Goal: Task Accomplishment & Management: Manage account settings

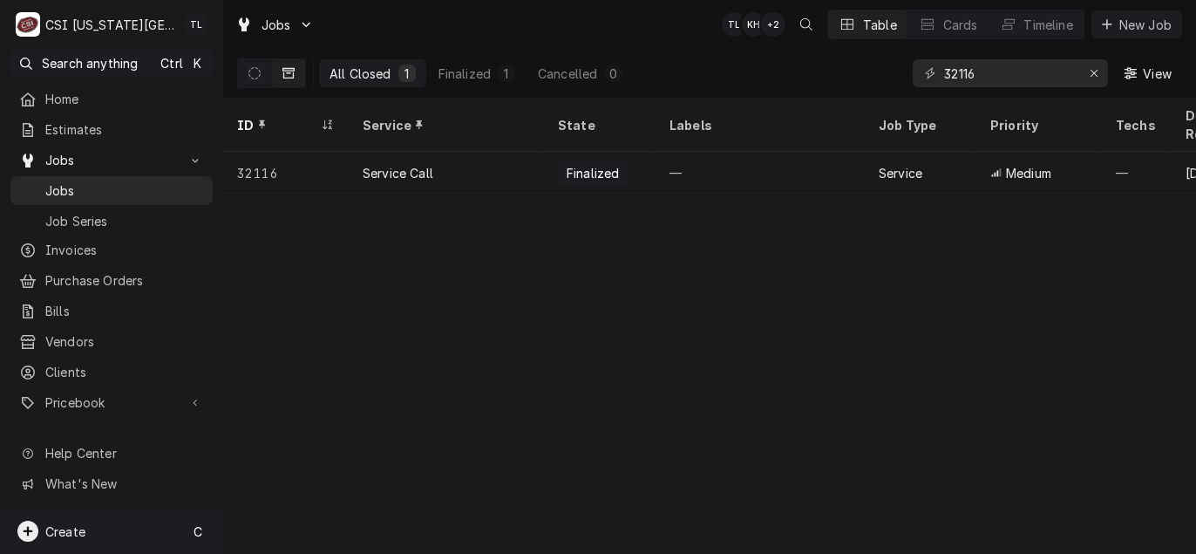
click at [72, 534] on span "Create" at bounding box center [65, 531] width 40 height 15
click at [285, 435] on div "Purchase Order" at bounding box center [327, 441] width 117 height 18
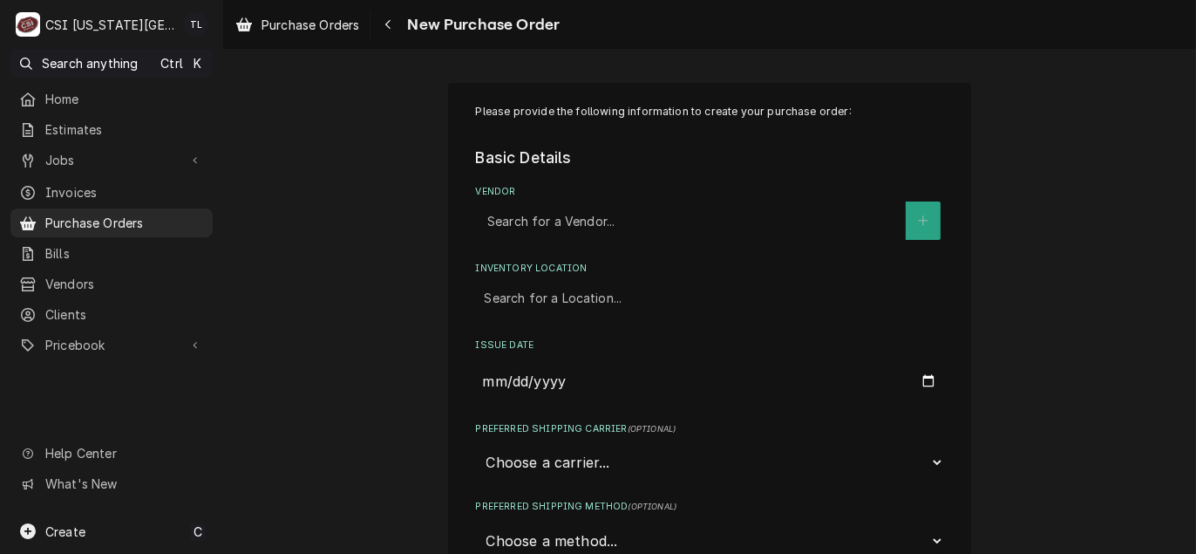
click at [535, 219] on div "Vendor" at bounding box center [692, 220] width 410 height 31
type input "[GEOGRAPHIC_DATA]"
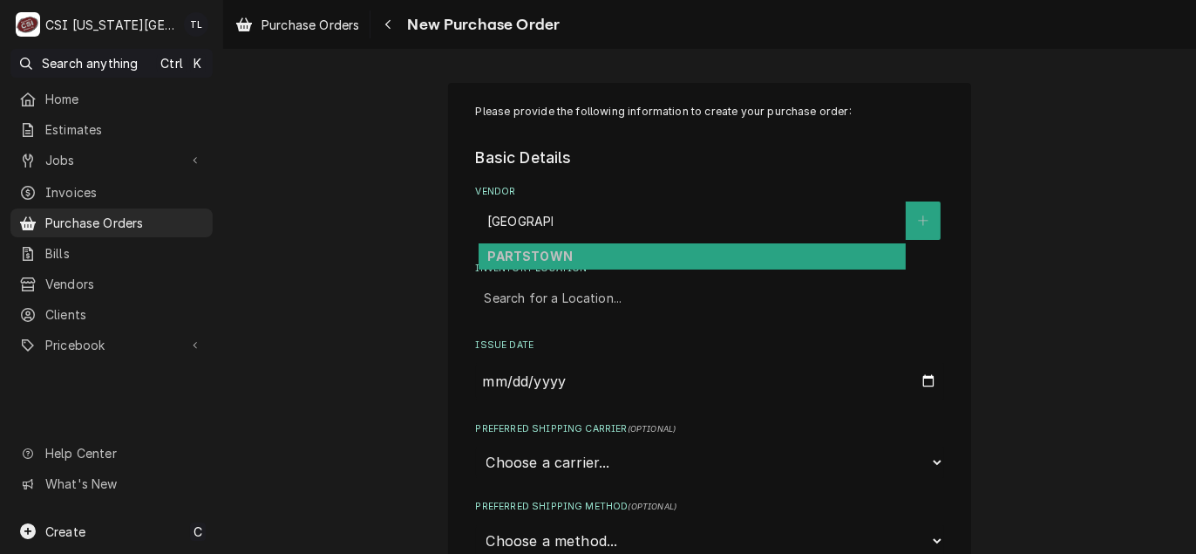
click at [535, 249] on strong "PARTSTOWN" at bounding box center [529, 256] width 85 height 15
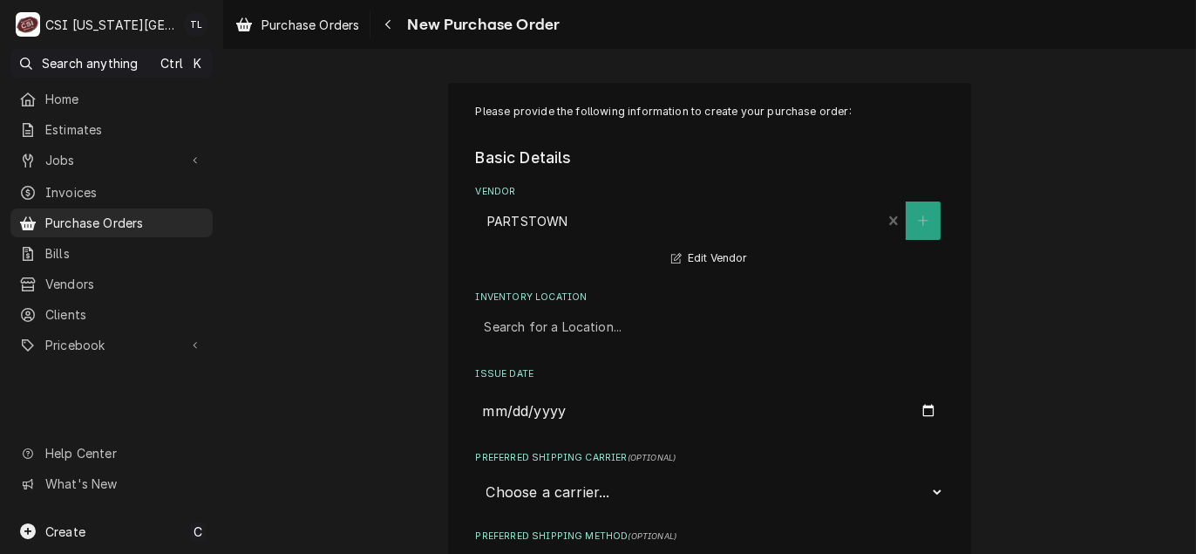
click at [538, 323] on div "Inventory Location" at bounding box center [710, 326] width 451 height 31
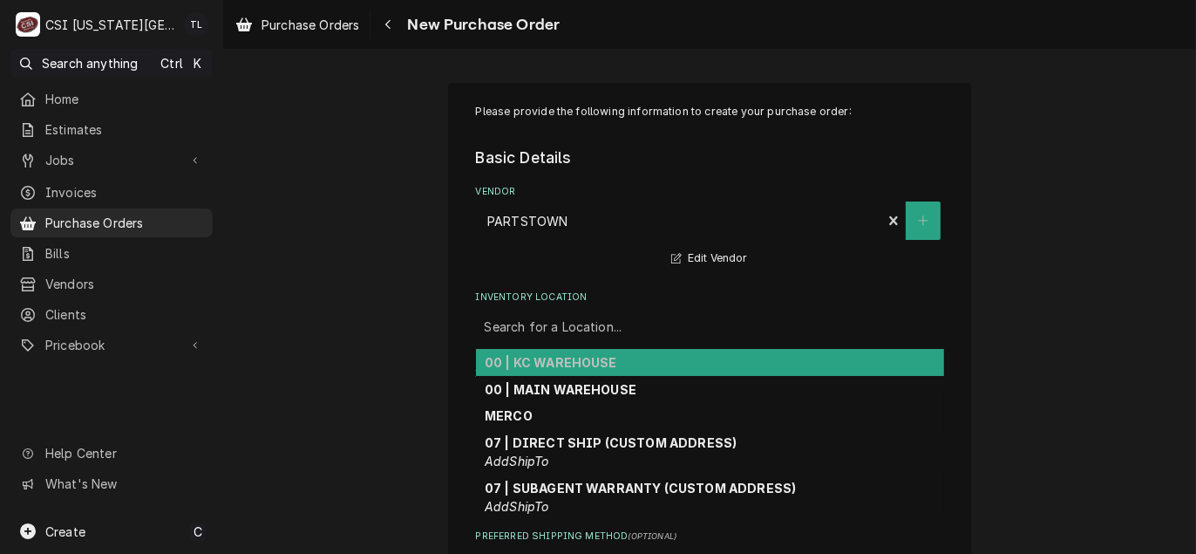
click at [534, 364] on strong "00 | KC WAREHOUSE" at bounding box center [551, 362] width 133 height 15
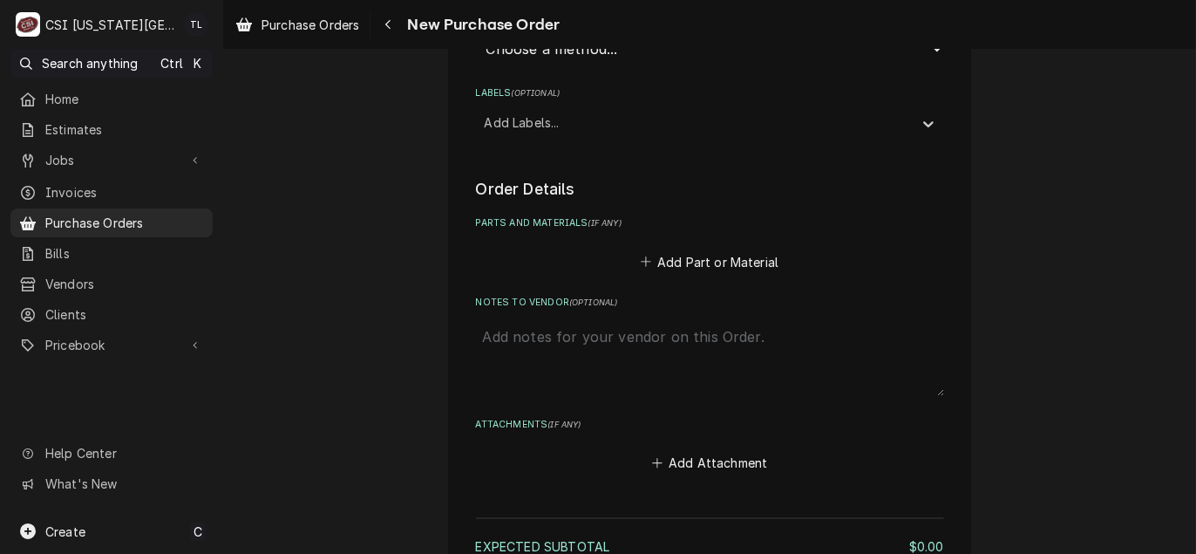
scroll to position [523, 0]
click at [709, 258] on button "Add Part or Material" at bounding box center [709, 260] width 144 height 24
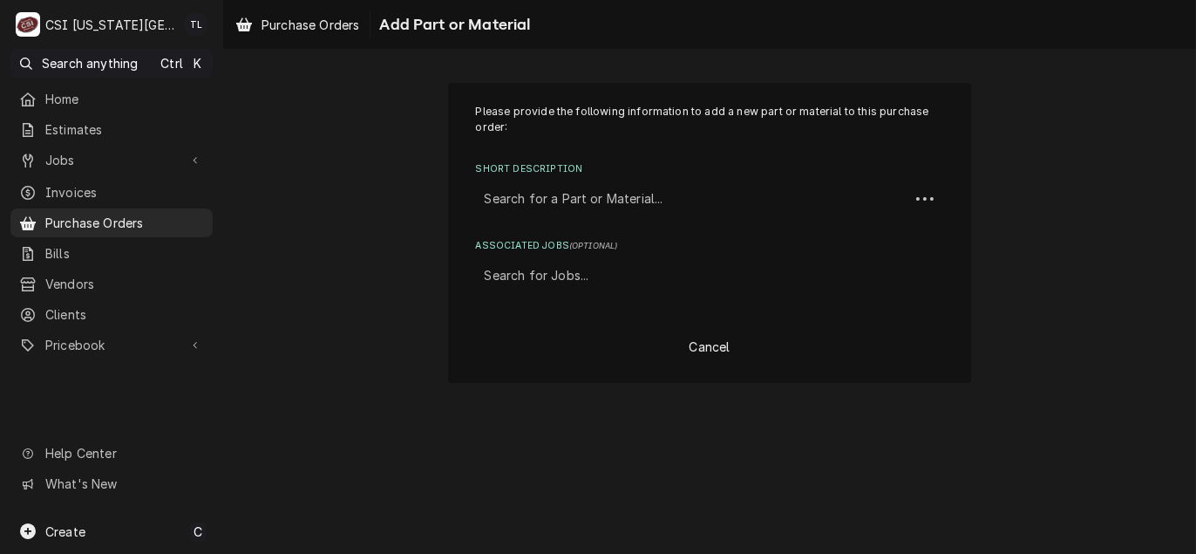
click at [569, 270] on div "Associated Jobs" at bounding box center [710, 275] width 451 height 31
click at [558, 212] on div "Short Description" at bounding box center [693, 198] width 416 height 31
paste input "25317701S"
type input "25317701S"
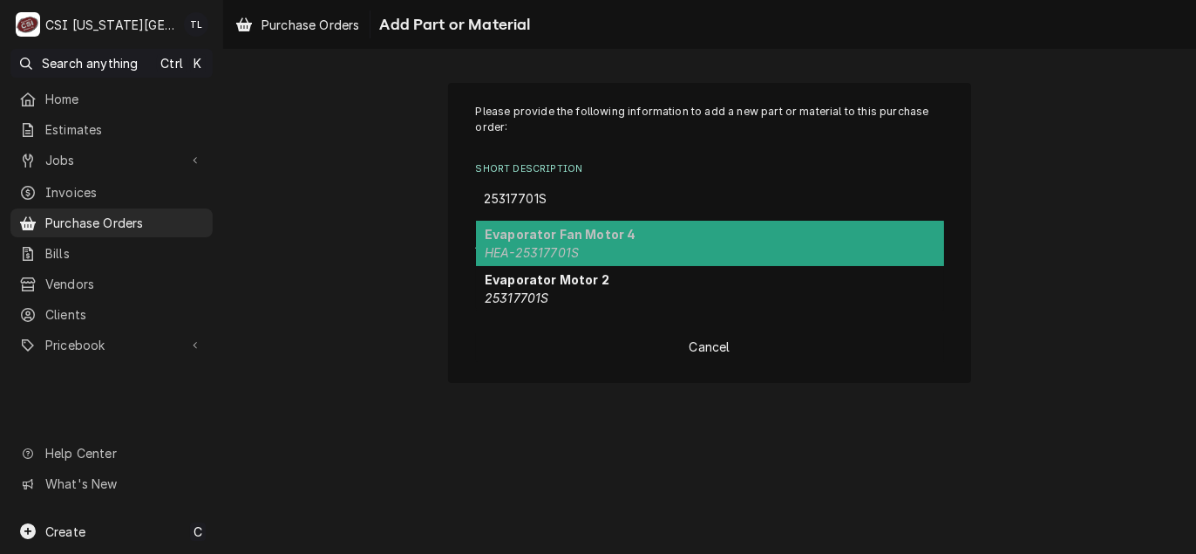
click at [552, 235] on strong "Evaporator Fan Motor 4" at bounding box center [561, 234] width 152 height 15
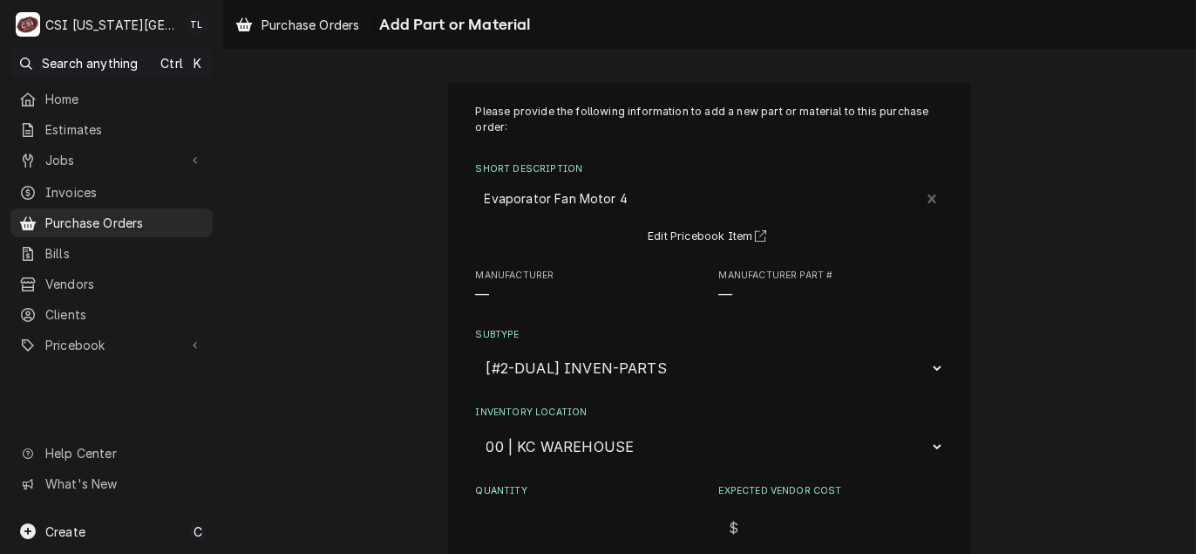
type textarea "x"
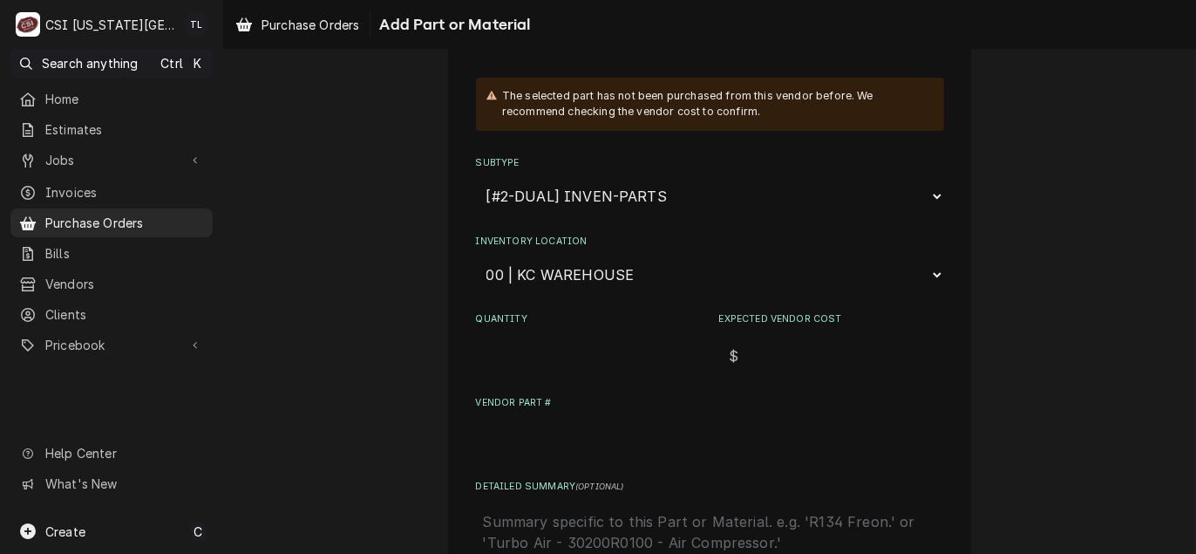
scroll to position [262, 0]
click at [571, 274] on select "Choose a location... 00 | KC WAREHOUSE 00 | MAIN WAREHOUSE 01 | BRIAN BREAZIER …" at bounding box center [710, 273] width 468 height 33
select select "2800"
click at [476, 257] on select "Choose a location... 00 | KC WAREHOUSE 00 | MAIN WAREHOUSE 01 | BRIAN BREAZIER …" at bounding box center [710, 273] width 468 height 33
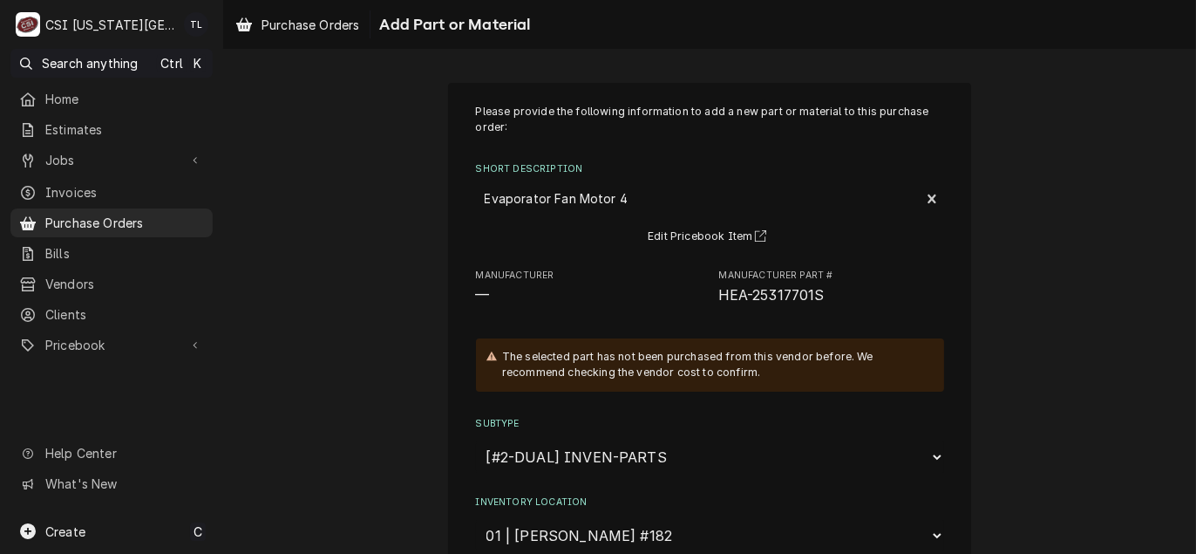
type textarea "x"
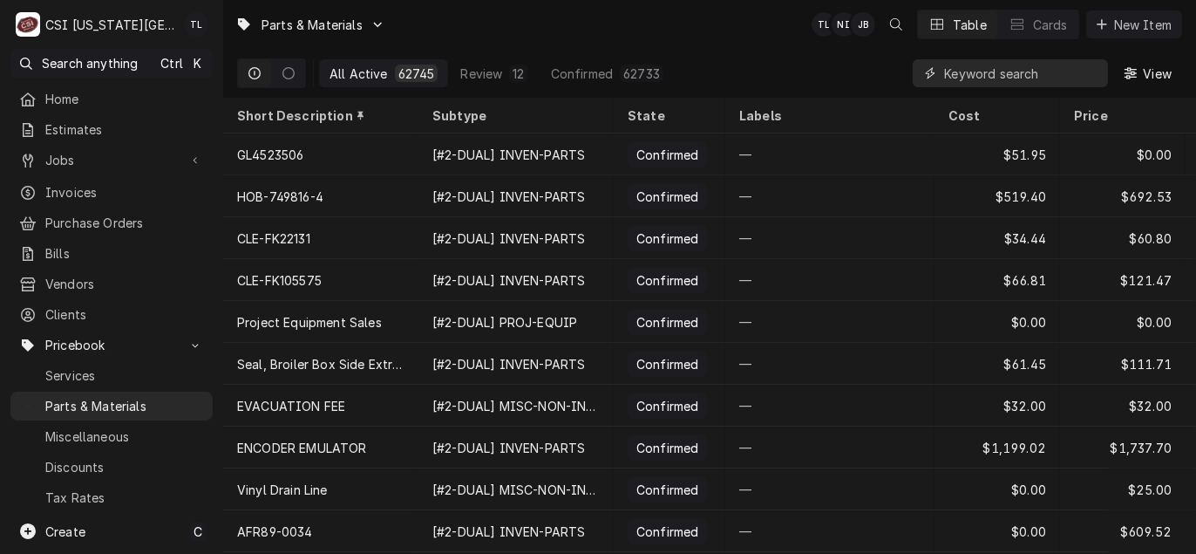
click at [1019, 72] on input "Dynamic Content Wrapper" at bounding box center [1021, 73] width 155 height 28
paste input "25317701S"
type input "25317701S"
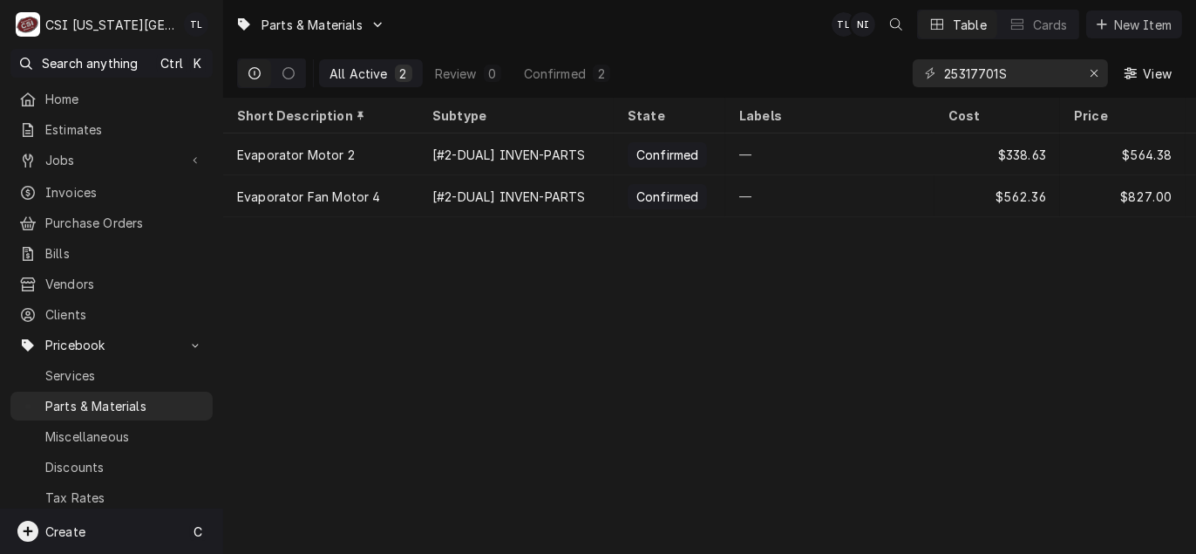
click at [98, 522] on div "Create C" at bounding box center [111, 530] width 223 height 45
click at [308, 432] on div "Purchase Order" at bounding box center [327, 441] width 117 height 18
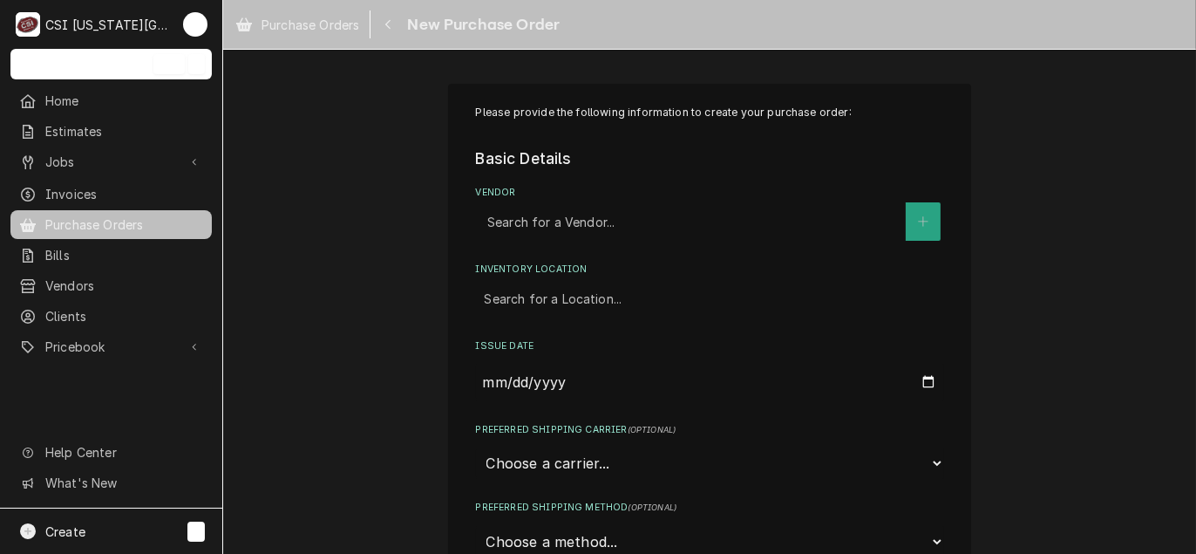
click at [525, 164] on legend "Basic Details" at bounding box center [710, 158] width 468 height 23
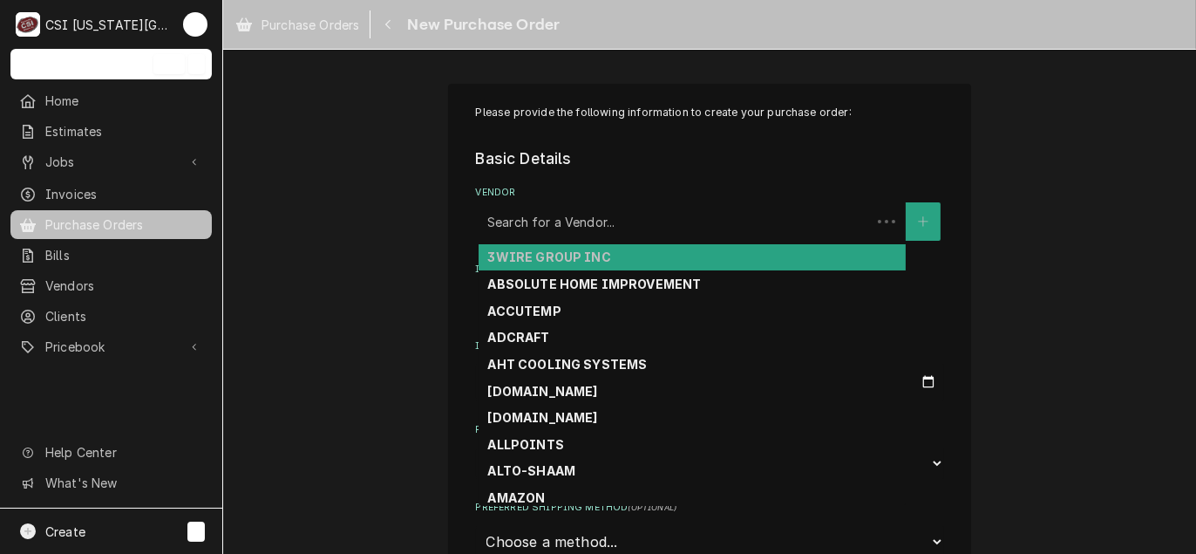
drag, startPoint x: 529, startPoint y: 208, endPoint x: 532, endPoint y: 228, distance: 20.2
click at [529, 212] on div "Vendor" at bounding box center [674, 221] width 375 height 31
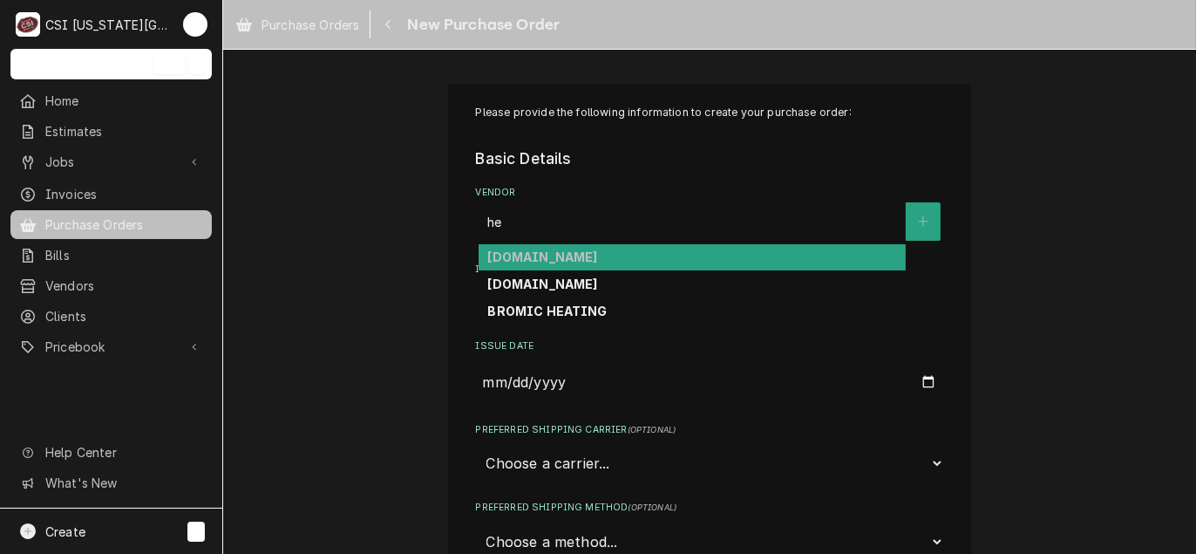
type input "h"
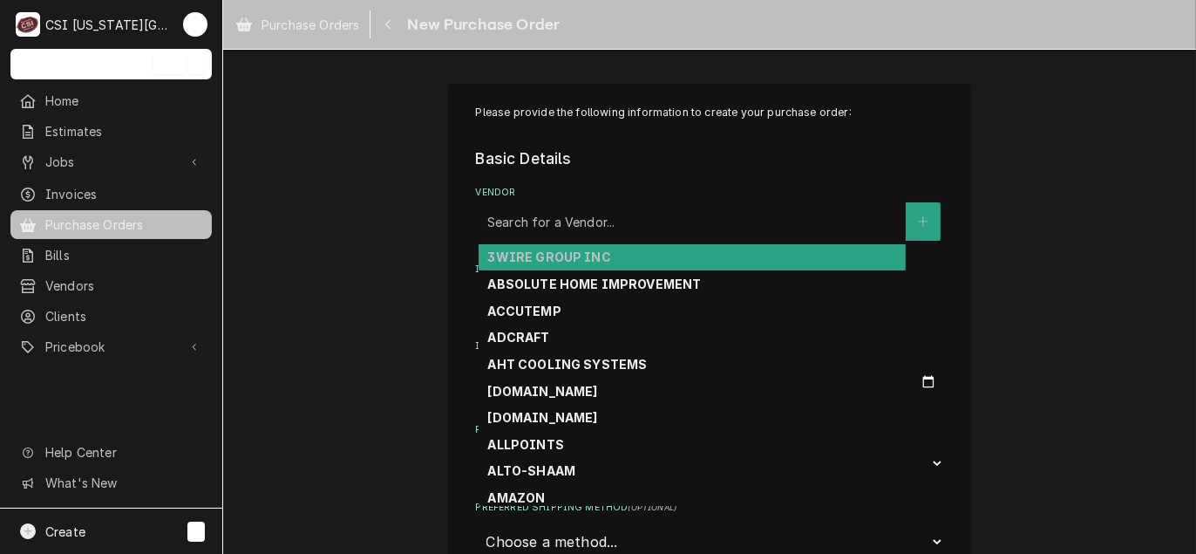
drag, startPoint x: 529, startPoint y: 229, endPoint x: 512, endPoint y: 225, distance: 18.0
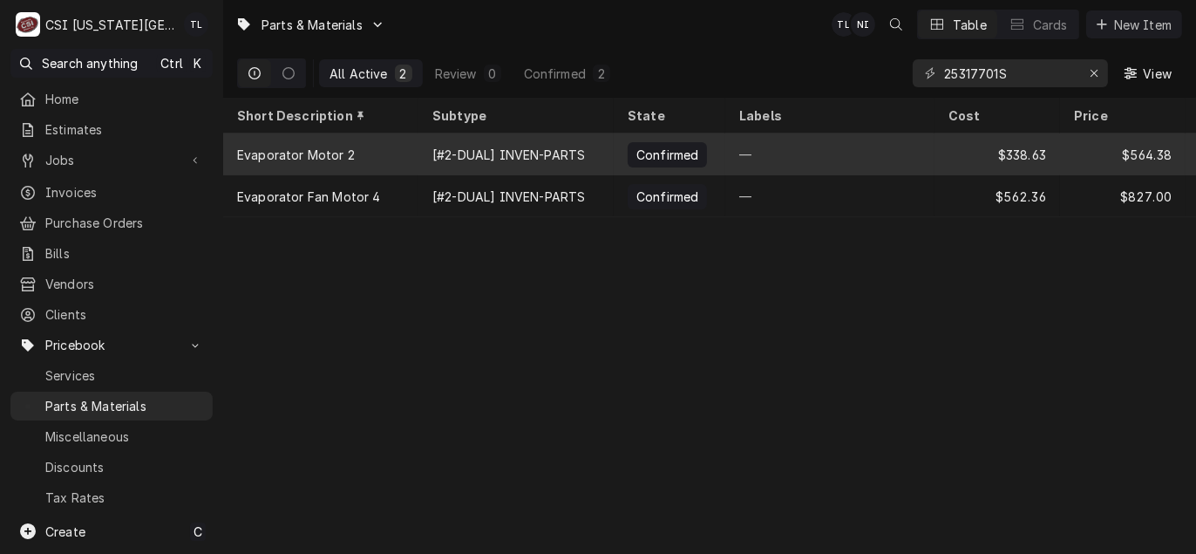
click at [359, 151] on div "Evaporator Motor 2" at bounding box center [320, 154] width 195 height 42
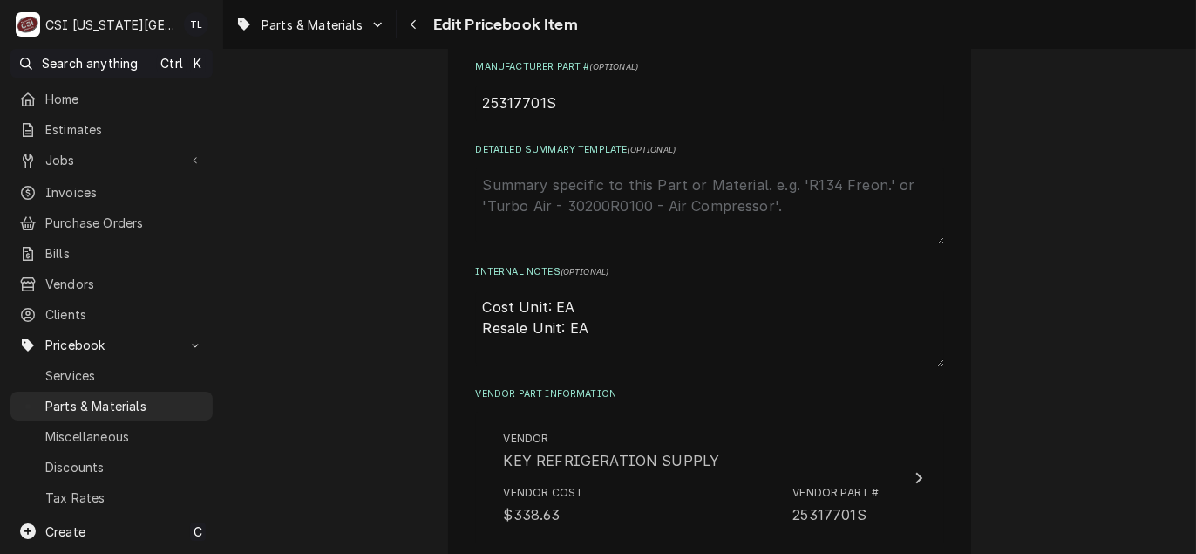
scroll to position [1046, 0]
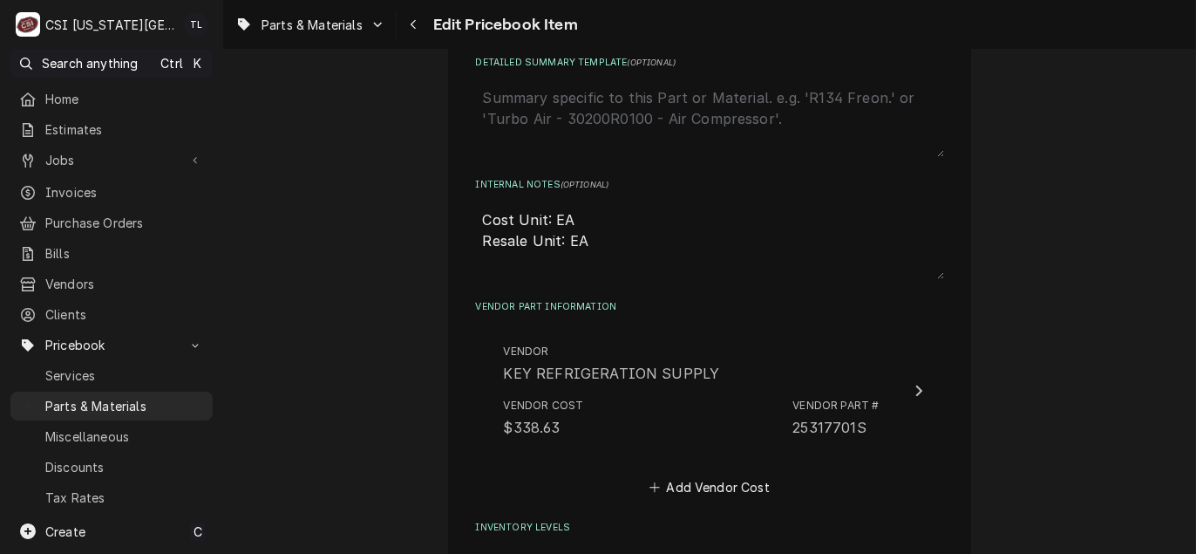
drag, startPoint x: 637, startPoint y: 384, endPoint x: 1062, endPoint y: 325, distance: 428.6
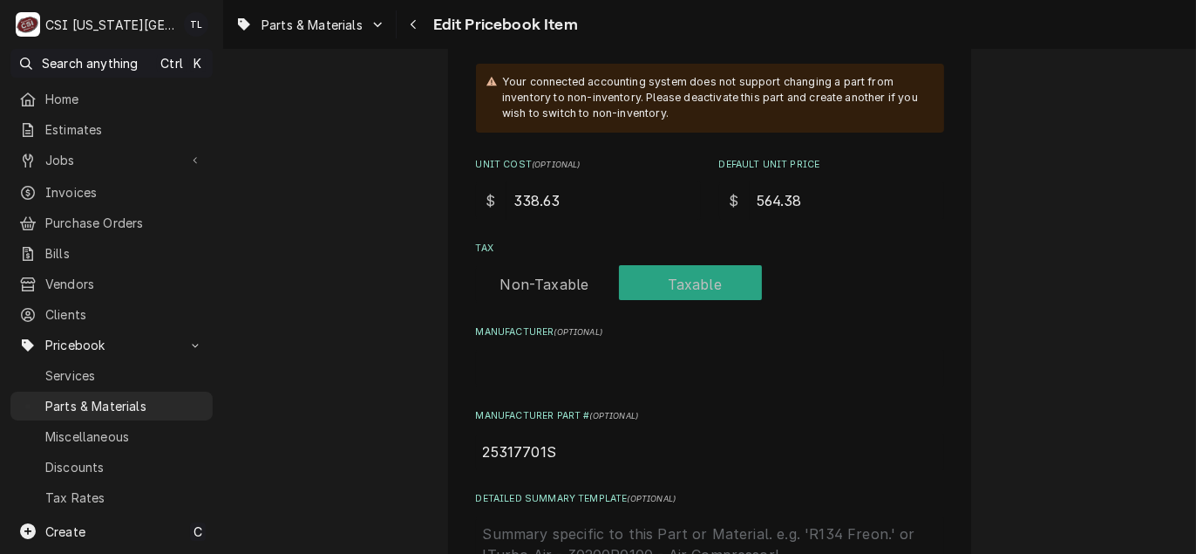
scroll to position [523, 0]
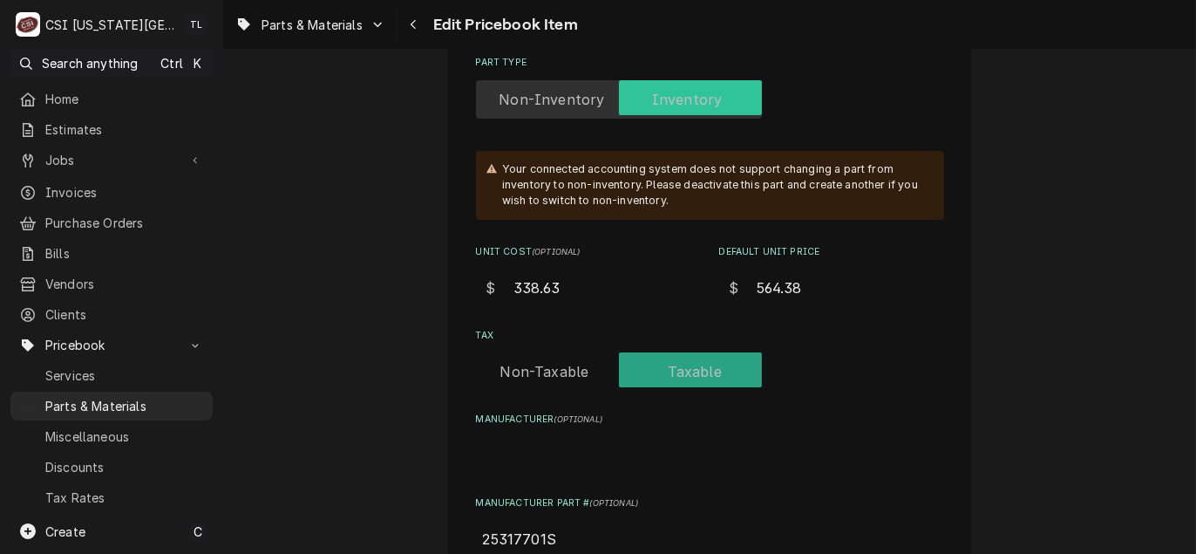
drag, startPoint x: 830, startPoint y: 290, endPoint x: 663, endPoint y: 275, distance: 168.2
click at [663, 275] on div "Unit Cost ( optional ) $ 338.63 Default Unit Price $ 564.38" at bounding box center [710, 276] width 468 height 62
type textarea "x"
click at [773, 282] on input "Default Unit Price" at bounding box center [847, 288] width 194 height 38
type textarea "x"
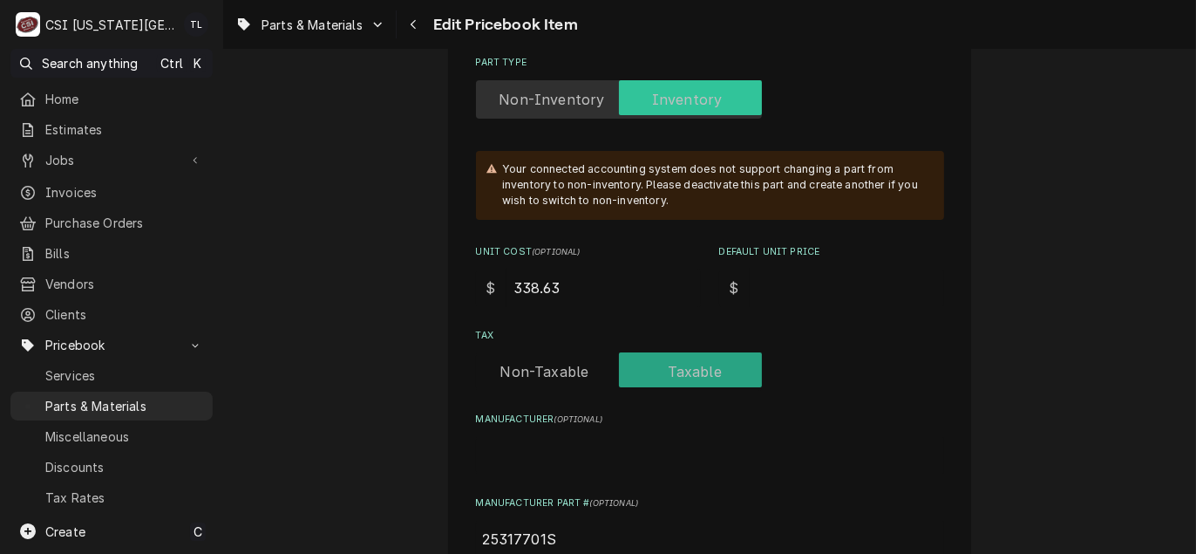
type input "5"
type textarea "x"
type input "56"
type textarea "x"
type input "564"
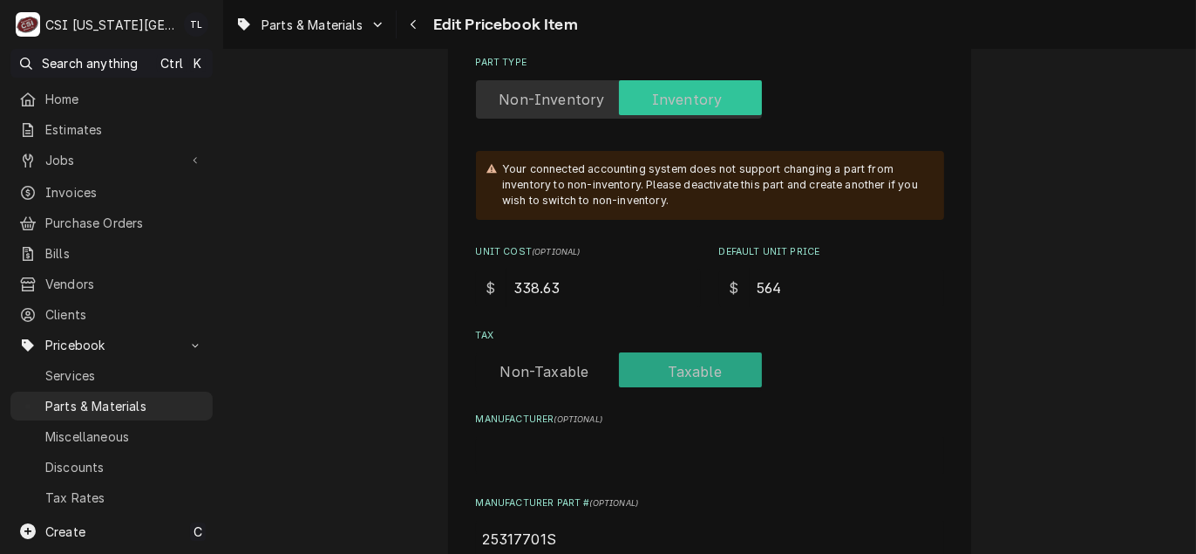
type textarea "x"
type input "564.3"
type textarea "x"
type input "564.38"
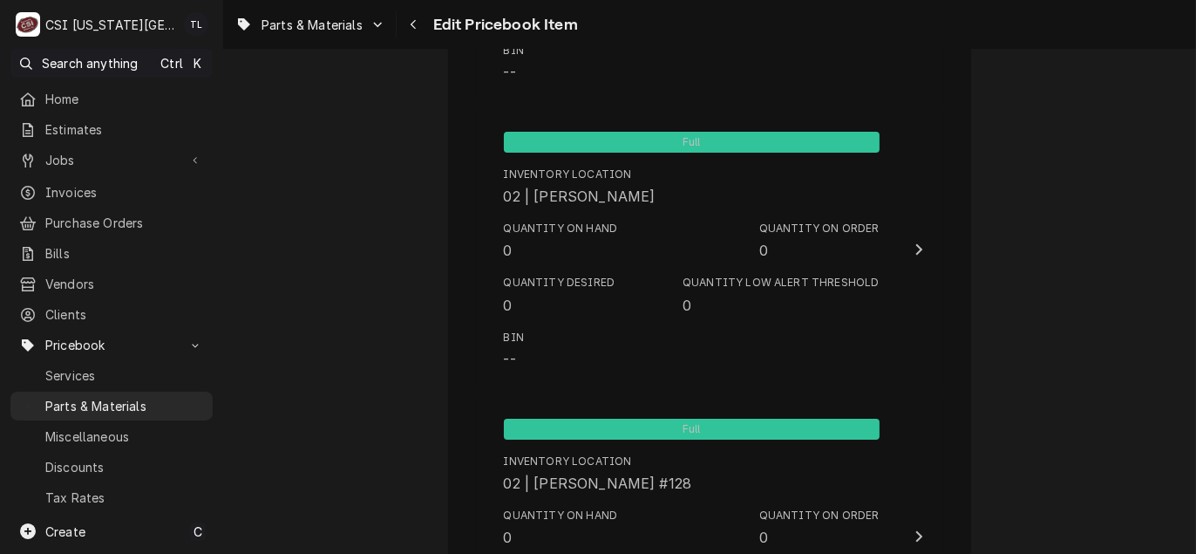
scroll to position [17162, 0]
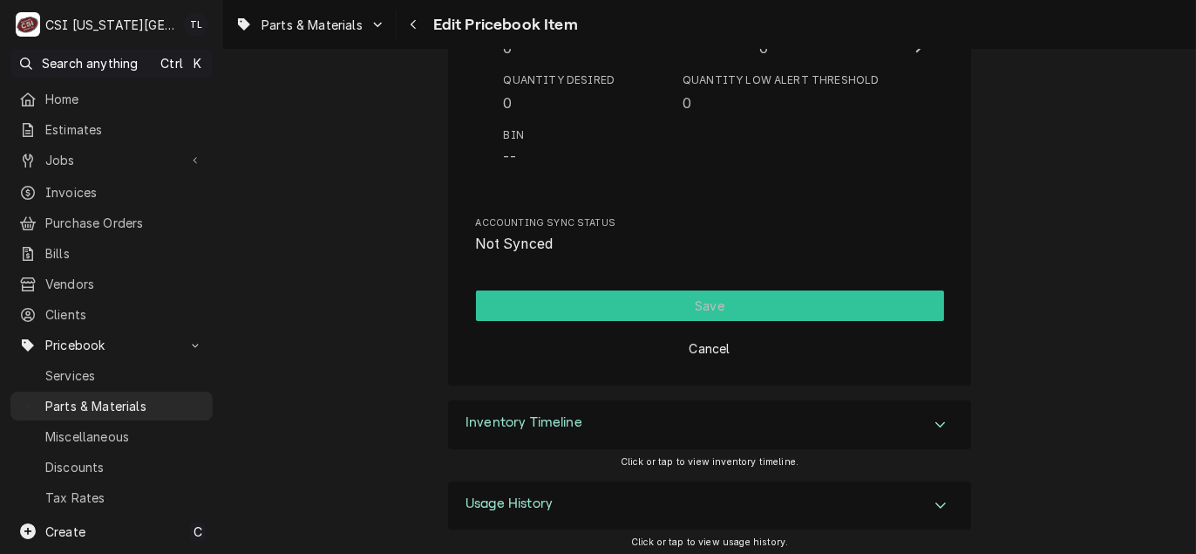
click at [763, 295] on button "Save" at bounding box center [710, 305] width 468 height 31
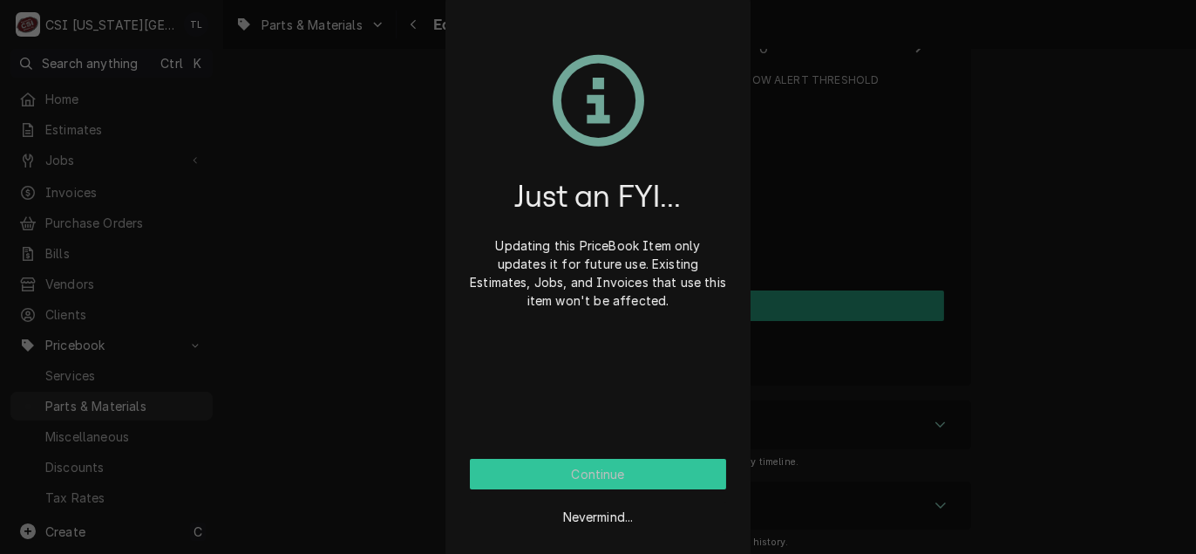
click at [602, 483] on button "Continue" at bounding box center [598, 474] width 256 height 31
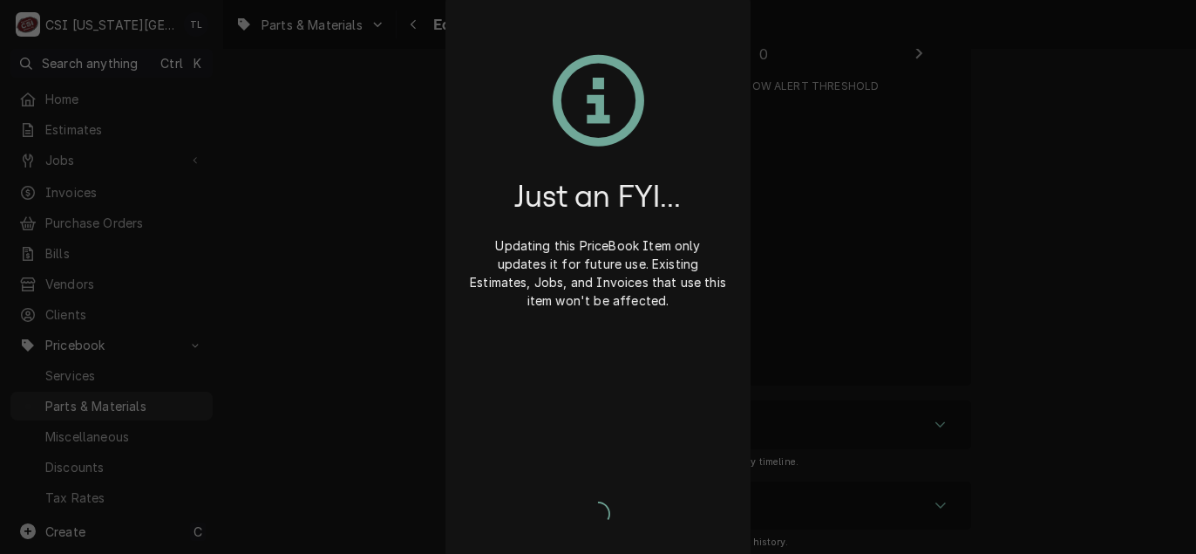
type textarea "x"
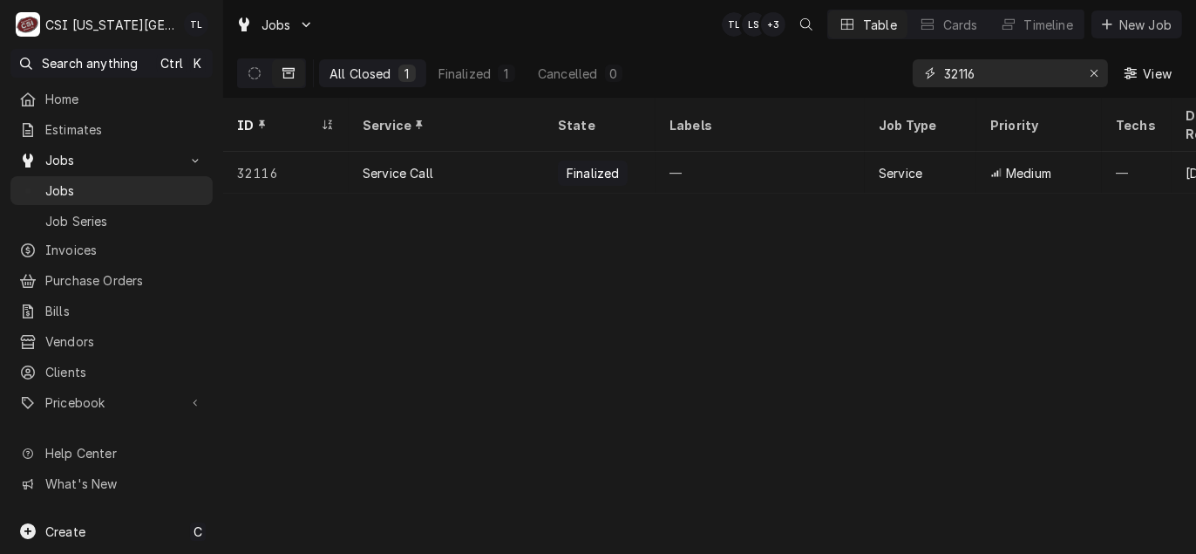
drag, startPoint x: 949, startPoint y: 81, endPoint x: 693, endPoint y: 60, distance: 256.3
click at [693, 60] on div "All Closed 1 Finalized 1 Cancelled 0 32116 View" at bounding box center [709, 73] width 945 height 49
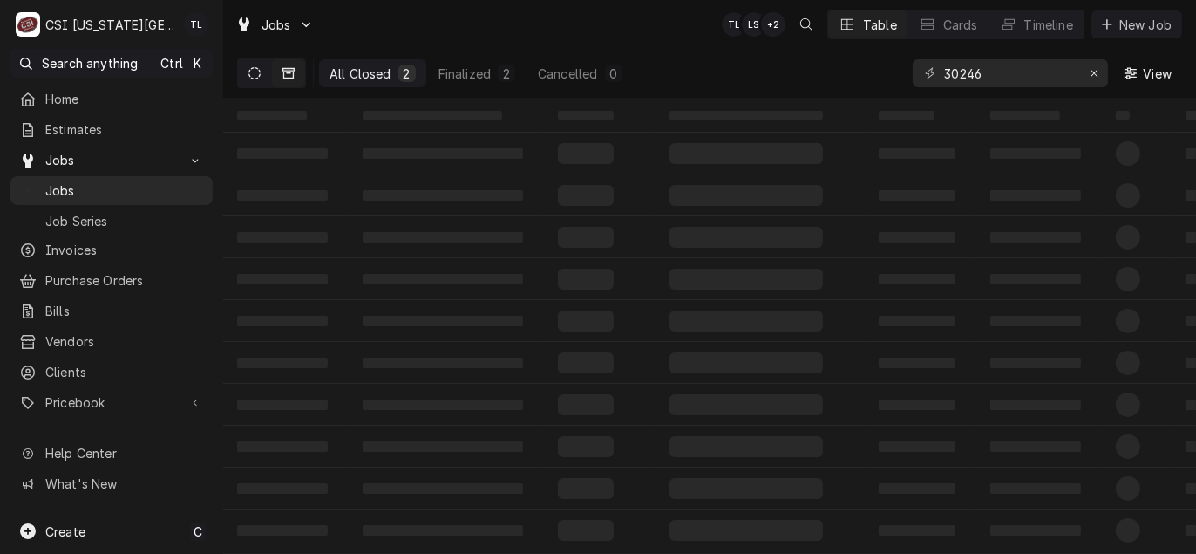
click at [257, 75] on icon "Dynamic Content Wrapper" at bounding box center [255, 73] width 12 height 12
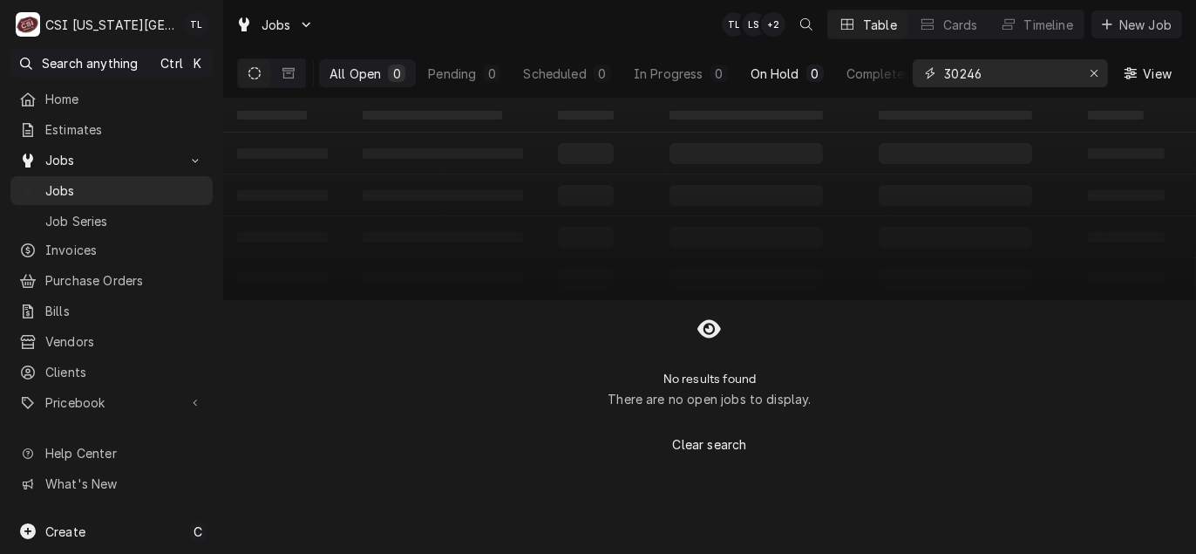
drag, startPoint x: 1010, startPoint y: 76, endPoint x: 805, endPoint y: 67, distance: 205.1
click at [805, 67] on div "All Open 0 Pending 0 Scheduled 0 In Progress 0 On Hold 0 Completed 0 30246 View" at bounding box center [709, 73] width 945 height 49
type input "32046"
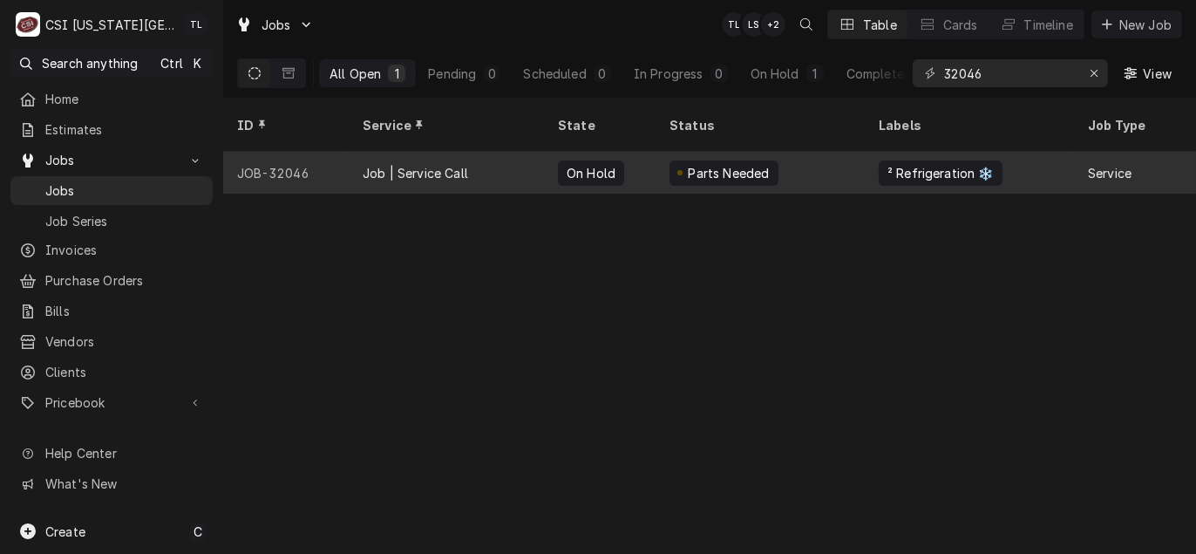
click at [400, 164] on div "Job | Service Call" at bounding box center [416, 173] width 106 height 18
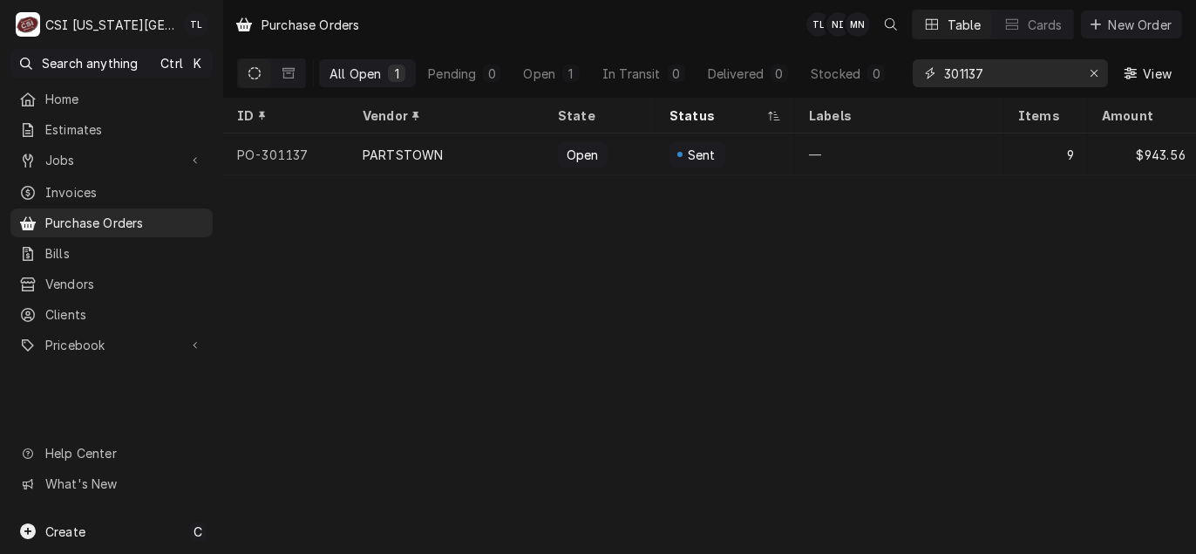
drag, startPoint x: 995, startPoint y: 73, endPoint x: 471, endPoint y: 15, distance: 527.3
click at [476, 17] on div "Purchase Orders TL NI MN Table Cards New Order All Open 1 Pending 0 Open 1 In T…" at bounding box center [709, 49] width 973 height 98
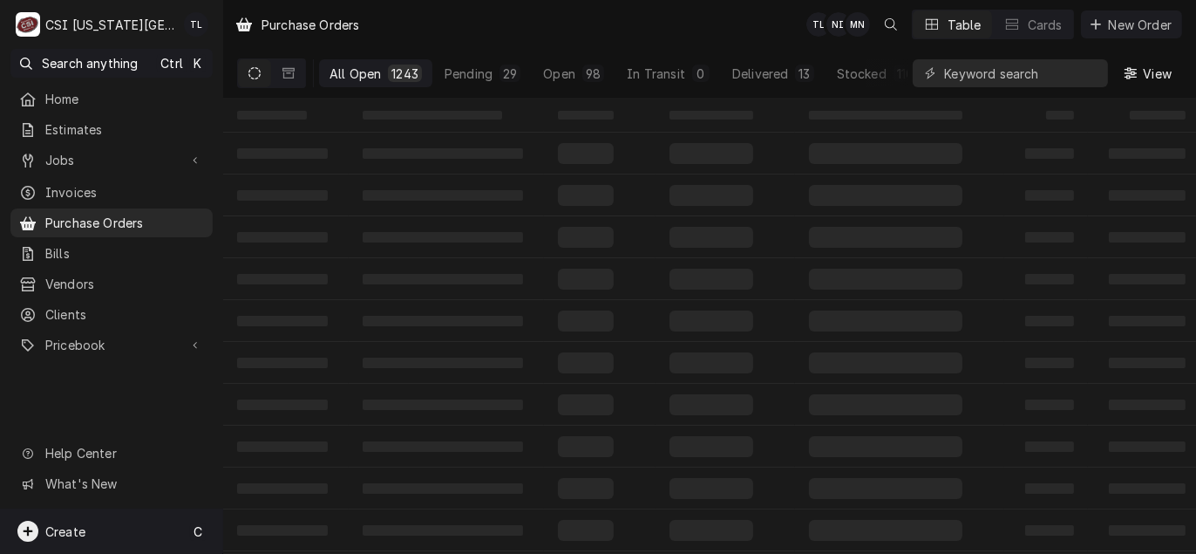
click at [80, 535] on span "Create" at bounding box center [65, 531] width 40 height 15
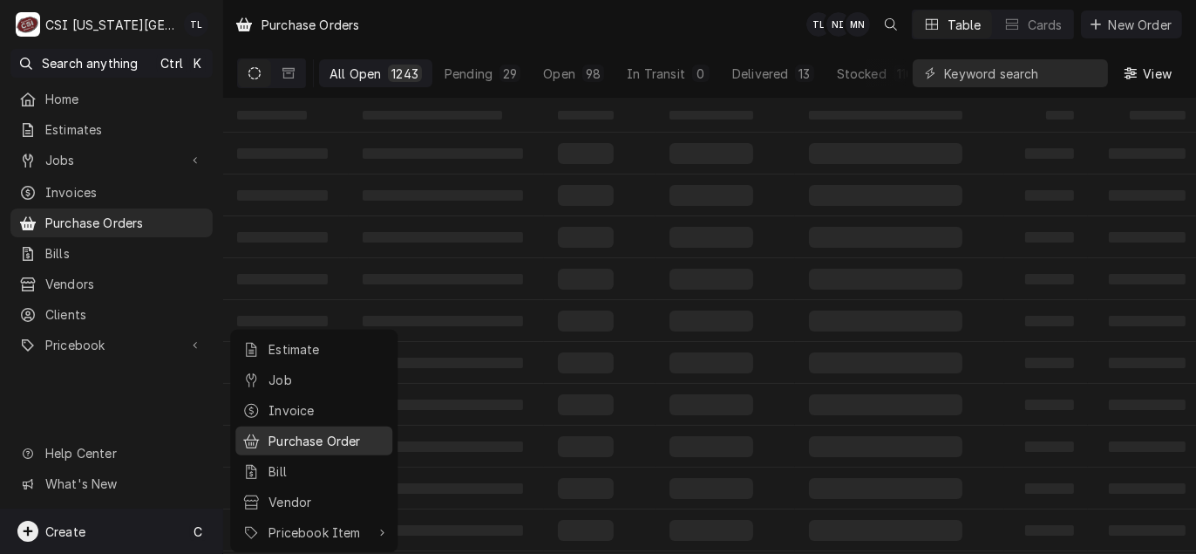
click at [324, 438] on div "Purchase Order" at bounding box center [327, 441] width 117 height 18
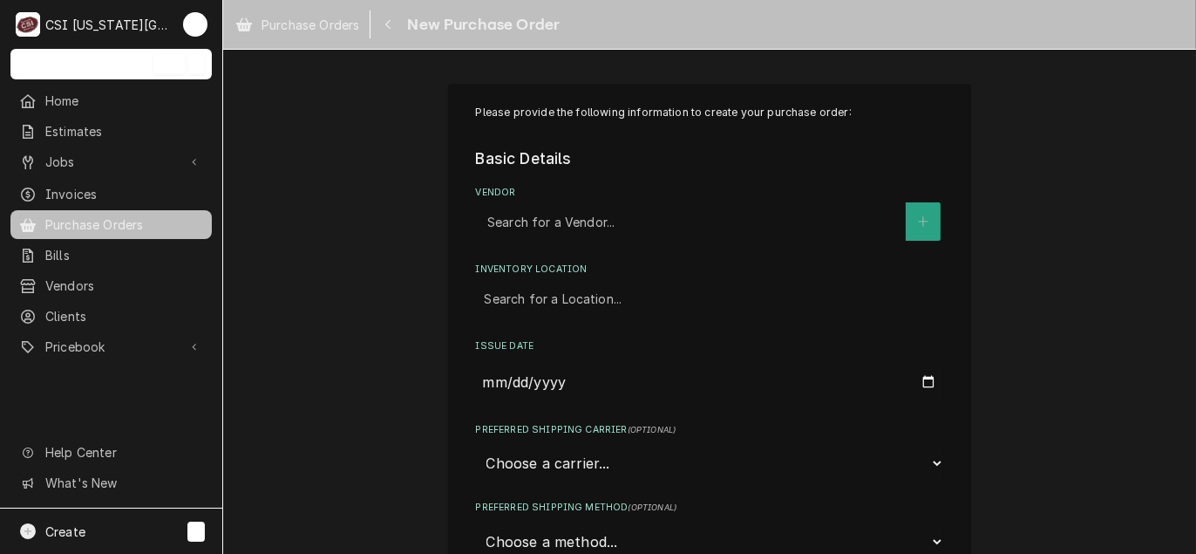
click at [562, 226] on div "Vendor" at bounding box center [692, 221] width 410 height 31
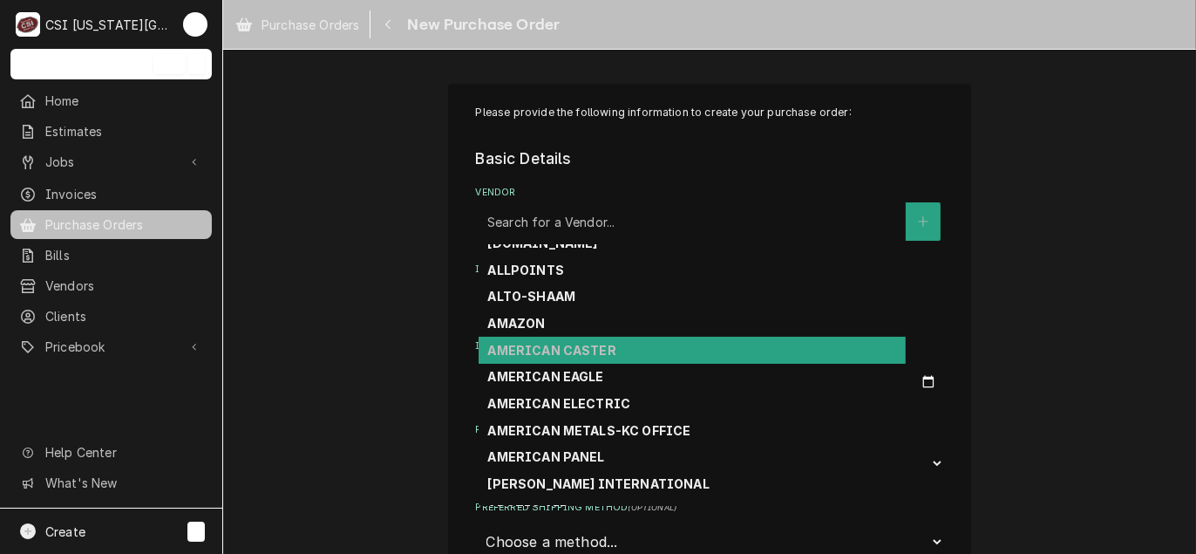
scroll to position [272, 0]
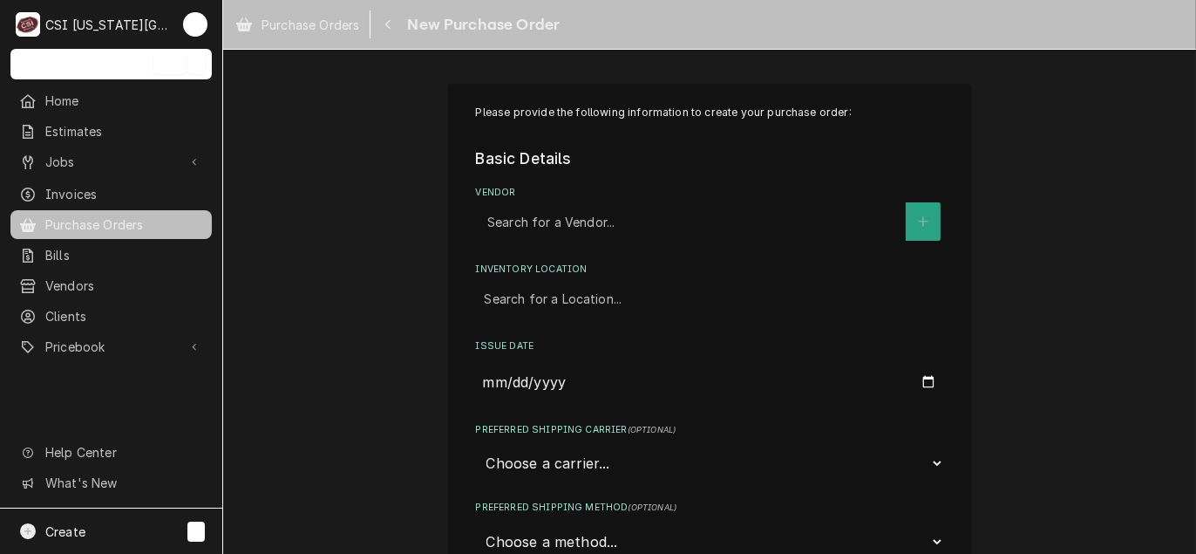
click at [568, 214] on div "Vendor" at bounding box center [692, 221] width 410 height 31
type input "key"
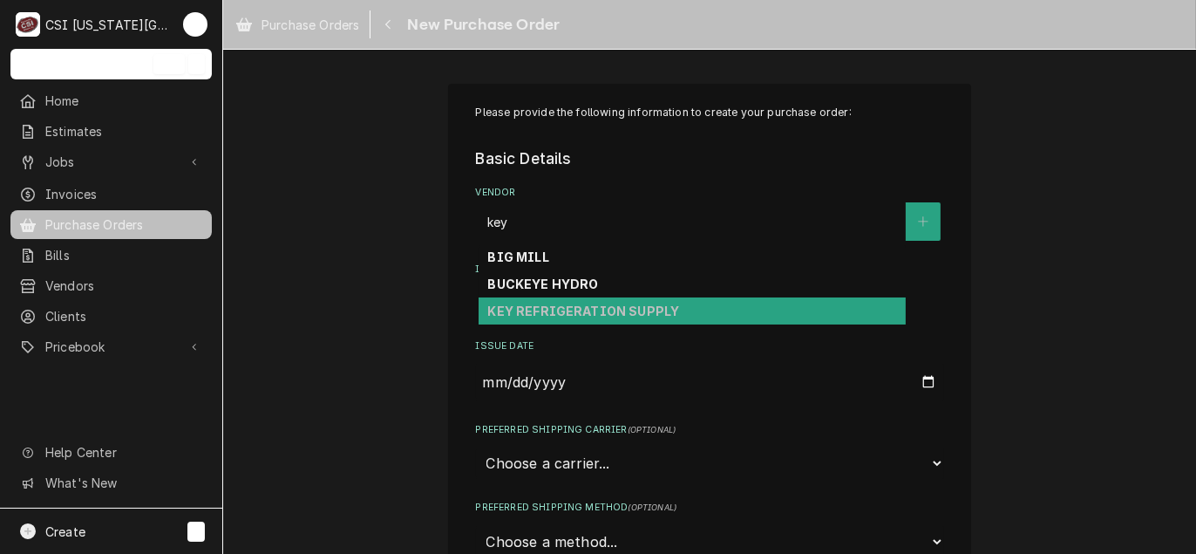
click at [560, 300] on div "KEY REFRIGERATION SUPPLY" at bounding box center [692, 310] width 427 height 27
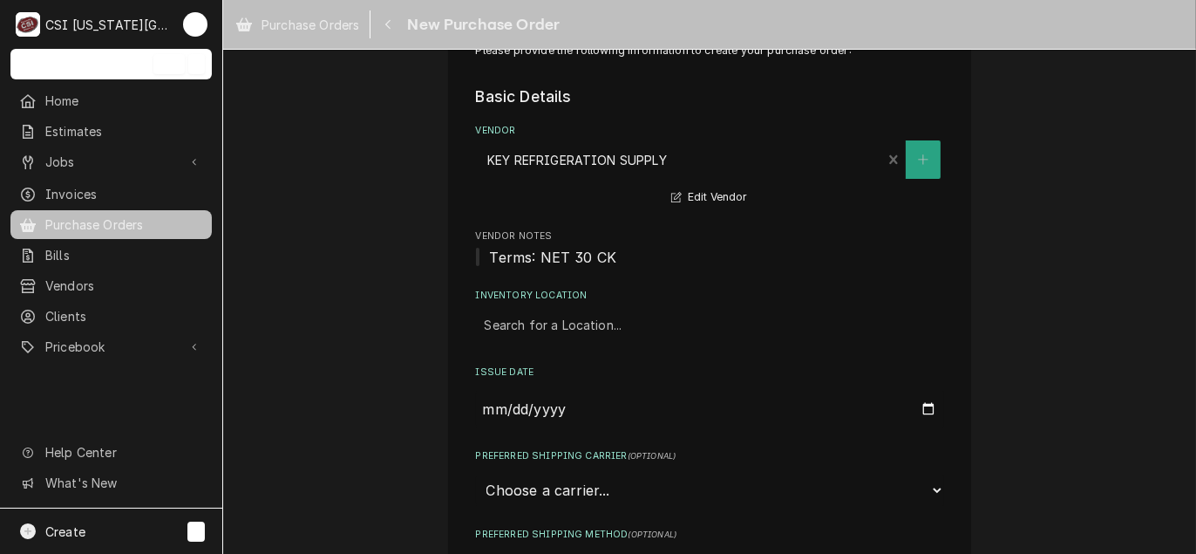
scroll to position [87, 0]
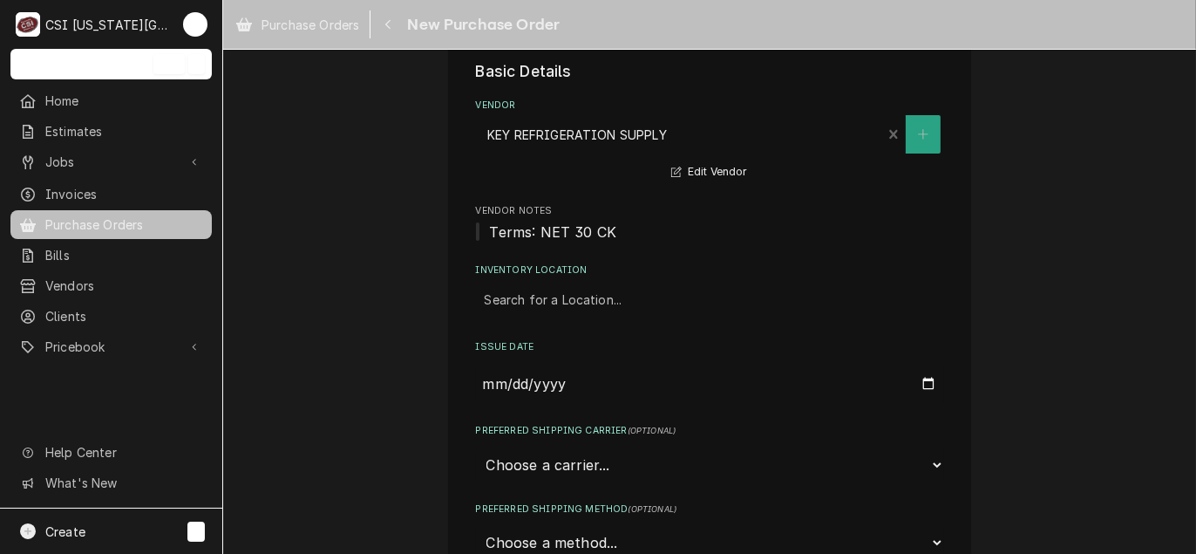
click at [560, 303] on div "Inventory Location" at bounding box center [710, 299] width 451 height 31
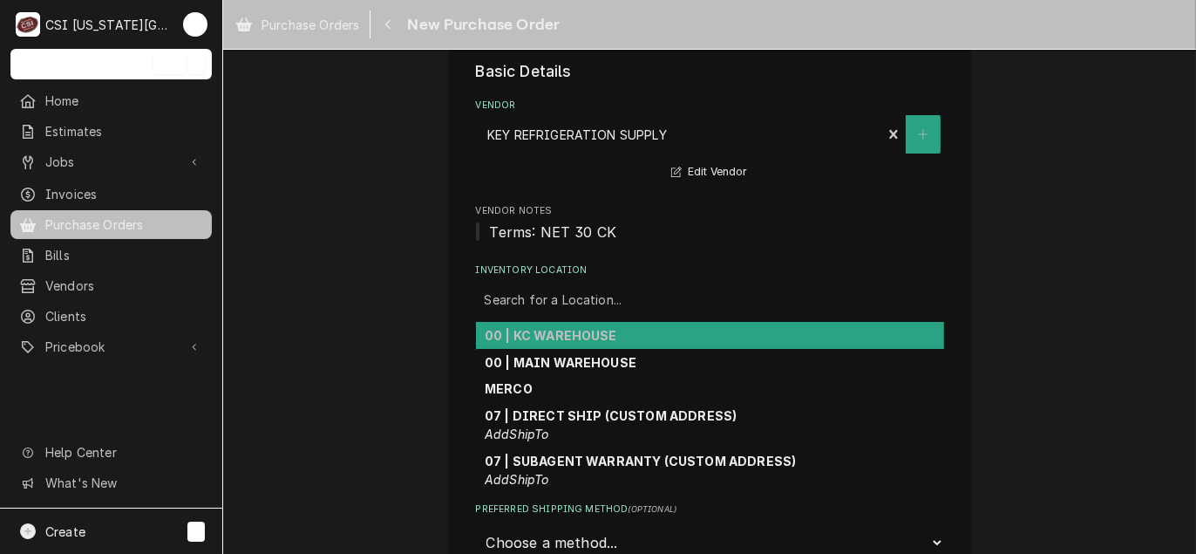
click at [551, 334] on strong "00 | KC WAREHOUSE" at bounding box center [551, 335] width 133 height 15
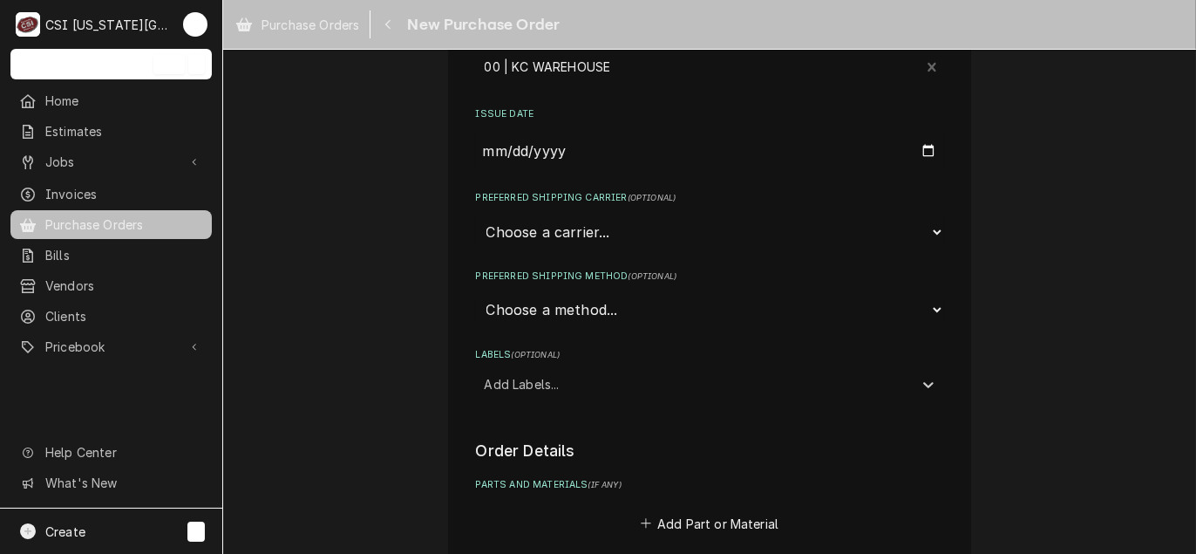
scroll to position [349, 0]
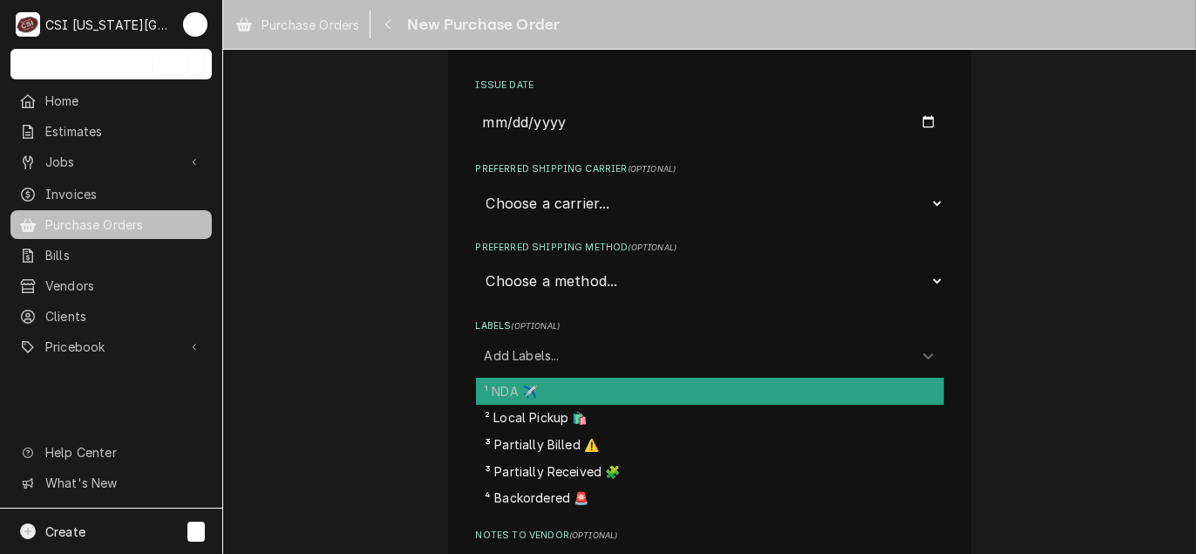
click at [538, 348] on div "Labels" at bounding box center [694, 354] width 419 height 31
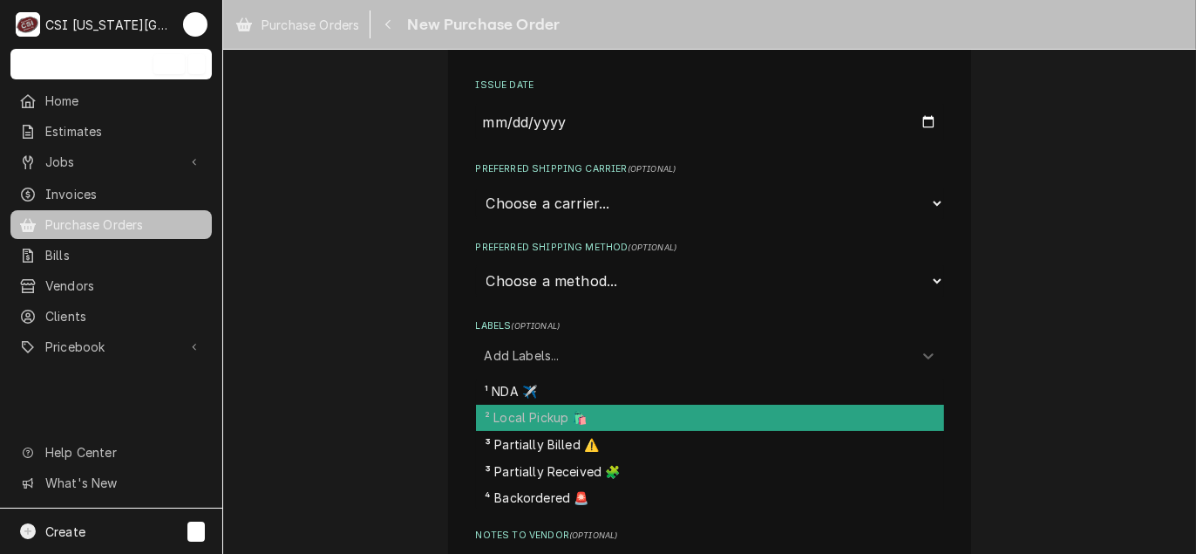
click at [551, 409] on div "² Local Pickup 🛍️" at bounding box center [710, 418] width 468 height 27
type textarea "x"
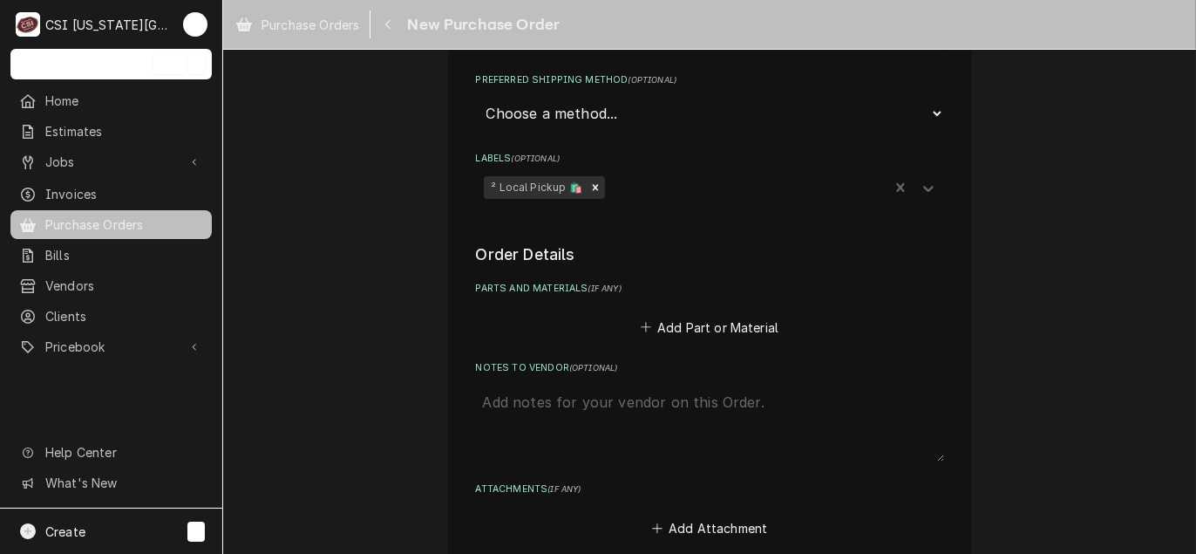
scroll to position [523, 0]
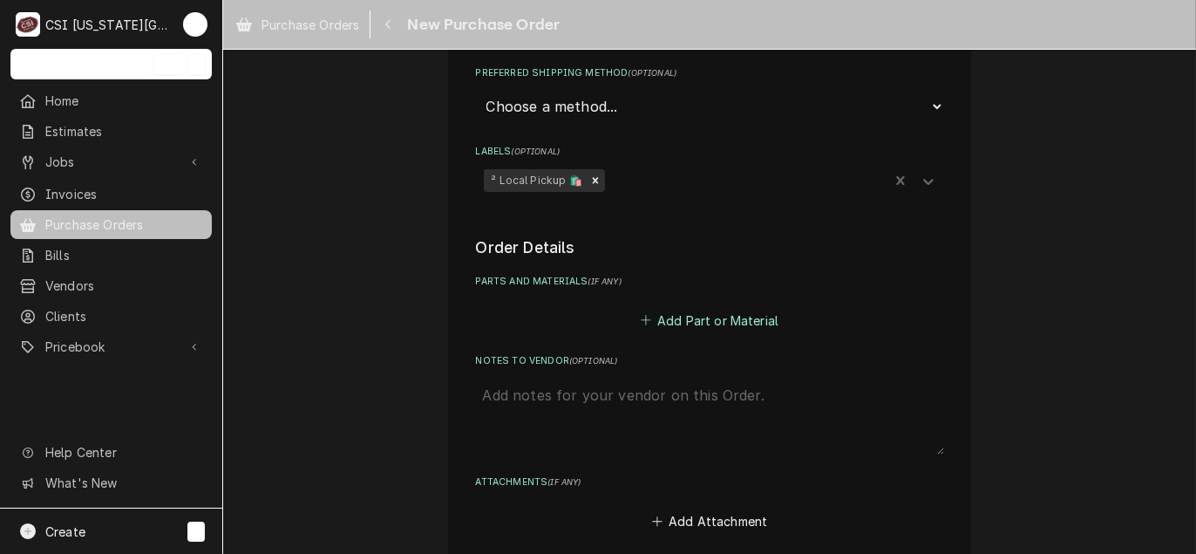
click at [711, 323] on button "Add Part or Material" at bounding box center [709, 320] width 144 height 24
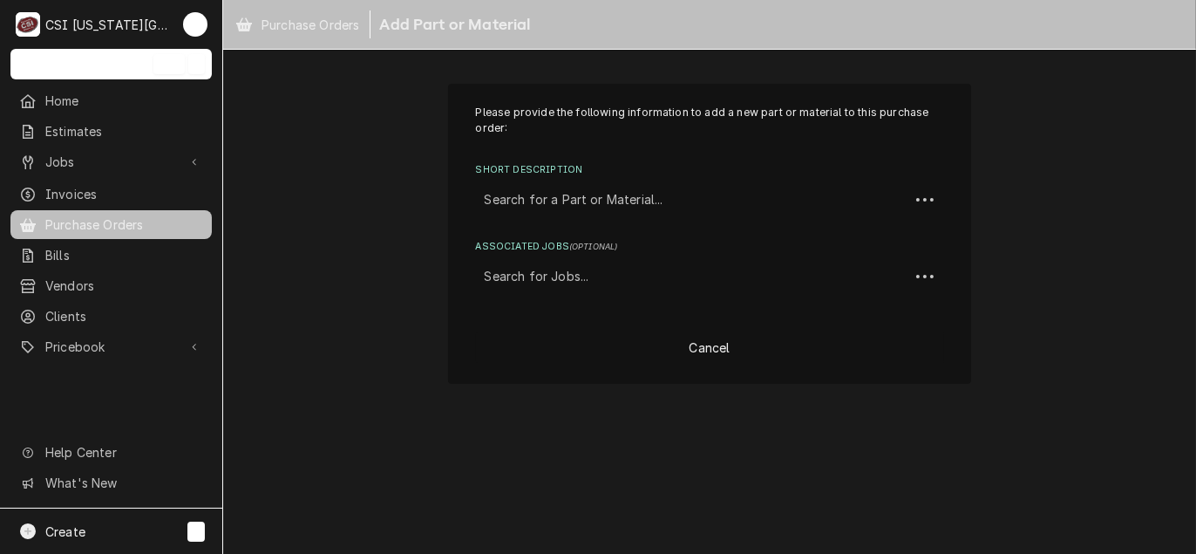
click at [571, 208] on div "Short Description" at bounding box center [693, 199] width 416 height 31
paste input "25317701S"
type input "25317701S"
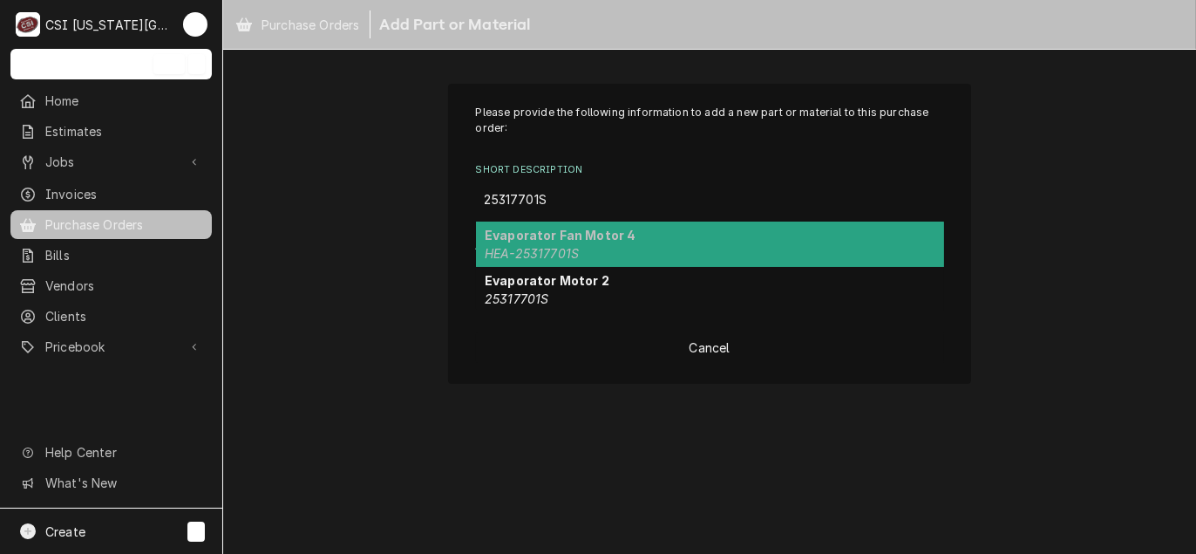
click at [557, 238] on strong "Evaporator Fan Motor 4" at bounding box center [561, 235] width 152 height 15
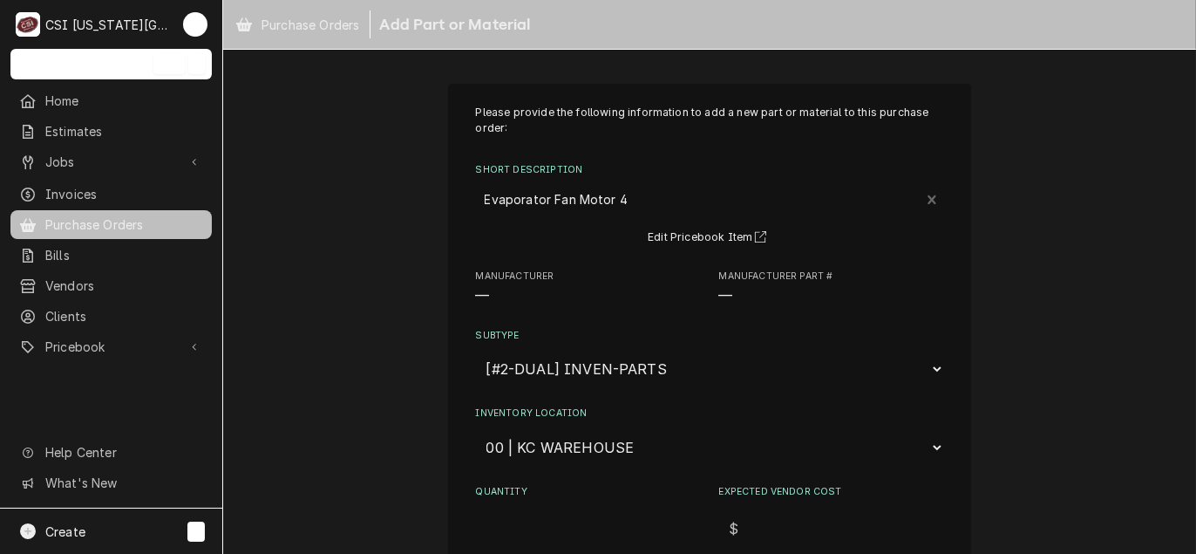
type textarea "x"
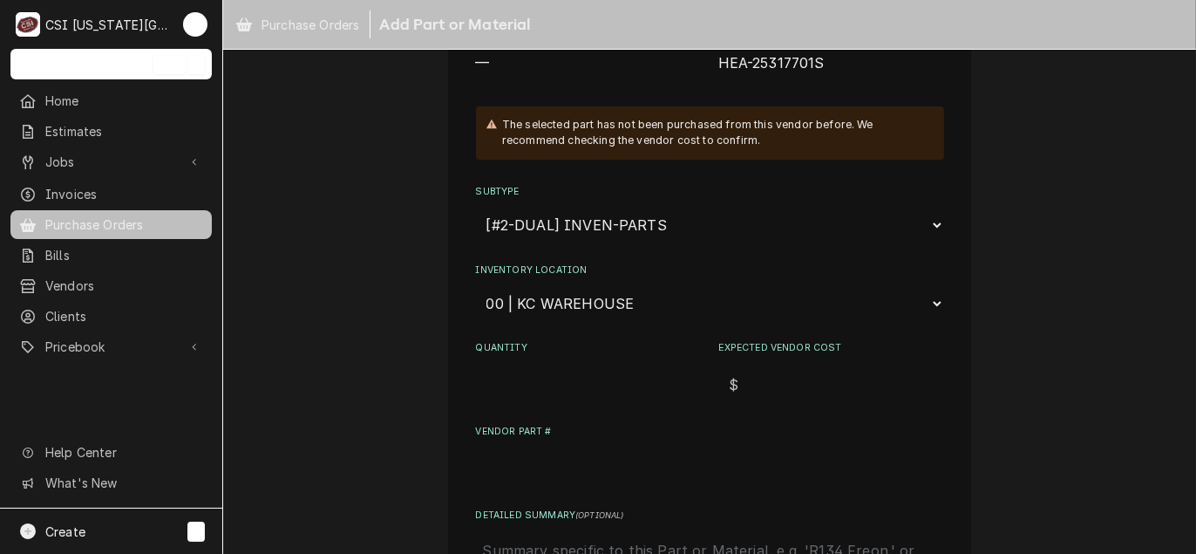
scroll to position [262, 0]
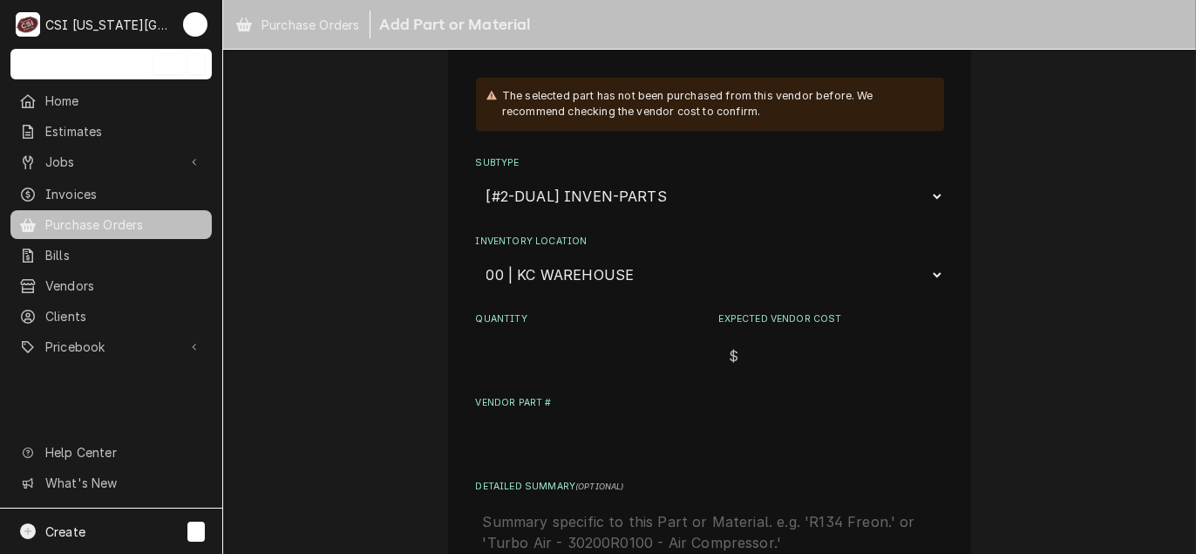
click at [594, 272] on select "Choose a location... 00 | KC WAREHOUSE 00 | MAIN WAREHOUSE 01 | BRIAN BREAZIER …" at bounding box center [710, 274] width 468 height 33
select select "2800"
click at [476, 258] on select "Choose a location... 00 | KC WAREHOUSE 00 | MAIN WAREHOUSE 01 | BRIAN BREAZIER …" at bounding box center [710, 274] width 468 height 33
click at [570, 357] on input "Quantity" at bounding box center [588, 356] width 225 height 38
type textarea "x"
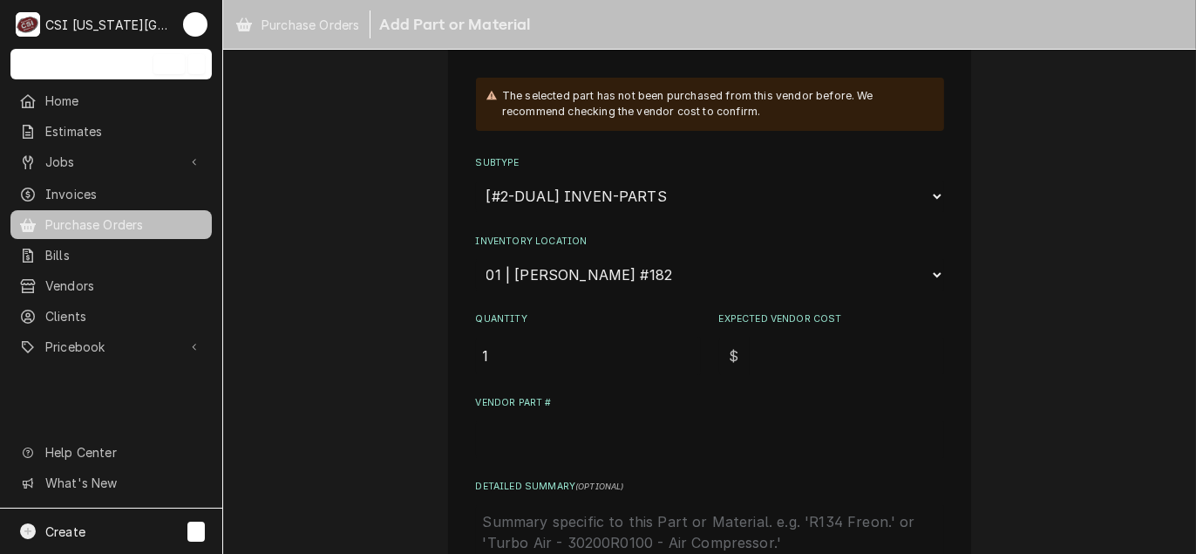
type input "1"
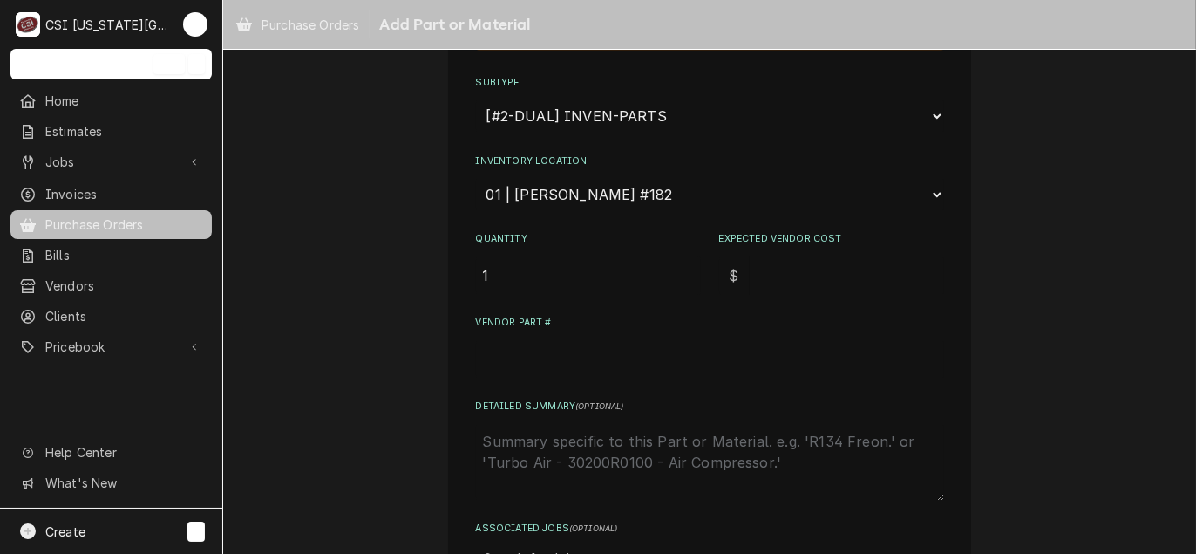
scroll to position [349, 0]
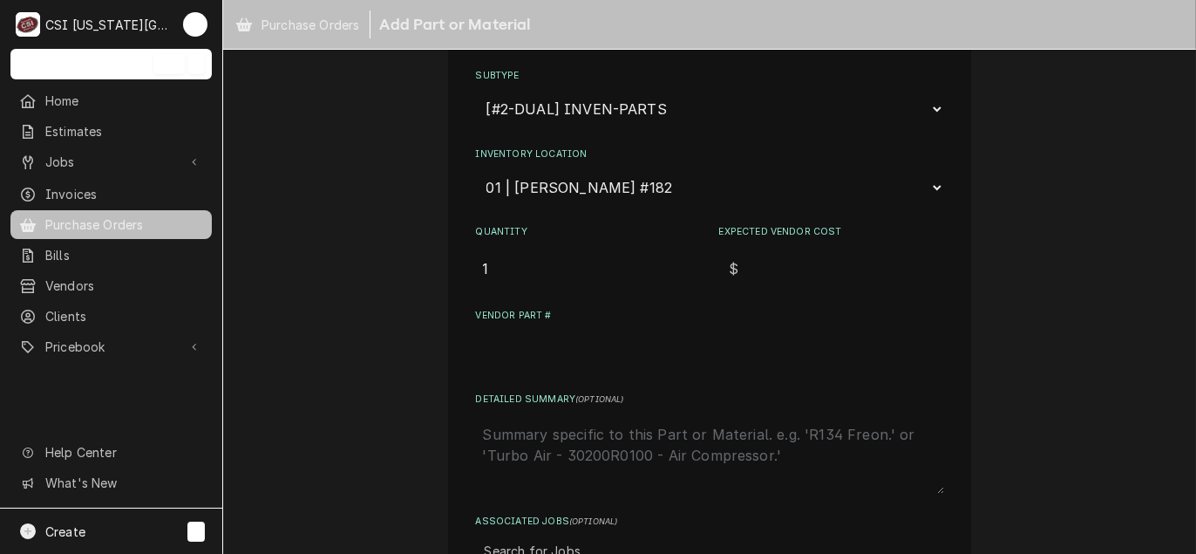
click at [781, 271] on input "Expected Vendor Cost" at bounding box center [847, 268] width 194 height 38
type textarea "x"
type input "3"
type textarea "x"
type input "33"
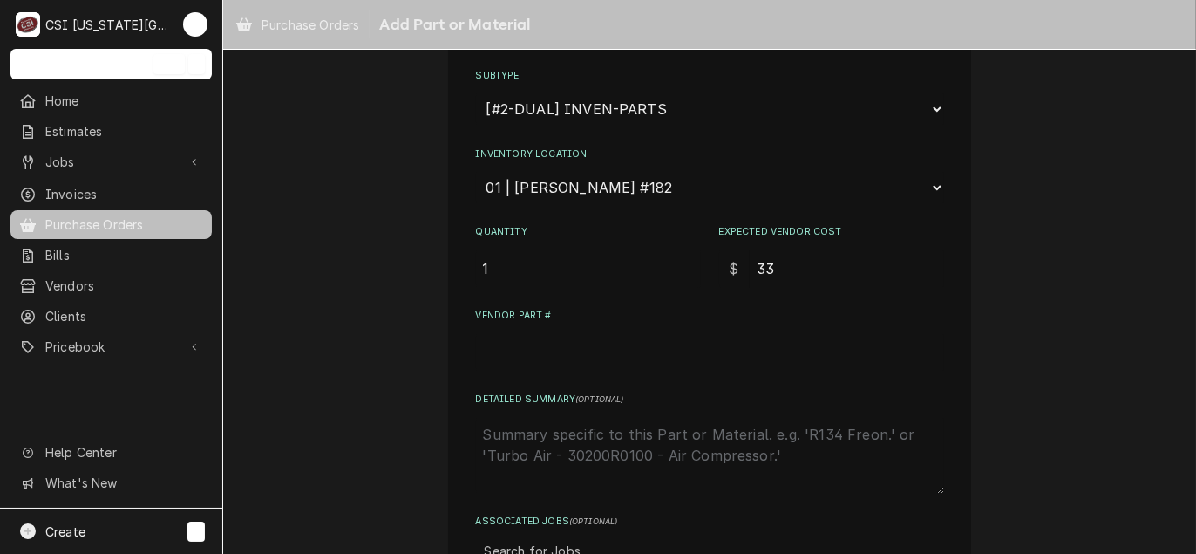
type textarea "x"
type input "338"
type textarea "x"
type input "338.6"
type textarea "x"
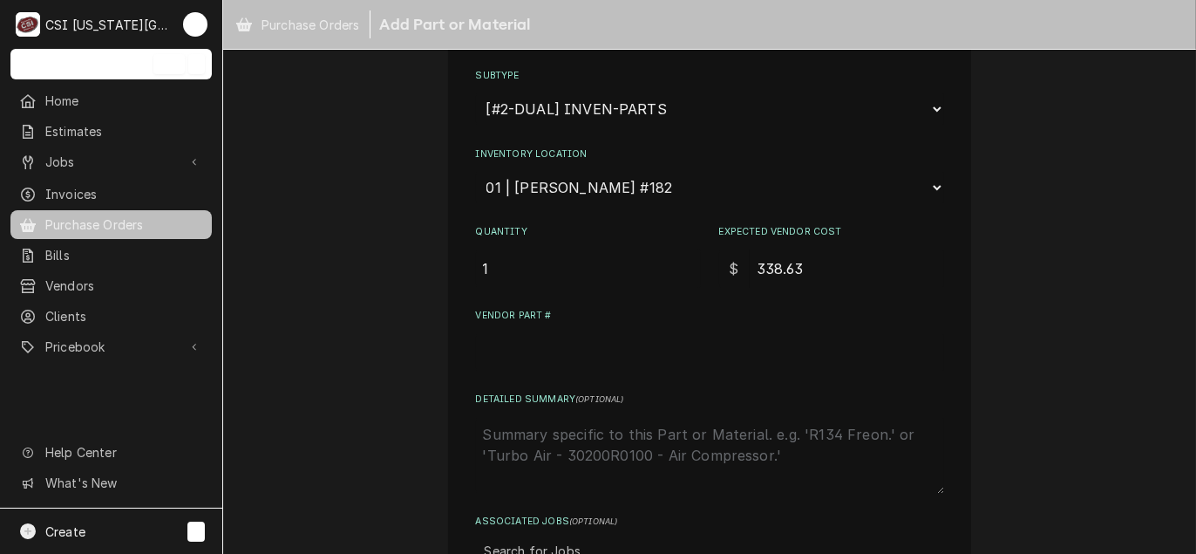
type input "338.63"
click at [521, 316] on label "Vendor Part #" at bounding box center [710, 316] width 468 height 14
click at [521, 333] on input "Vendor Part #" at bounding box center [710, 352] width 468 height 38
click at [518, 333] on input "Vendor Part #" at bounding box center [710, 352] width 468 height 38
paste input "25317701S"
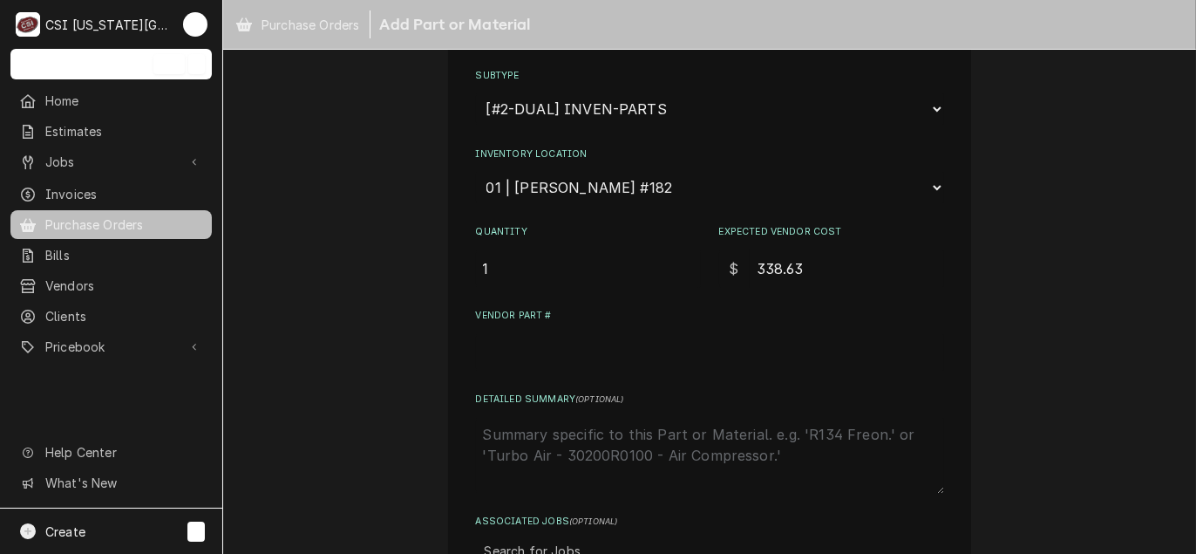
type textarea "x"
type input "25317701S"
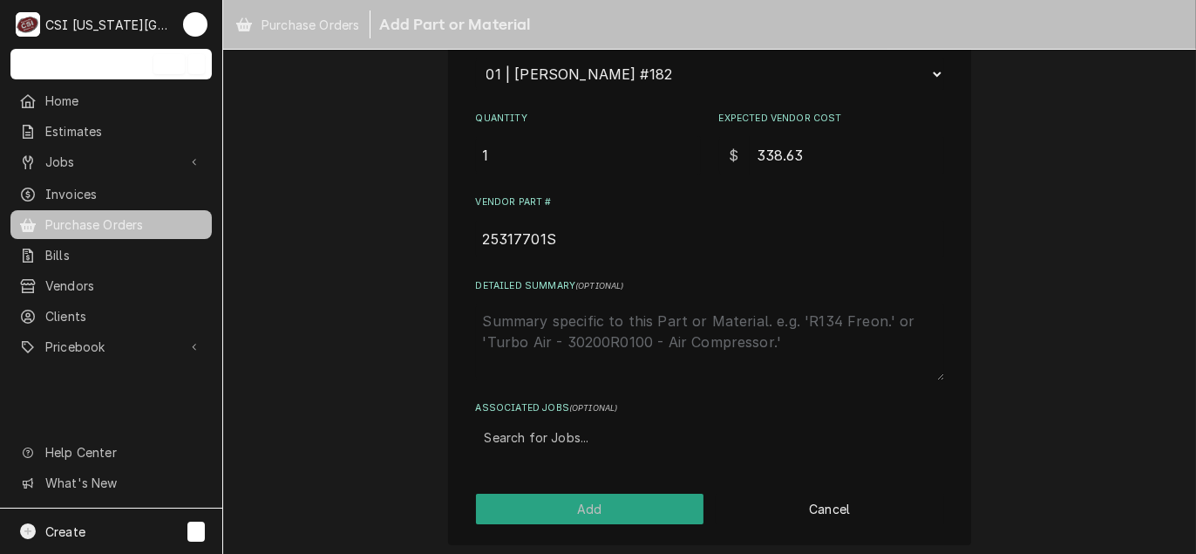
scroll to position [465, 0]
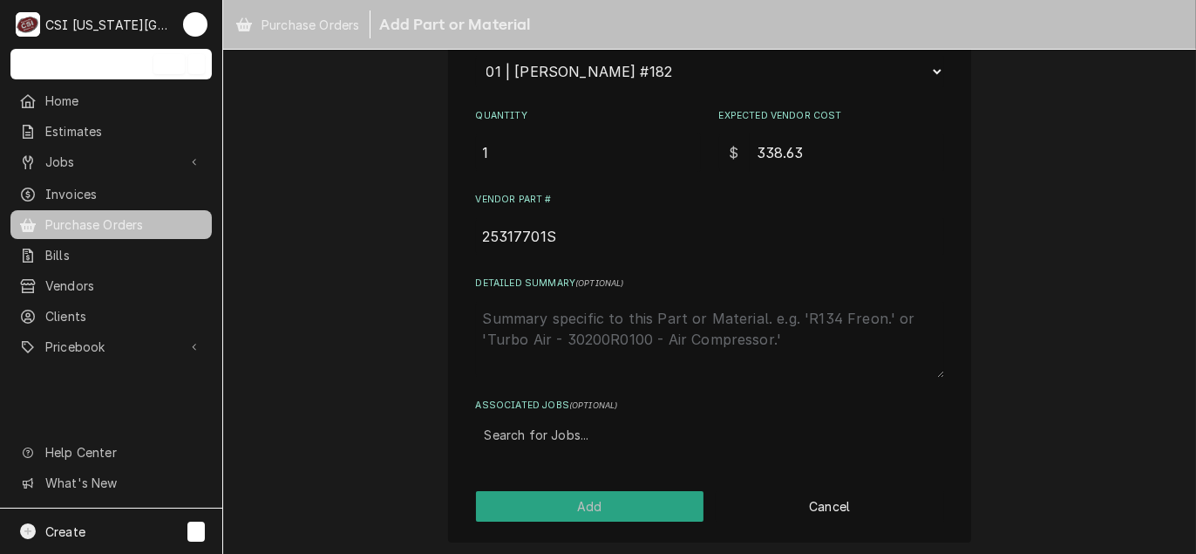
type textarea "x"
type input "25317701S"
click at [549, 427] on div "Associated Jobs" at bounding box center [710, 434] width 451 height 31
type input "32046"
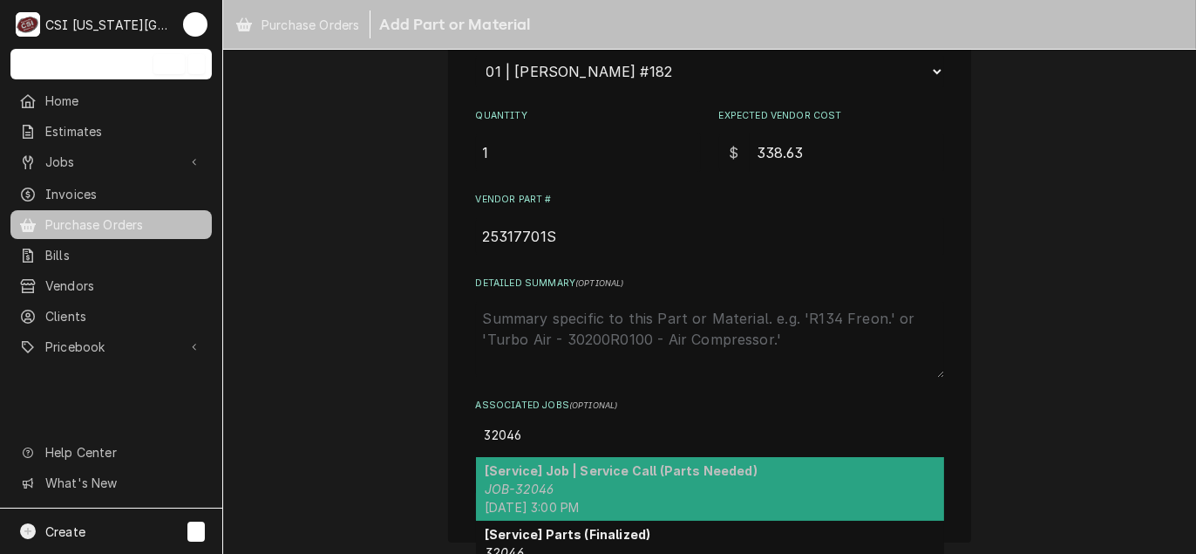
click at [562, 483] on div "[Service] Job | Service Call (Parts Needed) JOB-32046 Mon, Aug 18th, 2025 - 3:0…" at bounding box center [710, 489] width 468 height 64
type textarea "x"
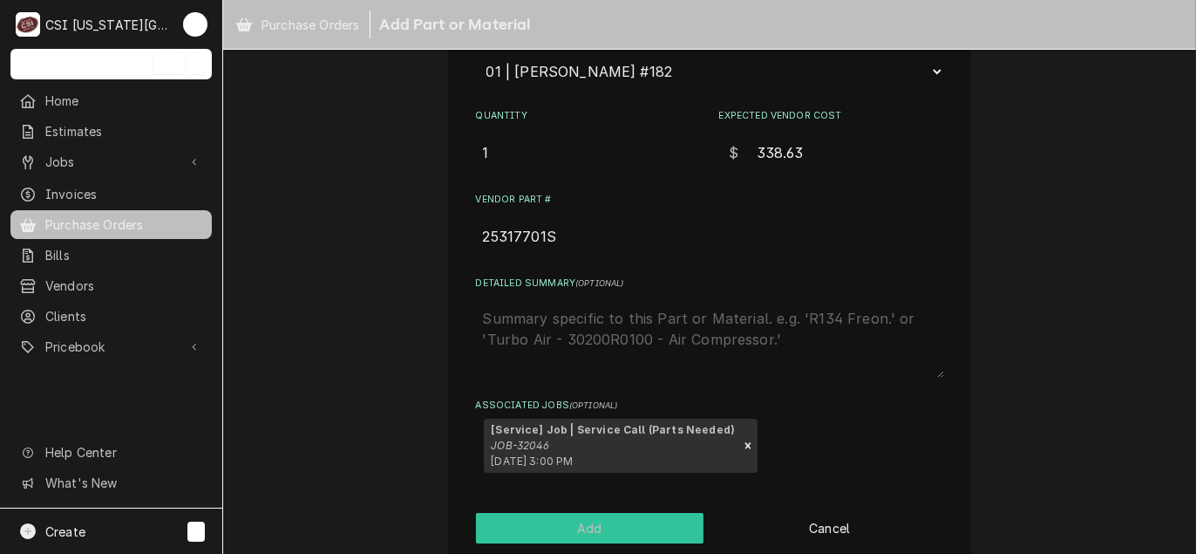
click at [591, 529] on button "Add" at bounding box center [590, 528] width 228 height 31
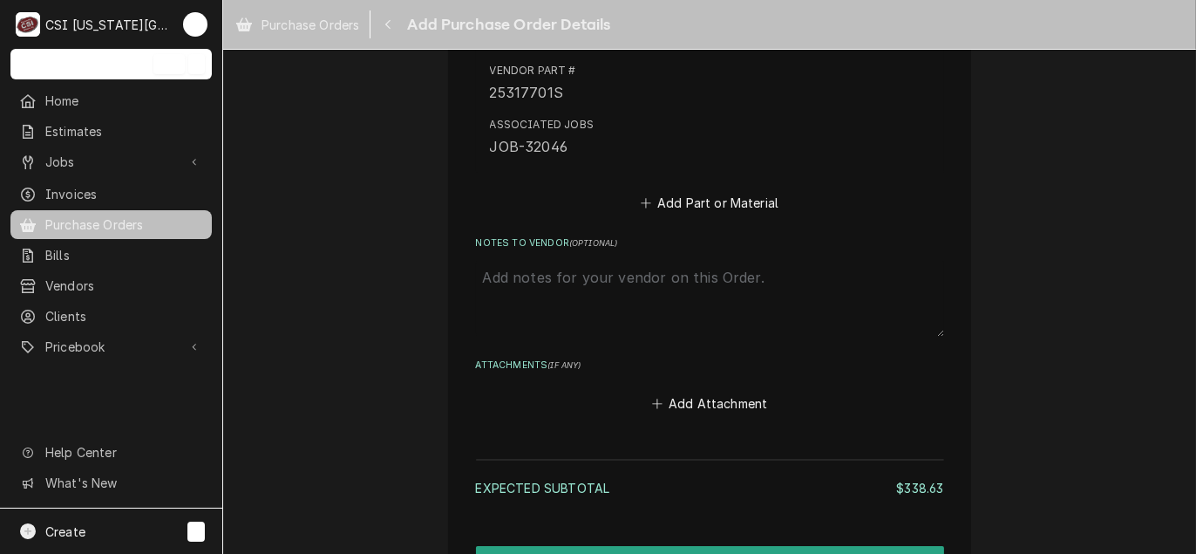
scroll to position [1144, 0]
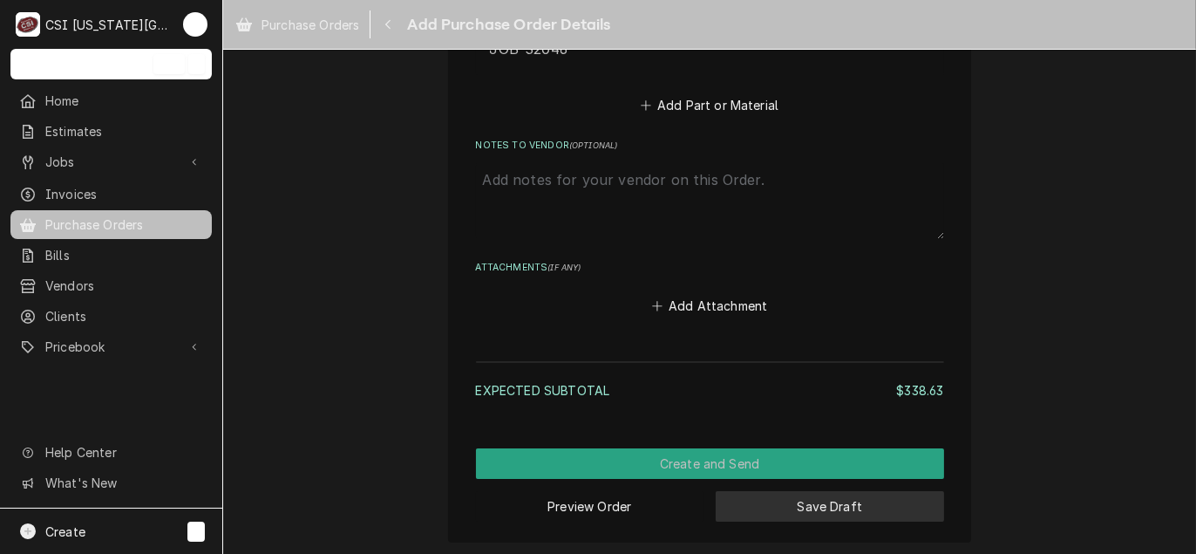
click at [807, 505] on button "Save Draft" at bounding box center [830, 506] width 228 height 31
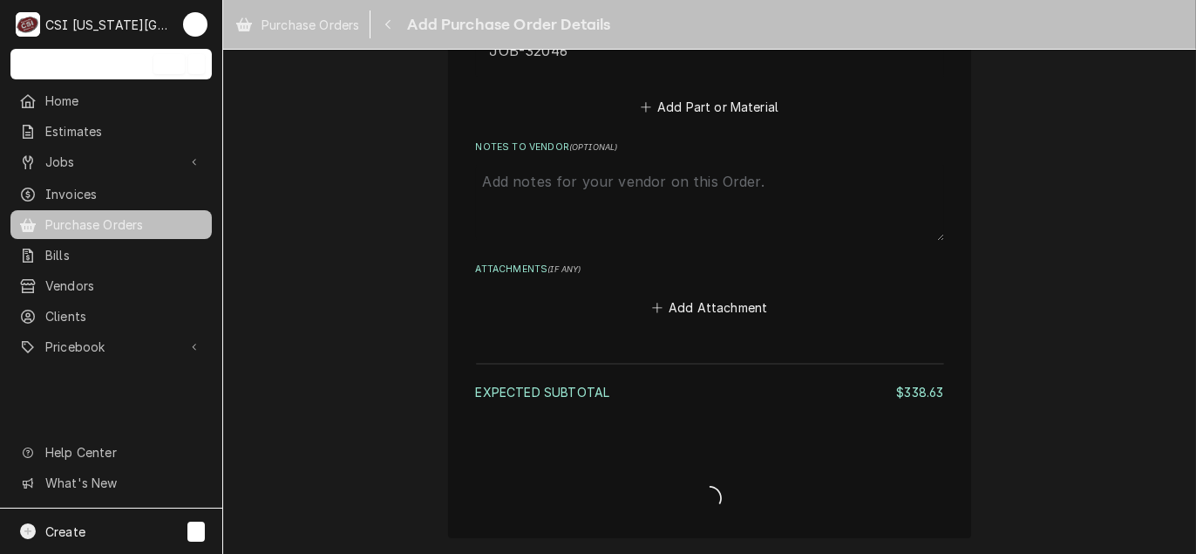
scroll to position [1138, 0]
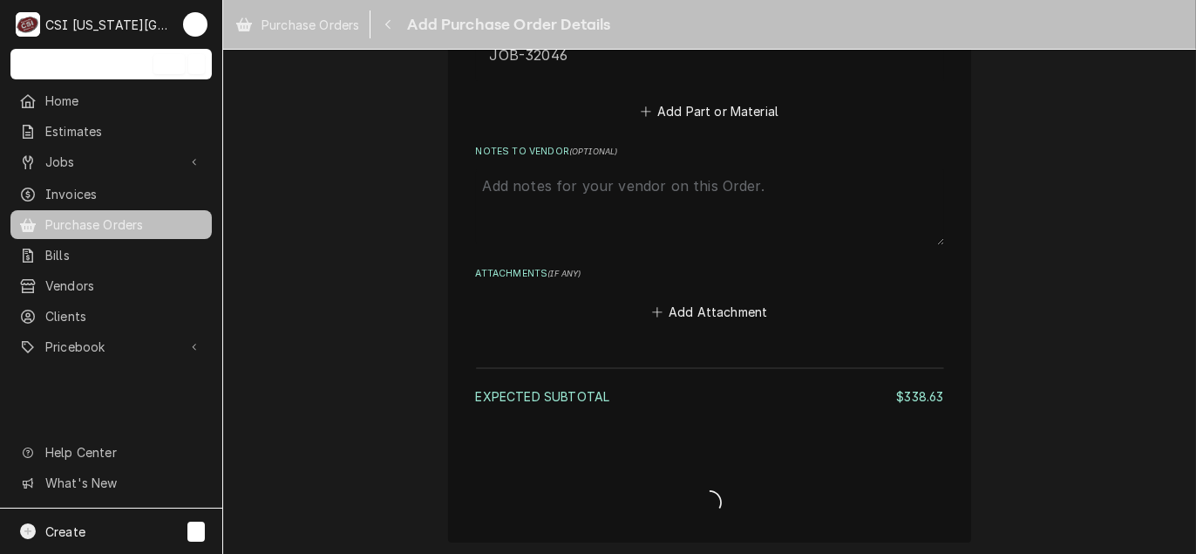
type textarea "x"
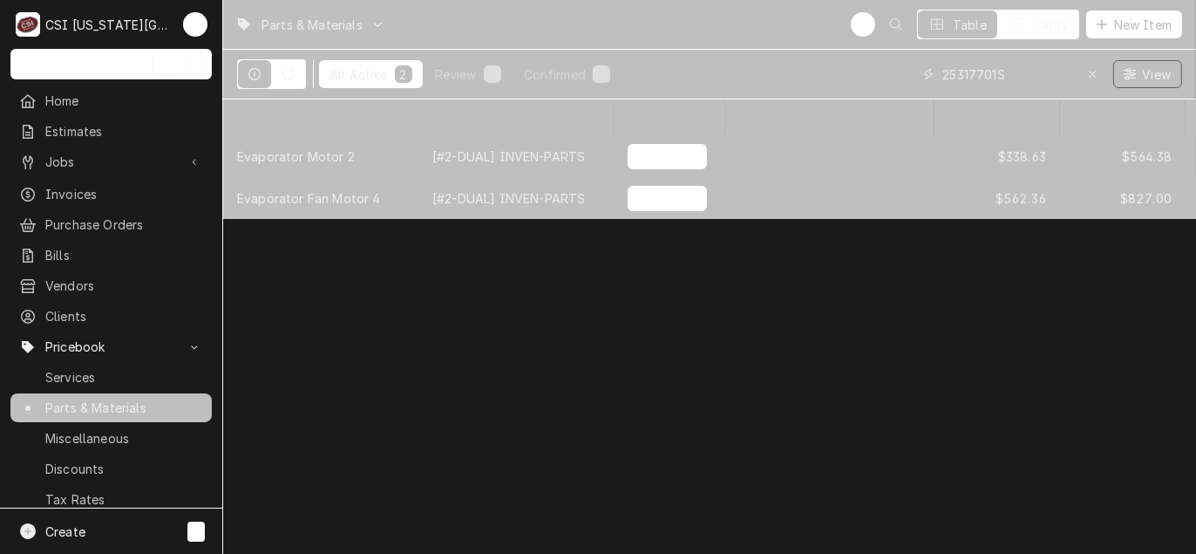
drag, startPoint x: 1031, startPoint y: 72, endPoint x: 589, endPoint y: 57, distance: 442.4
click at [589, 57] on div "All Active 2 Review 0 Confirmed 2 25317701S View" at bounding box center [709, 74] width 945 height 49
type input "r"
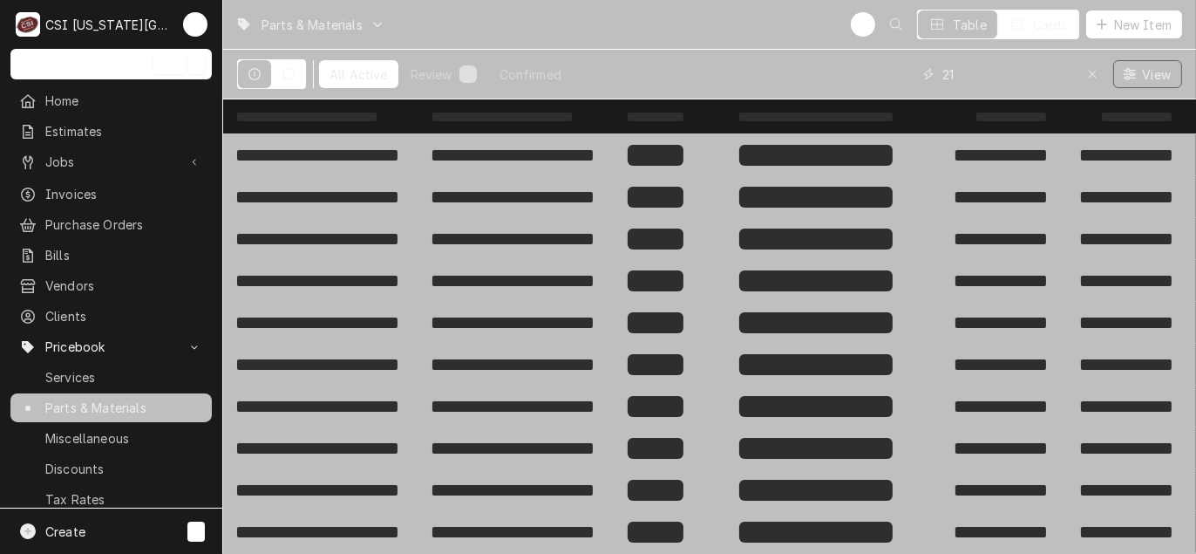
type input "2"
type input "r21710"
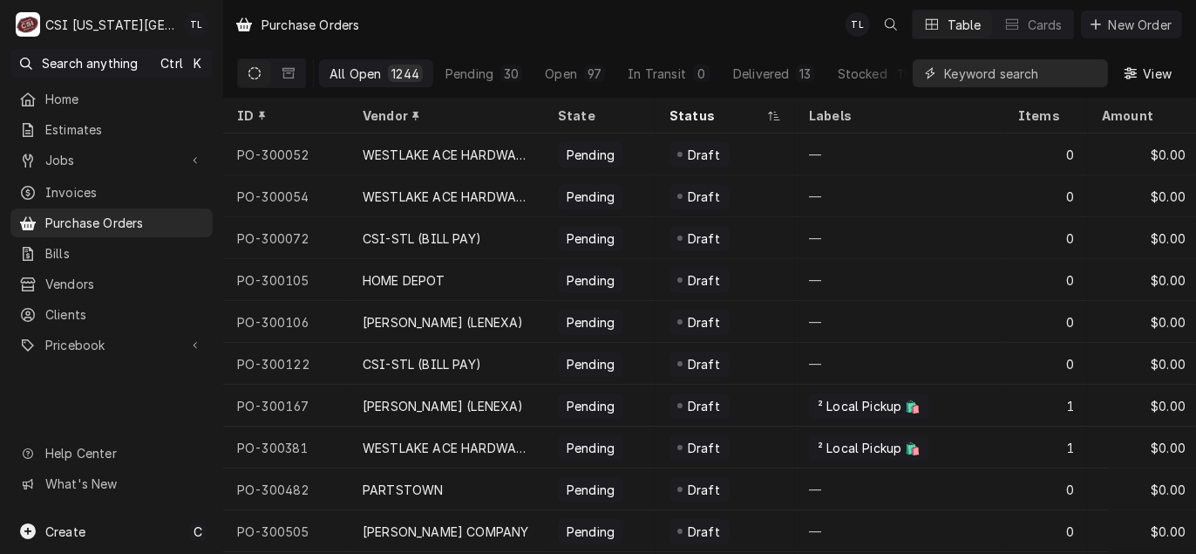
click at [1055, 68] on input "Dynamic Content Wrapper" at bounding box center [1021, 73] width 155 height 28
type input "301251"
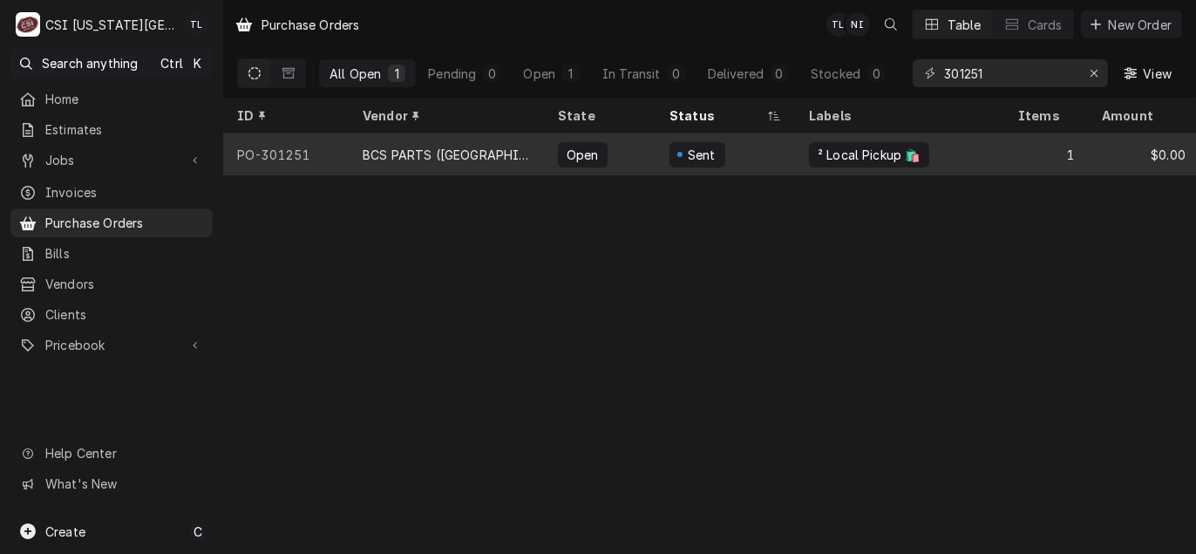
click at [385, 149] on div "BCS PARTS ([GEOGRAPHIC_DATA])" at bounding box center [446, 155] width 167 height 18
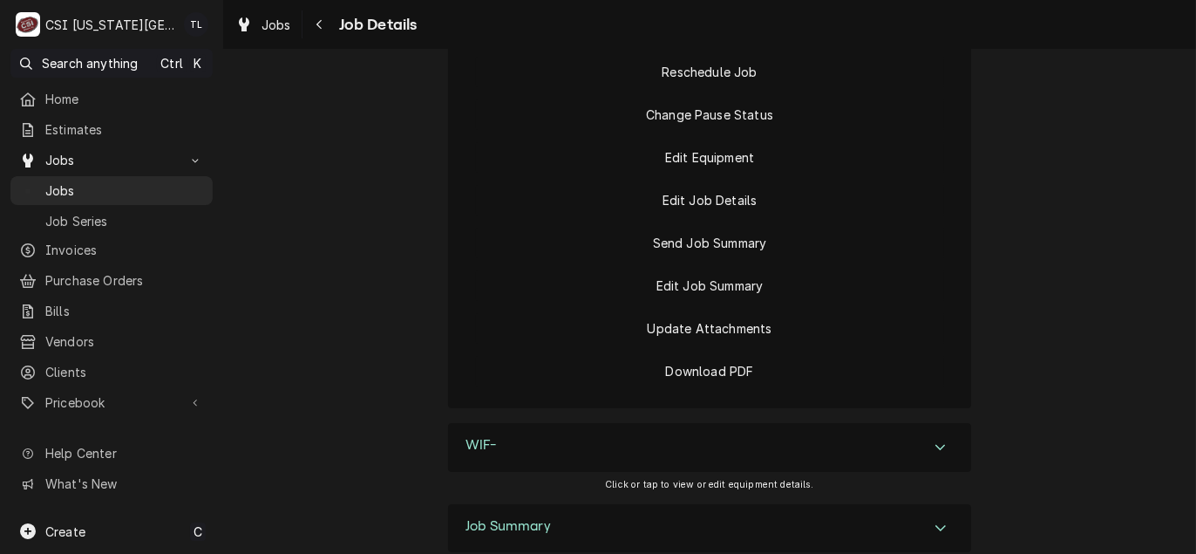
scroll to position [2512, 0]
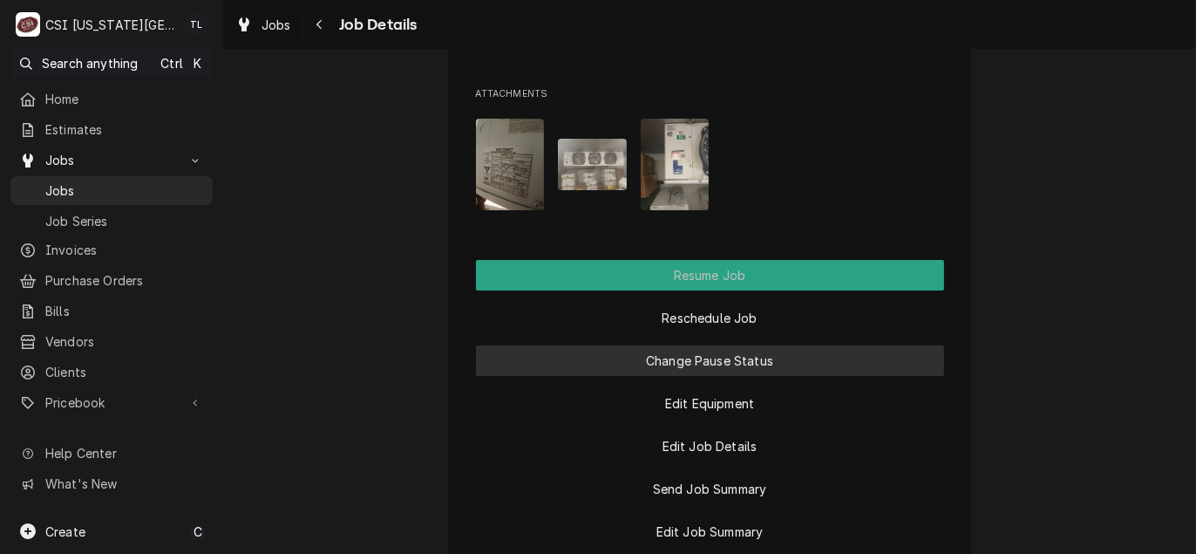
click at [738, 361] on button "Change Pause Status" at bounding box center [710, 360] width 468 height 31
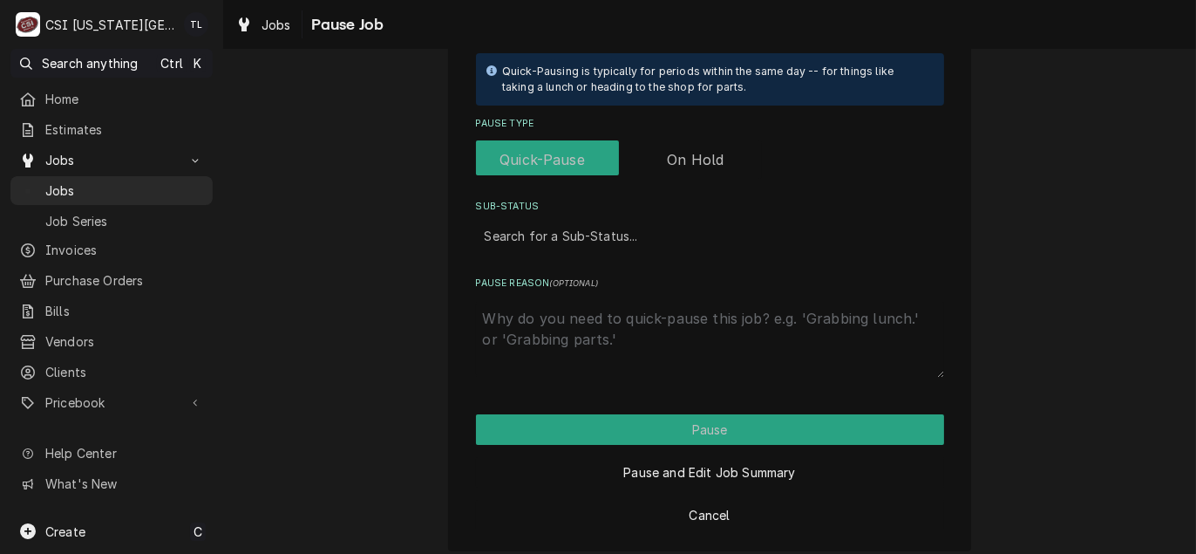
scroll to position [470, 0]
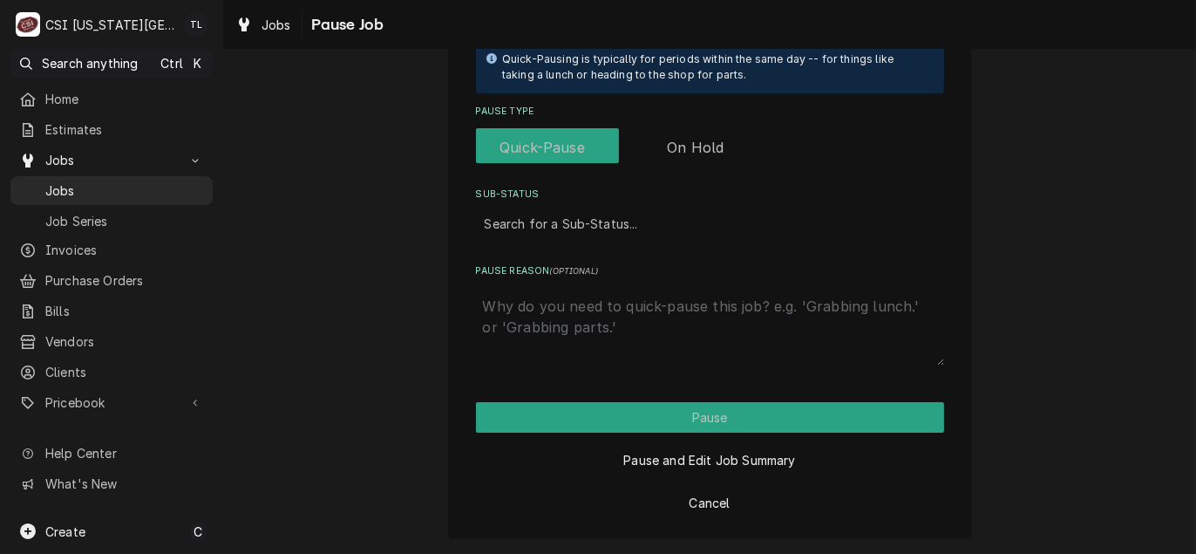
click at [678, 149] on label "Pause Type" at bounding box center [619, 147] width 286 height 38
click at [678, 149] on input "Pause Type" at bounding box center [619, 147] width 272 height 38
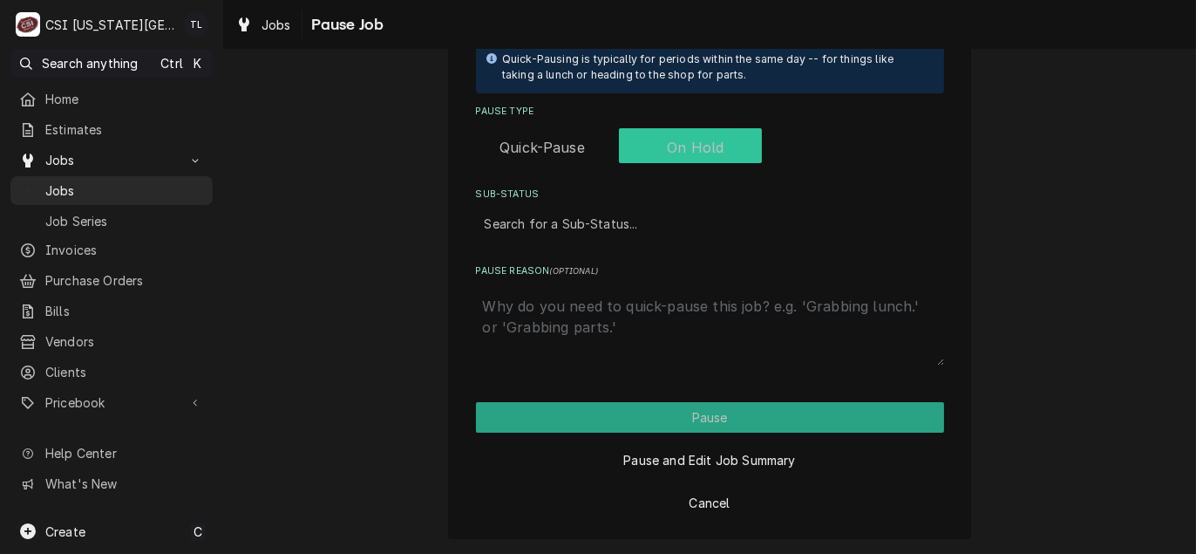
checkbox input "true"
click at [575, 246] on div "Please confirm you'd like to pause this job. Roopairs Job ID JOB-32046 Facilitr…" at bounding box center [710, 0] width 468 height 732
click at [582, 228] on div "Sub-Status" at bounding box center [710, 223] width 451 height 31
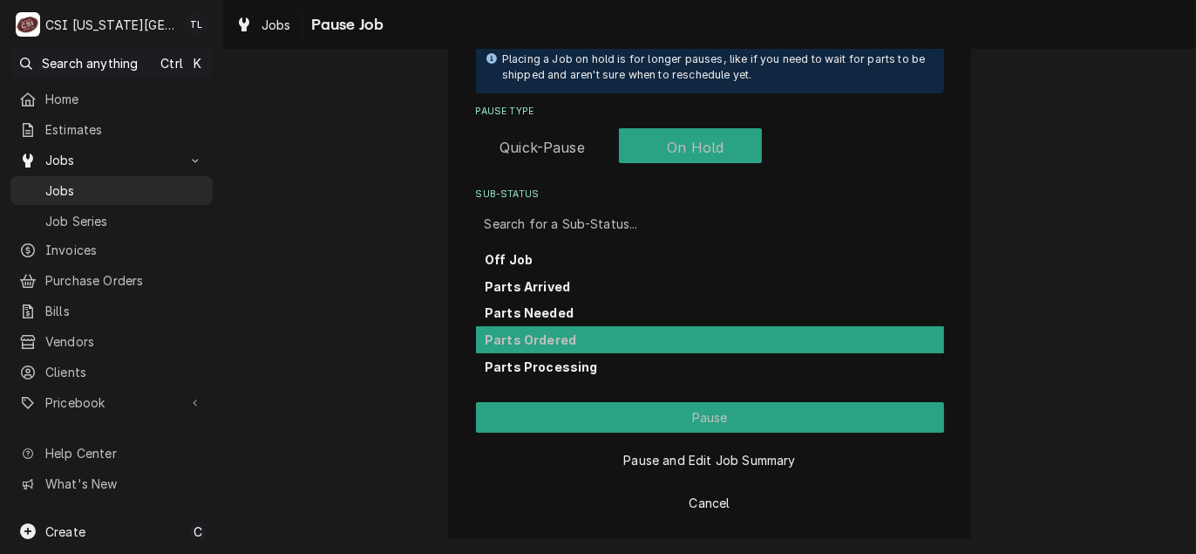
click at [536, 334] on strong "Parts Ordered" at bounding box center [531, 339] width 92 height 15
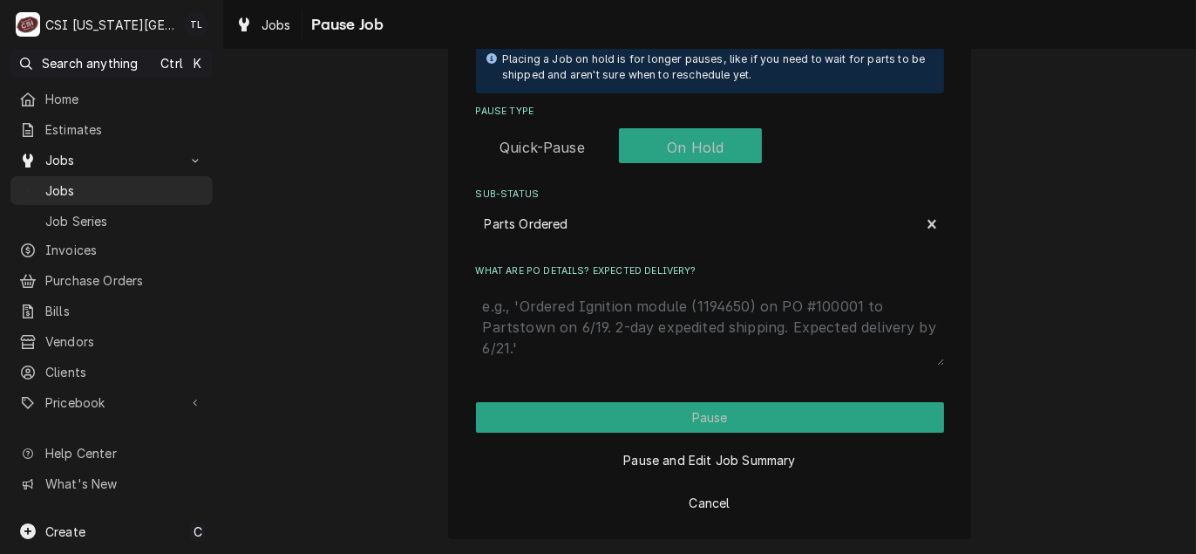
click at [541, 324] on textarea "What are PO details? Expected delivery?" at bounding box center [710, 327] width 468 height 77
type textarea "x"
type textarea "p"
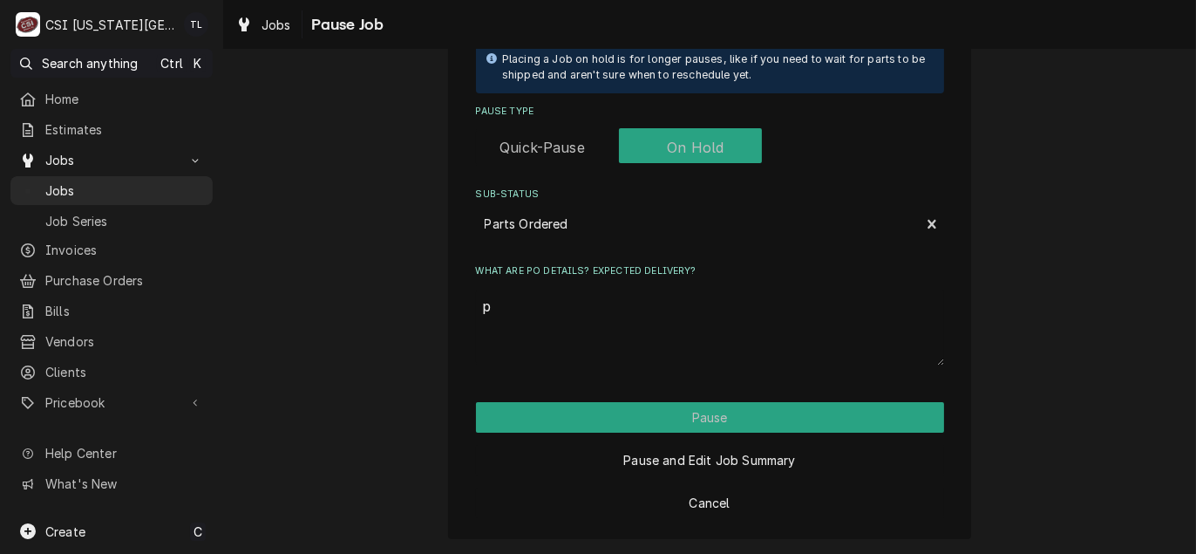
type textarea "x"
type textarea "pa"
type textarea "x"
type textarea "pat"
type textarea "x"
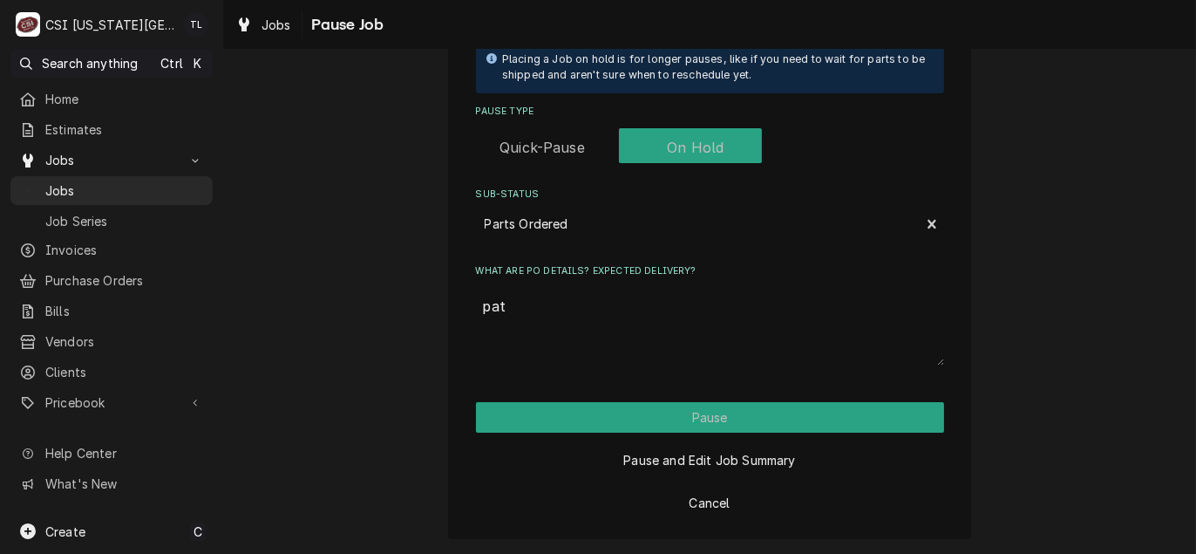
type textarea "patr"
type textarea "x"
type textarea "patrt"
type textarea "x"
type textarea "patr"
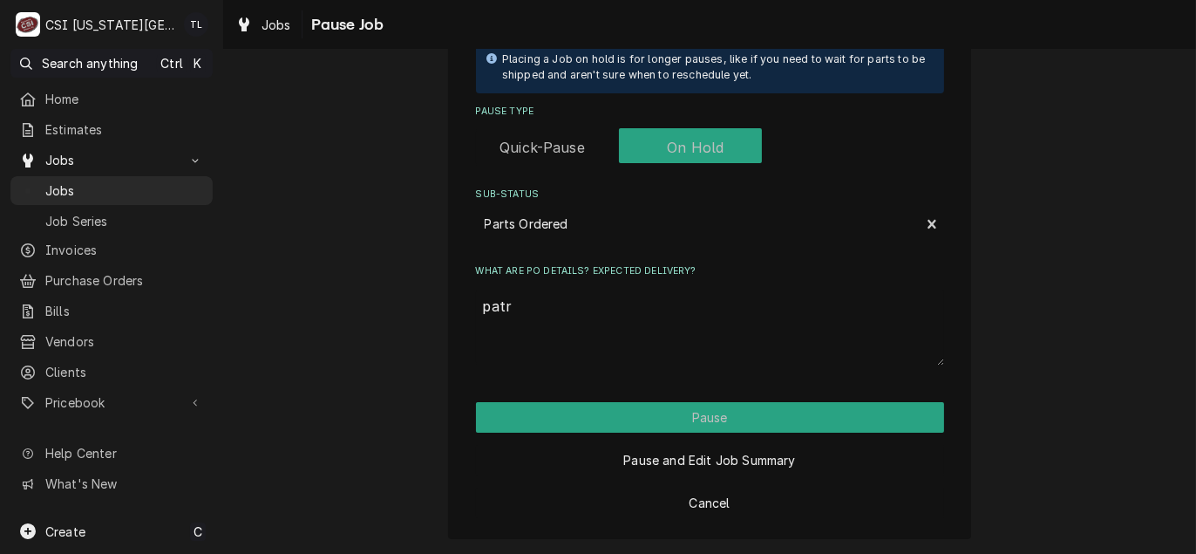
type textarea "x"
type textarea "pat"
type textarea "x"
type textarea "pa"
type textarea "x"
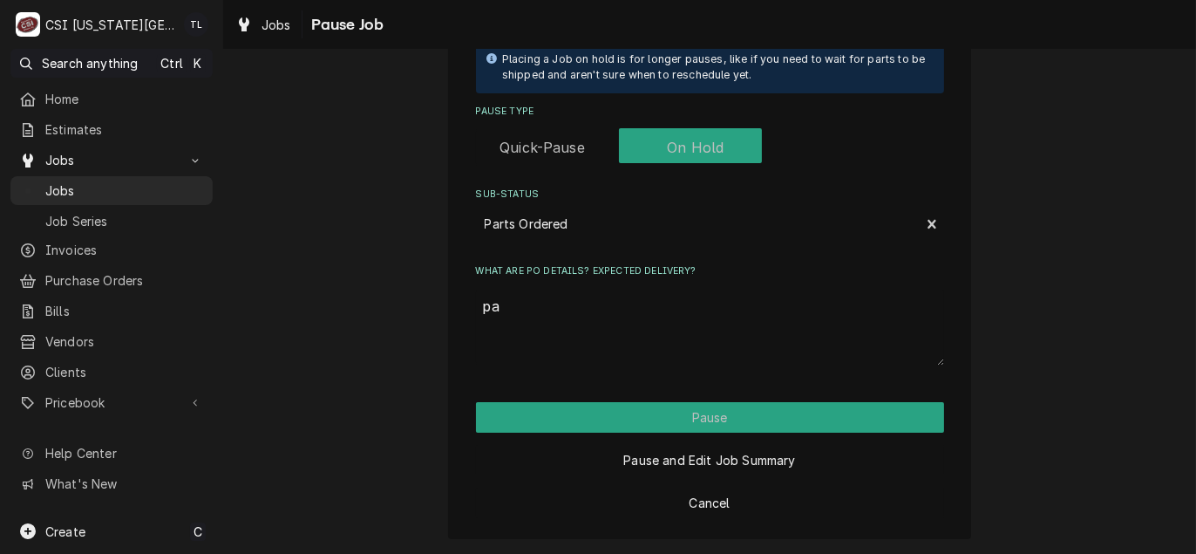
type textarea "par"
type textarea "x"
type textarea "part"
type textarea "x"
type textarea "parts"
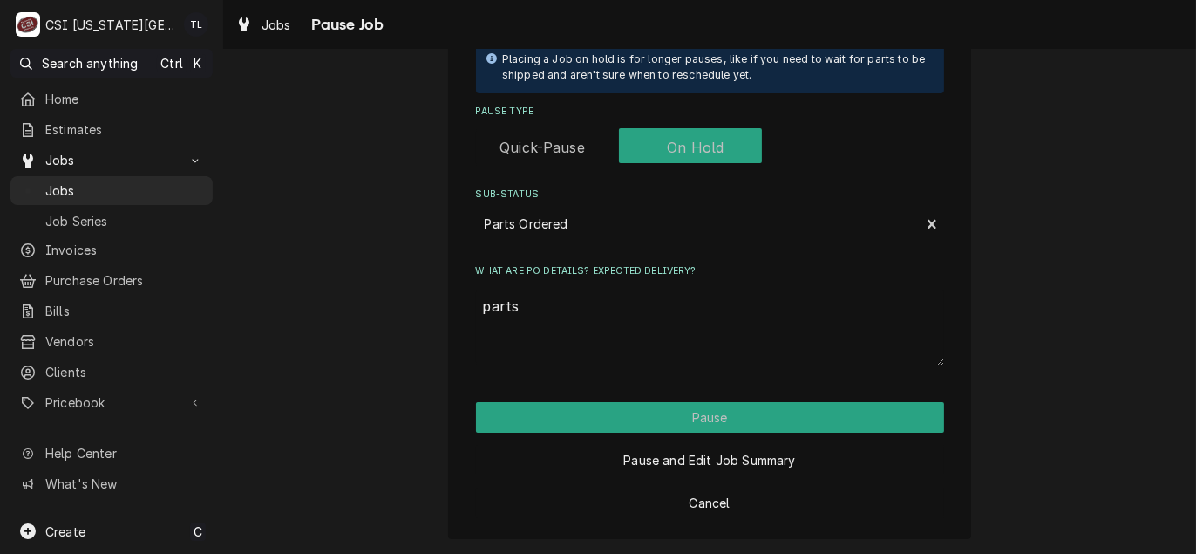
type textarea "x"
type textarea "parts"
type textarea "x"
type textarea "parts t"
type textarea "x"
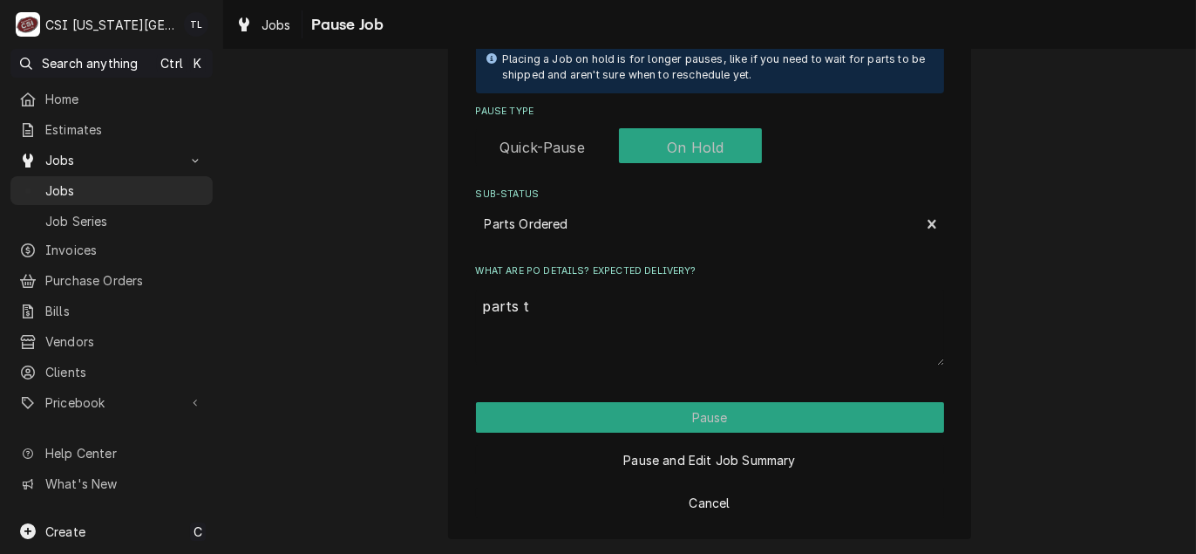
type textarea "parts to"
type textarea "x"
type textarea "parts to"
type textarea "x"
type textarea "parts to b"
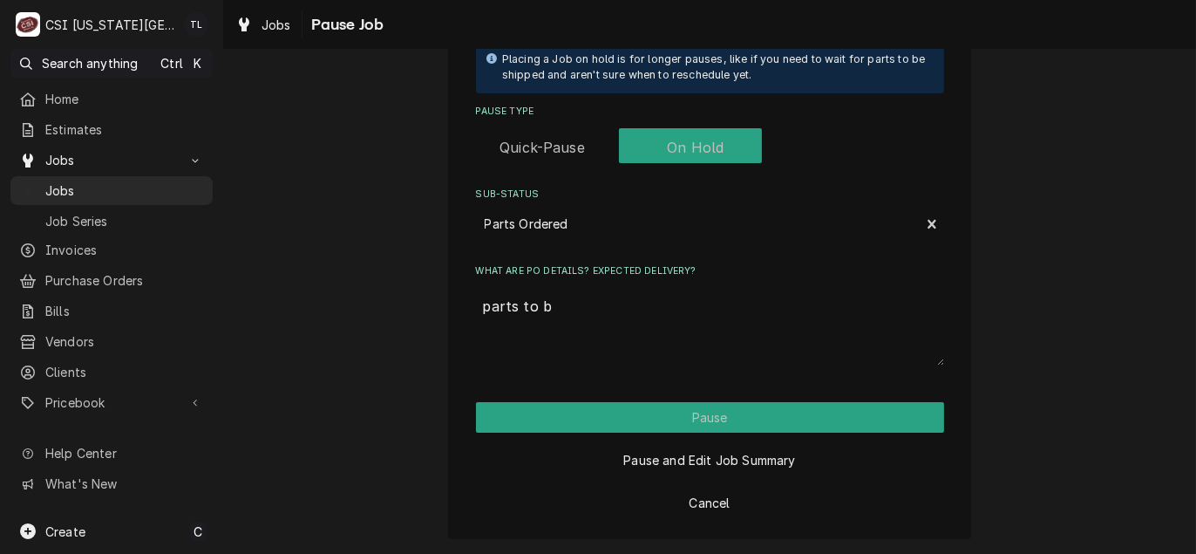
type textarea "x"
type textarea "parts to be"
type textarea "x"
type textarea "parts to be"
type textarea "x"
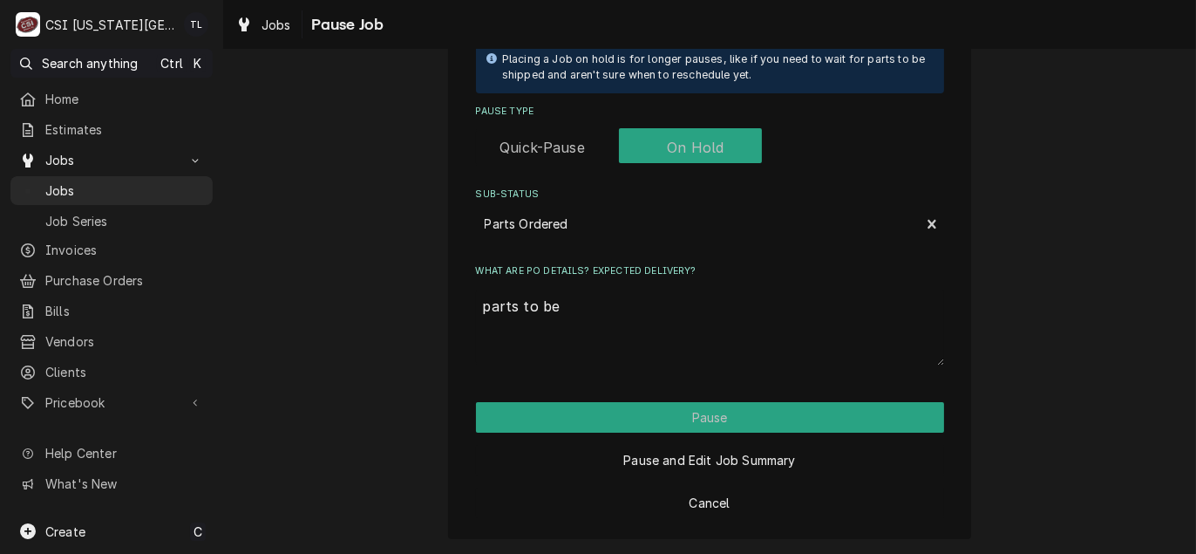
type textarea "parts to be s"
type textarea "x"
type textarea "parts to be so"
type textarea "x"
type textarea "parts to be sou"
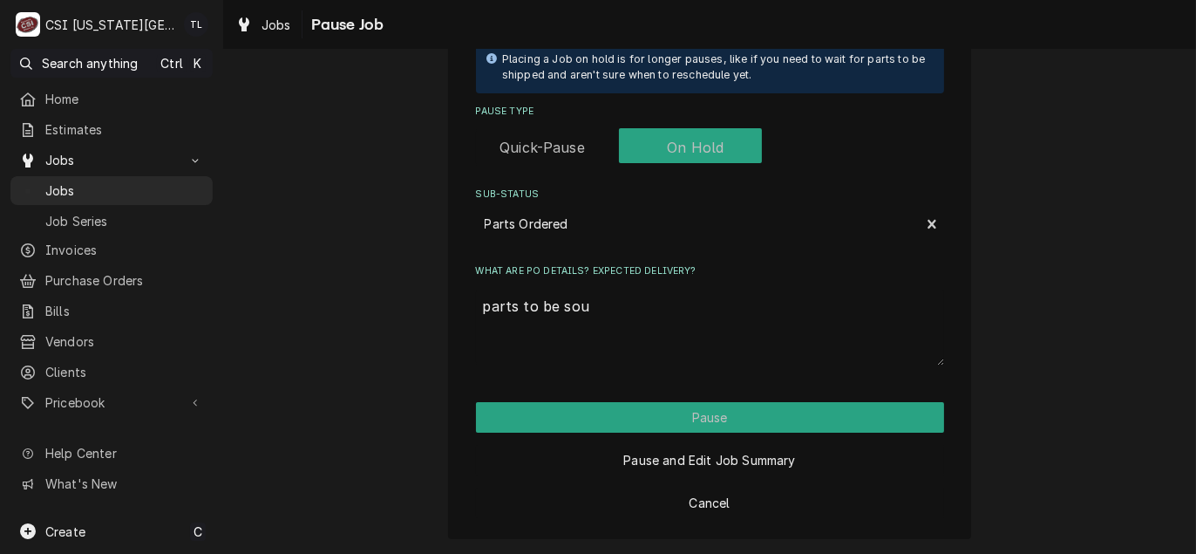
type textarea "x"
type textarea "parts to be sour"
type textarea "x"
type textarea "parts to be sourc"
type textarea "x"
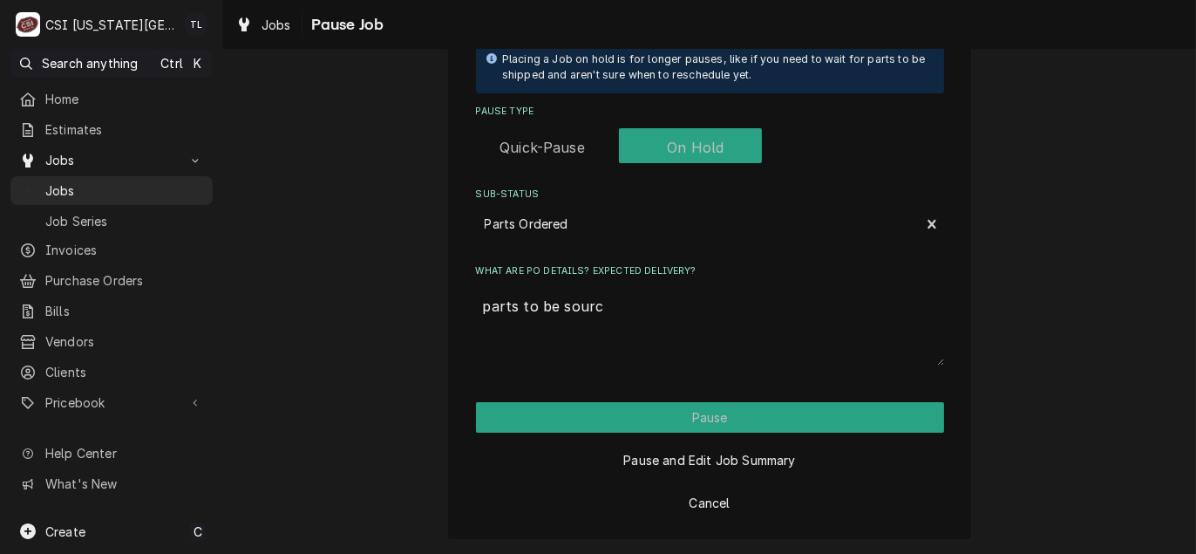
type textarea "parts to be source"
type textarea "x"
type textarea "parts to be sourced"
type textarea "x"
type textarea "parts to be sourced"
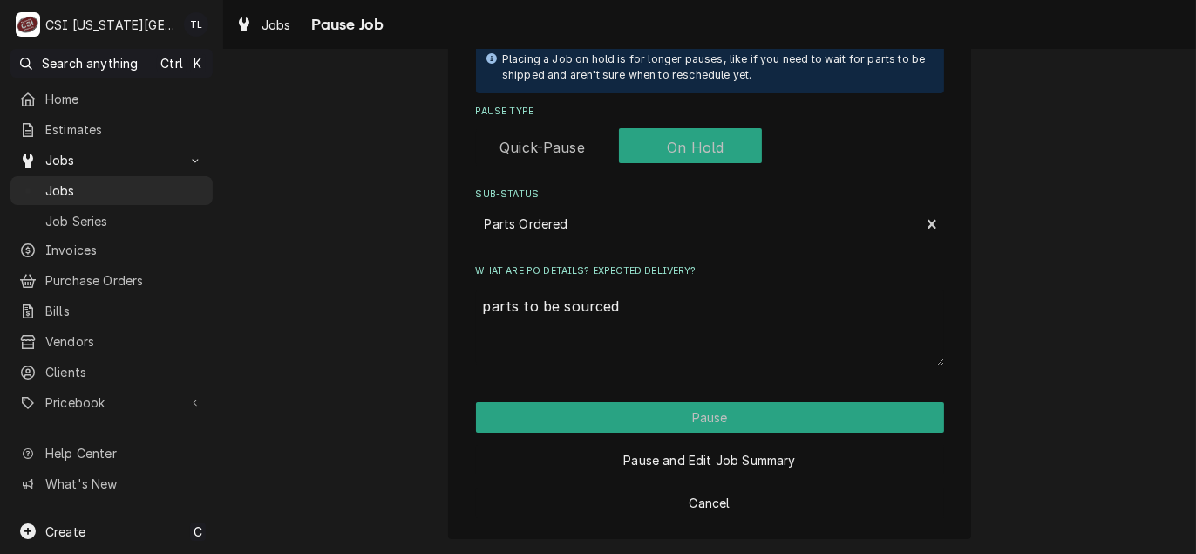
type textarea "x"
type textarea "parts to be sourced l"
type textarea "x"
type textarea "parts to be sourced lo"
type textarea "x"
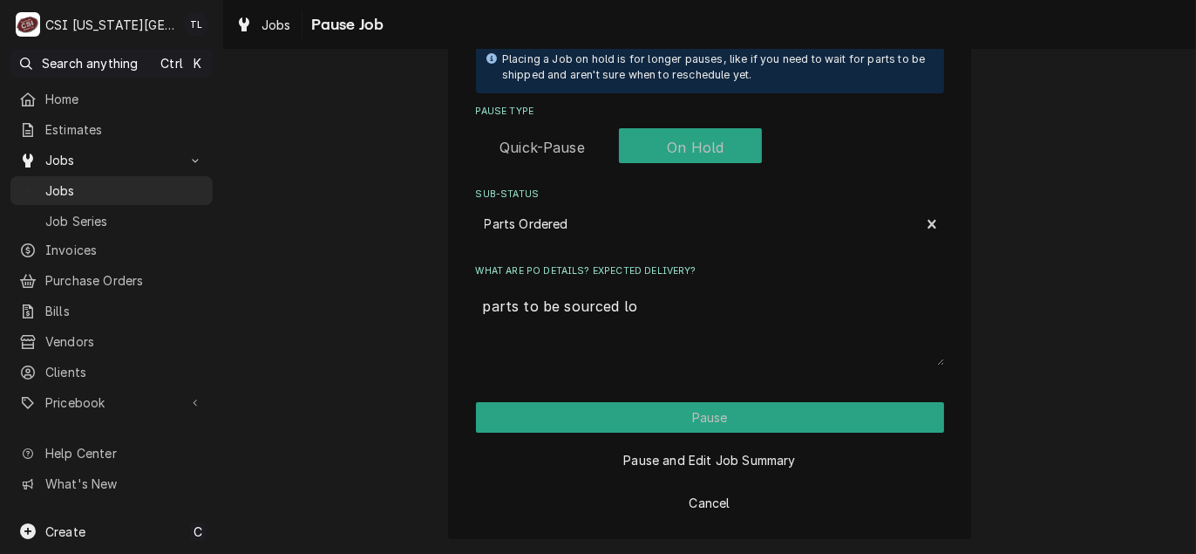
type textarea "parts to be sourced loc"
type textarea "x"
type textarea "parts to be sourced loca"
type textarea "x"
type textarea "parts to be sourced local"
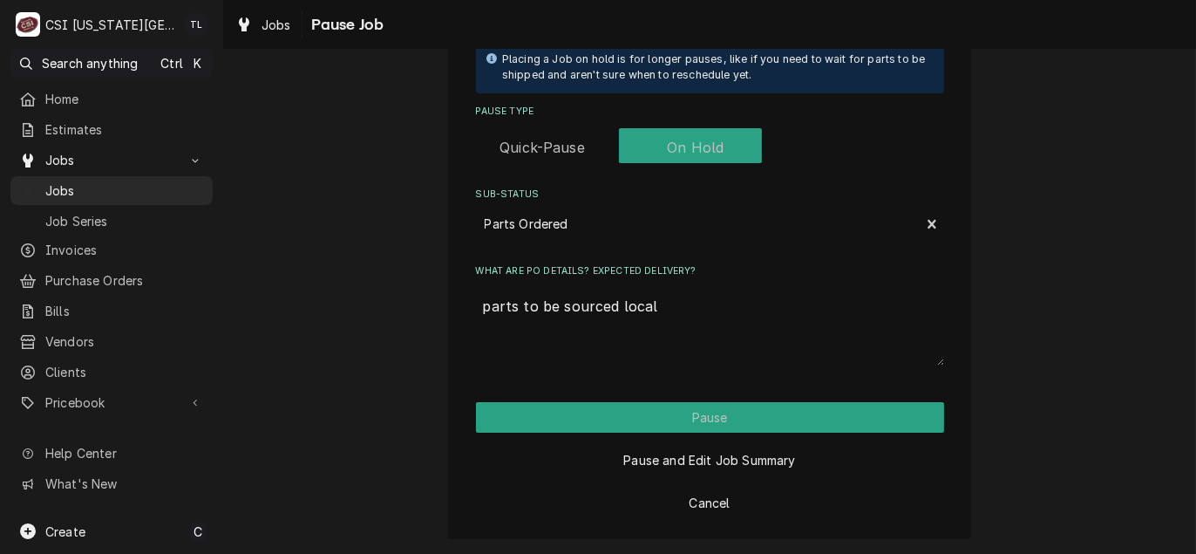
type textarea "x"
type textarea "parts to be sourced locall"
type textarea "x"
type textarea "parts to be sourced locally"
type textarea "x"
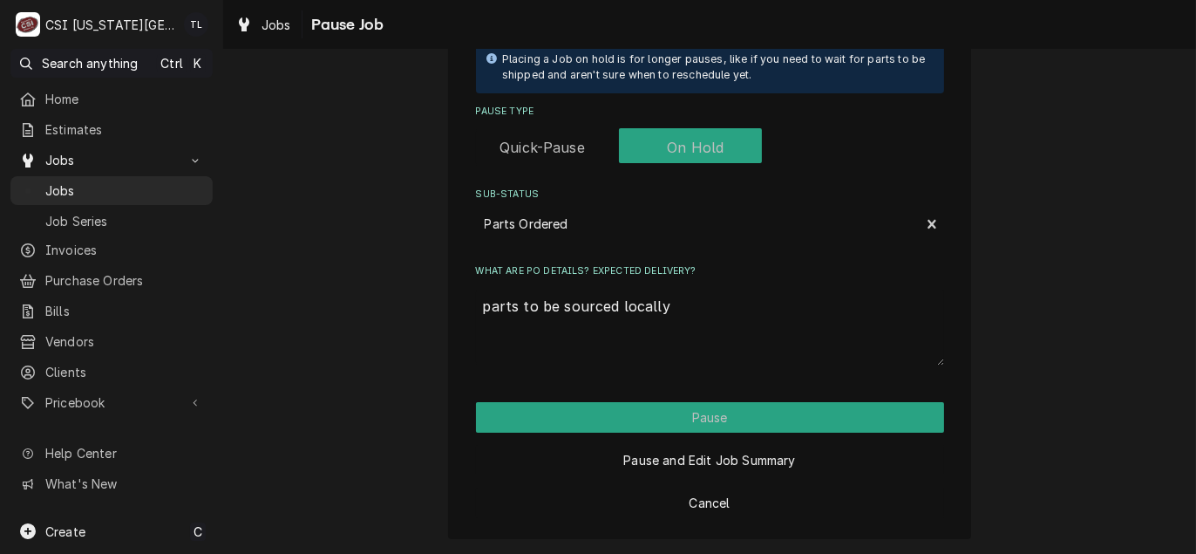
type textarea "parts to be sourced locallyt"
type textarea "x"
type textarea "parts to be sourced locallyt"
type textarea "x"
type textarea "parts to be sourced locallyt"
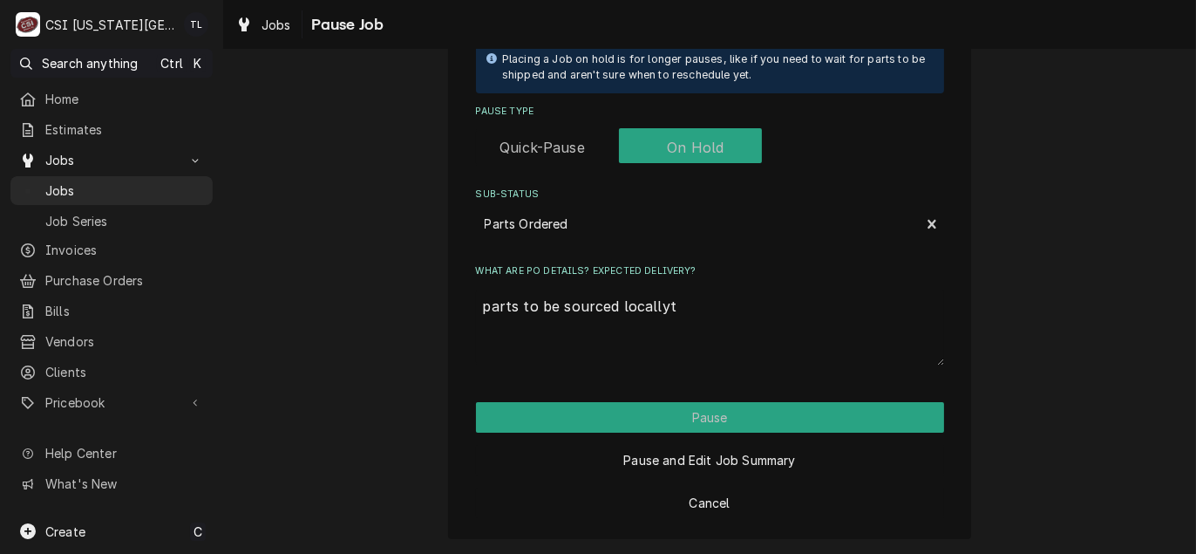
type textarea "x"
type textarea "parts to be sourced locally"
type textarea "x"
type textarea "parts to be sourced locally"
type textarea "x"
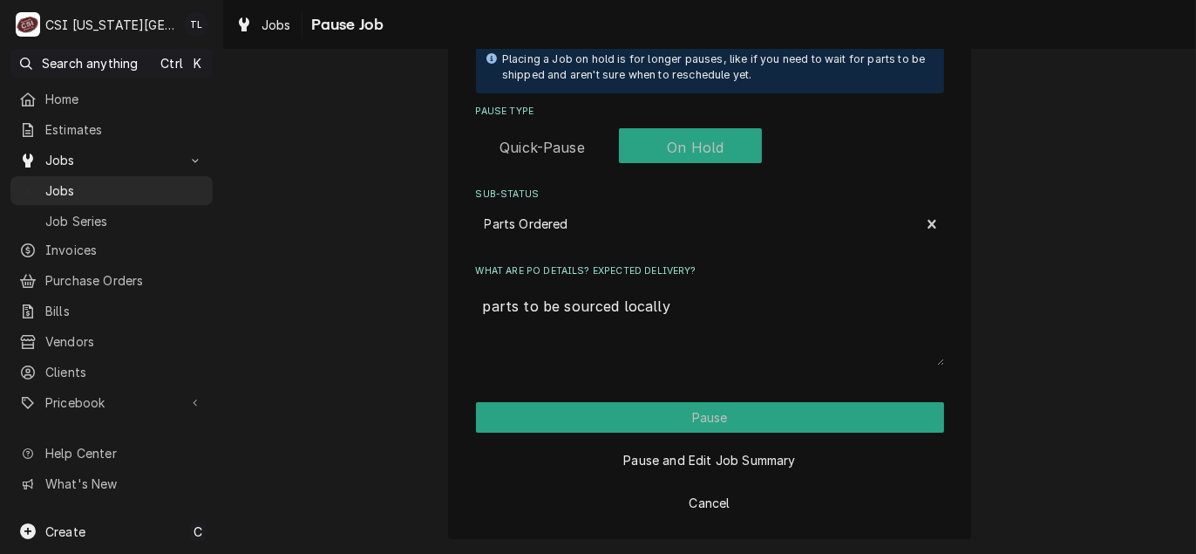
type textarea "parts to be sourced locally f"
type textarea "x"
type textarea "parts to be sourced locally fr"
type textarea "x"
type textarea "parts to be sourced locally fro"
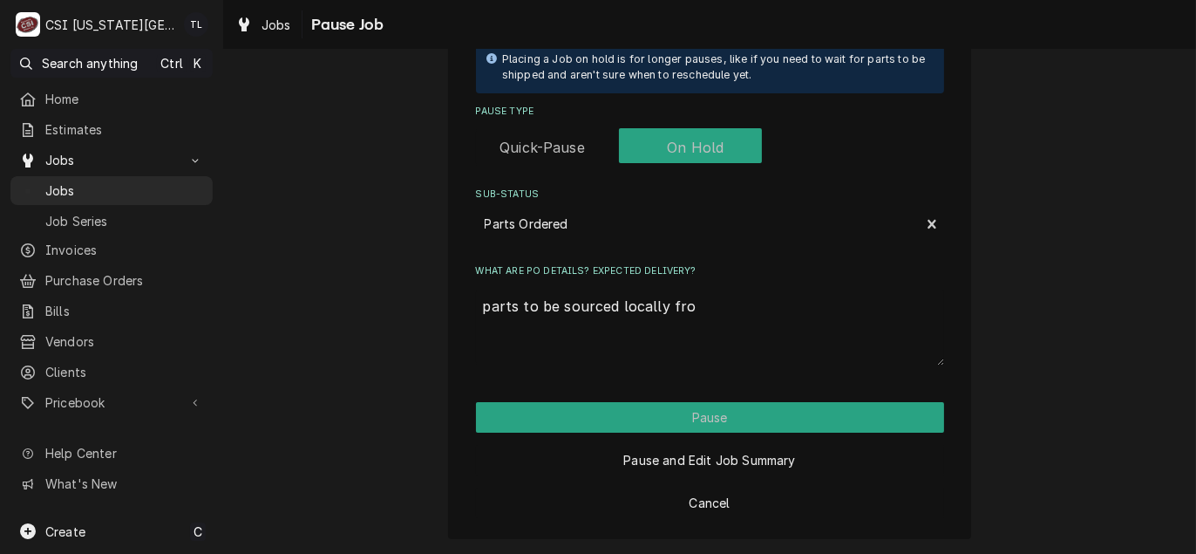
type textarea "x"
type textarea "parts to be sourced locally from"
type textarea "x"
type textarea "parts to be sourced locally from"
type textarea "x"
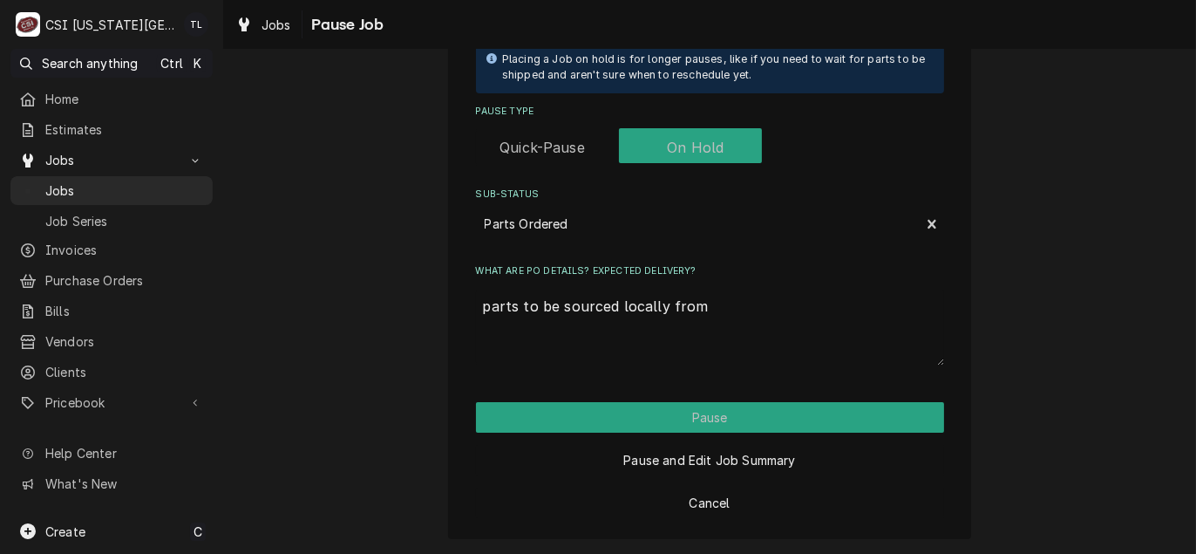
type textarea "parts to be sourced locally from k"
type textarea "x"
type textarea "parts to be sourced locally from ke"
type textarea "x"
type textarea "parts to be sourced locally from key"
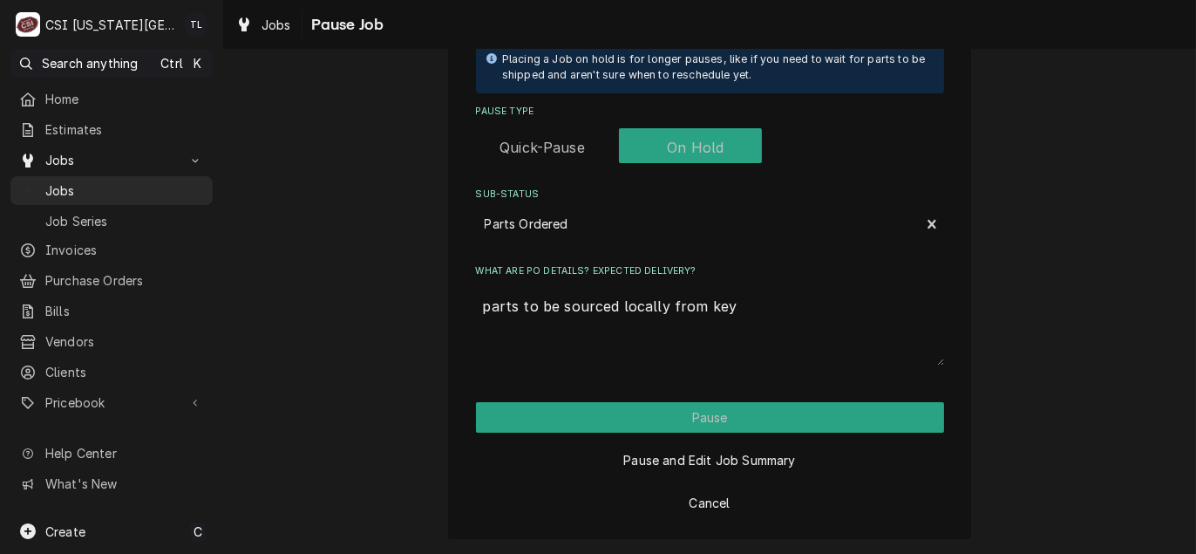
type textarea "x"
type textarea "parts to be sourced locally from key"
type textarea "x"
type textarea "parts to be sourced locally from key o"
type textarea "x"
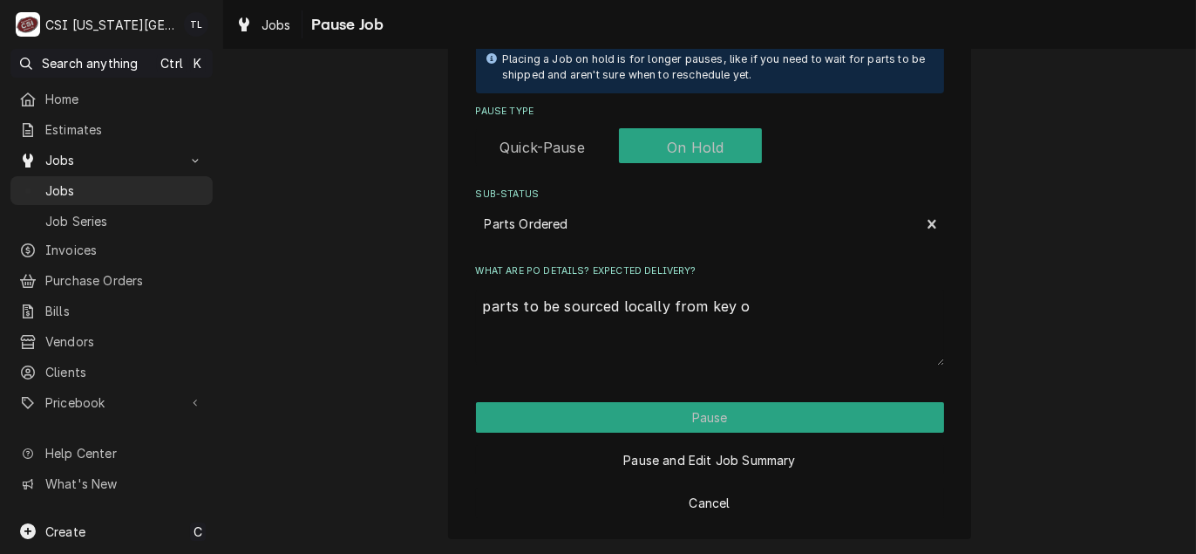
type textarea "parts to be sourced locally from key on"
type textarea "x"
type textarea "parts to be sourced locally from key on"
type textarea "x"
type textarea "parts to be sourced locally from key on P"
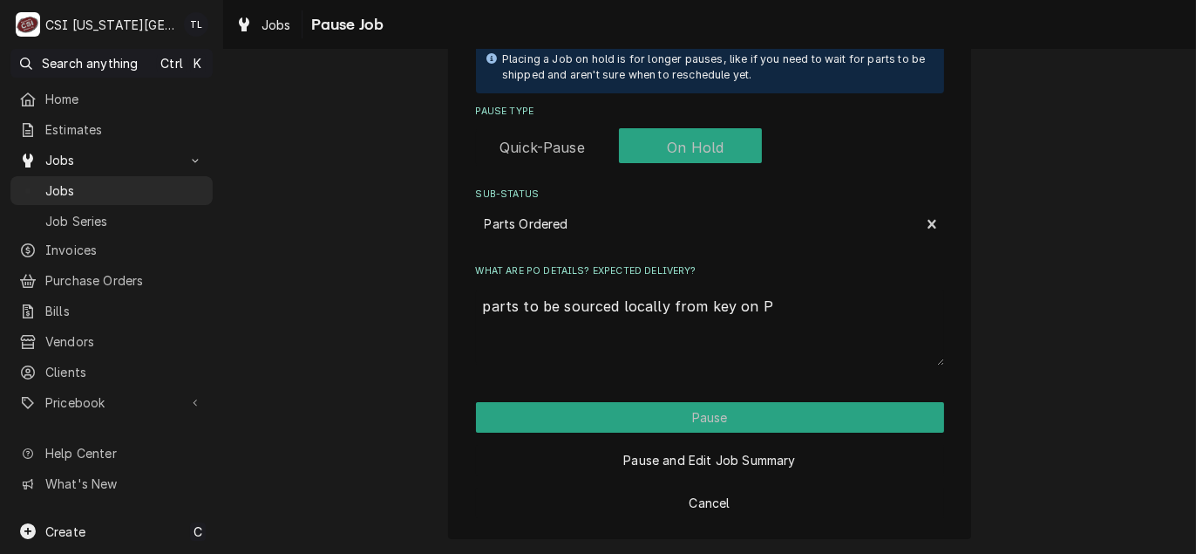
type textarea "x"
type textarea "parts to be sourced locally from key on"
type textarea "x"
type textarea "parts to be sourced locally from key on"
type textarea "x"
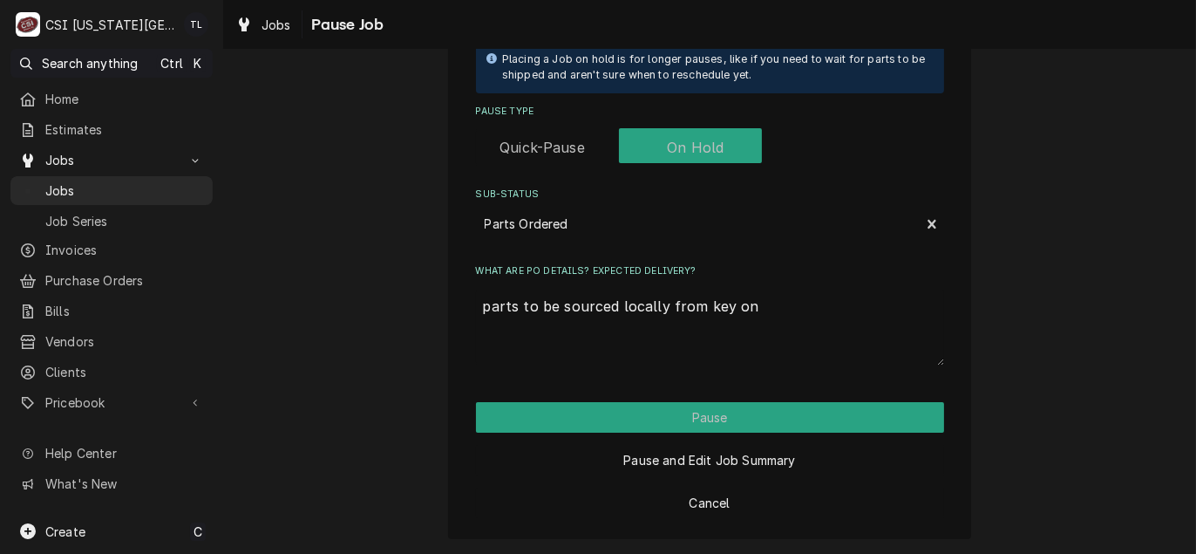
type textarea "parts to be sourced locally from key o"
type textarea "x"
type textarea "parts to be sourced locally from key"
type textarea "x"
type textarea "parts to be sourced locally from key P"
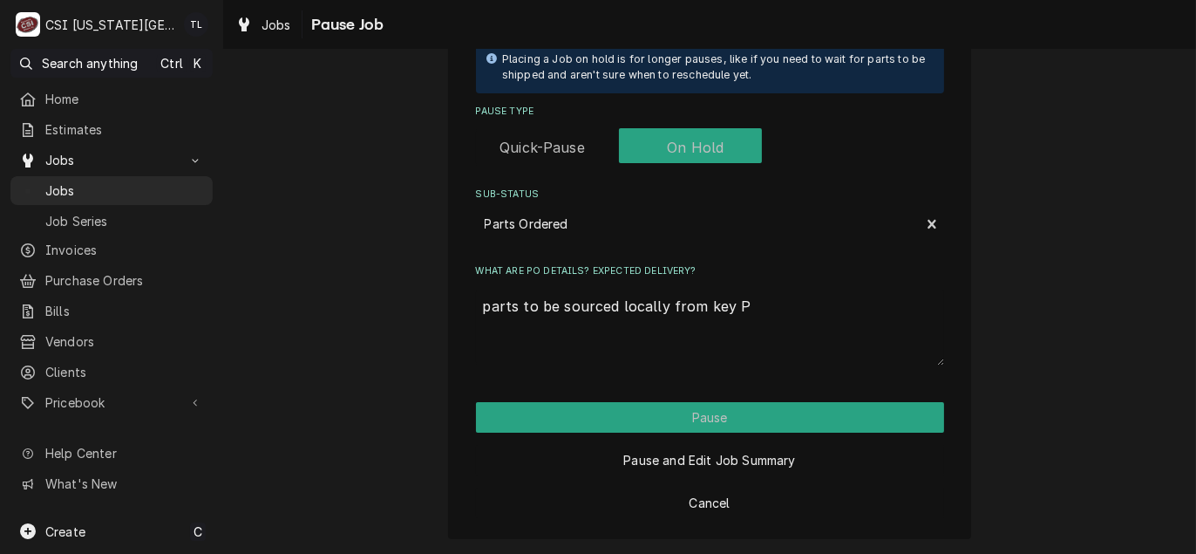
type textarea "x"
type textarea "parts to be sourced locally from key PO"
type textarea "x"
type textarea "parts to be sourced locally from key PO3"
type textarea "x"
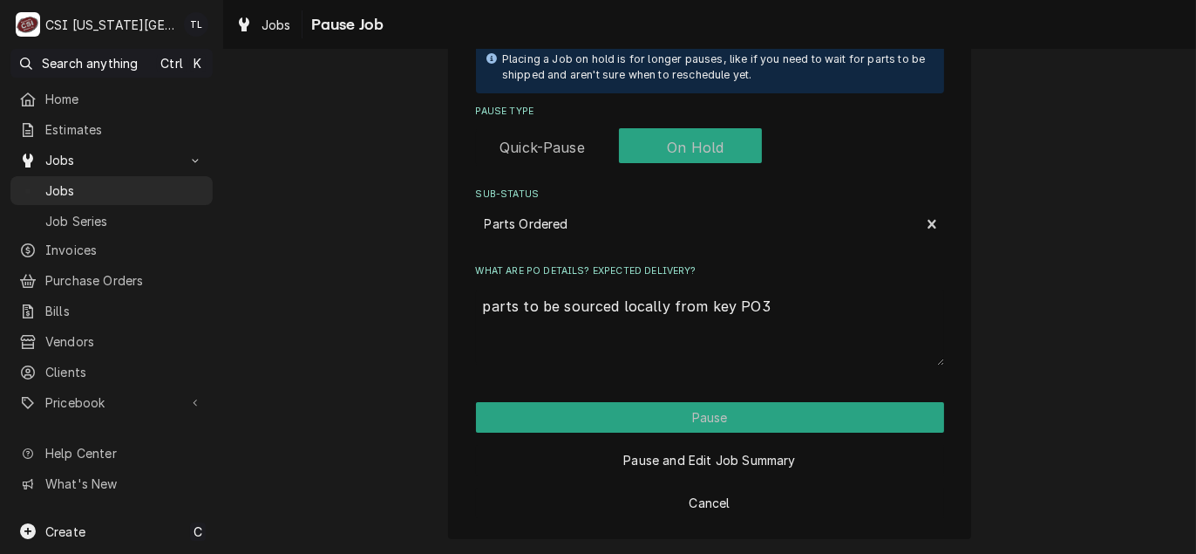
type textarea "parts to be sourced locally from key PO30"
type textarea "x"
type textarea "parts to be sourced locally from key PO301"
type textarea "x"
type textarea "parts to be sourced locally from key PO3012"
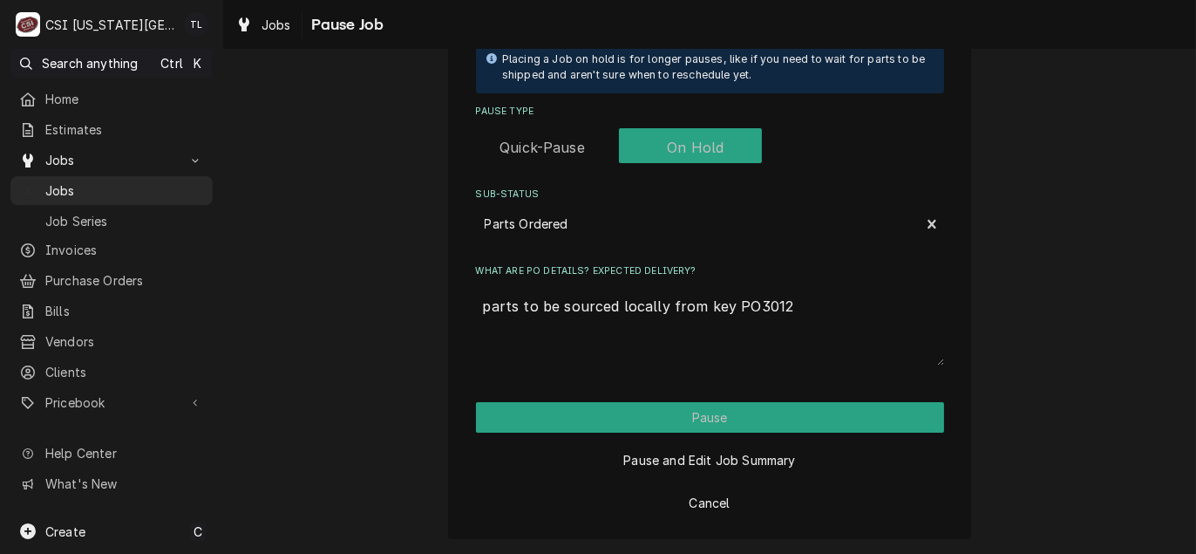
type textarea "x"
type textarea "parts to be sourced locally from key PO30125"
type textarea "x"
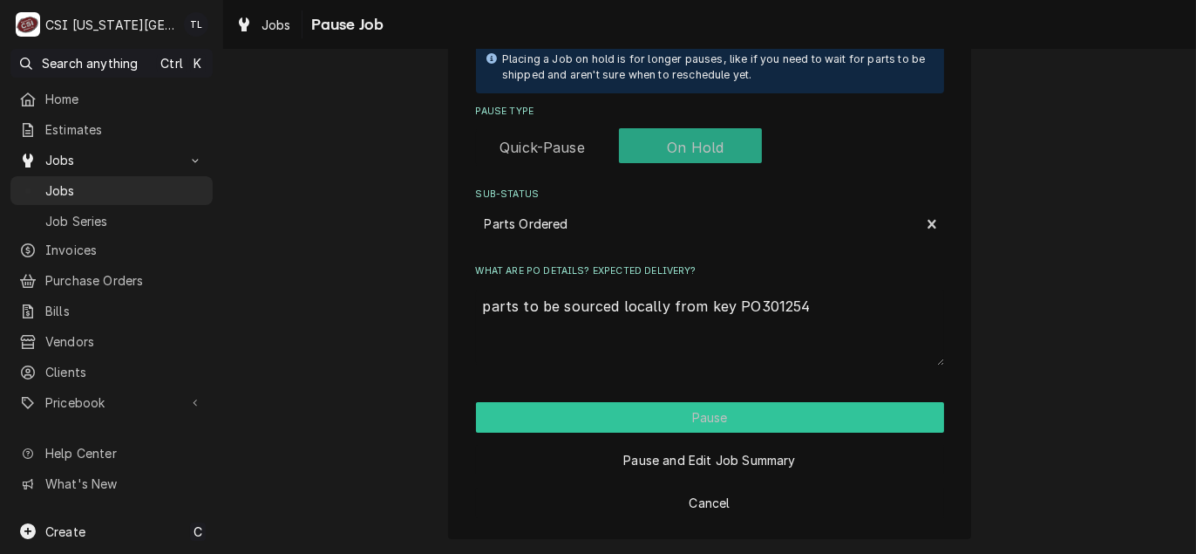
type textarea "parts to be sourced locally from key PO301254"
click at [691, 412] on button "Pause" at bounding box center [710, 417] width 468 height 31
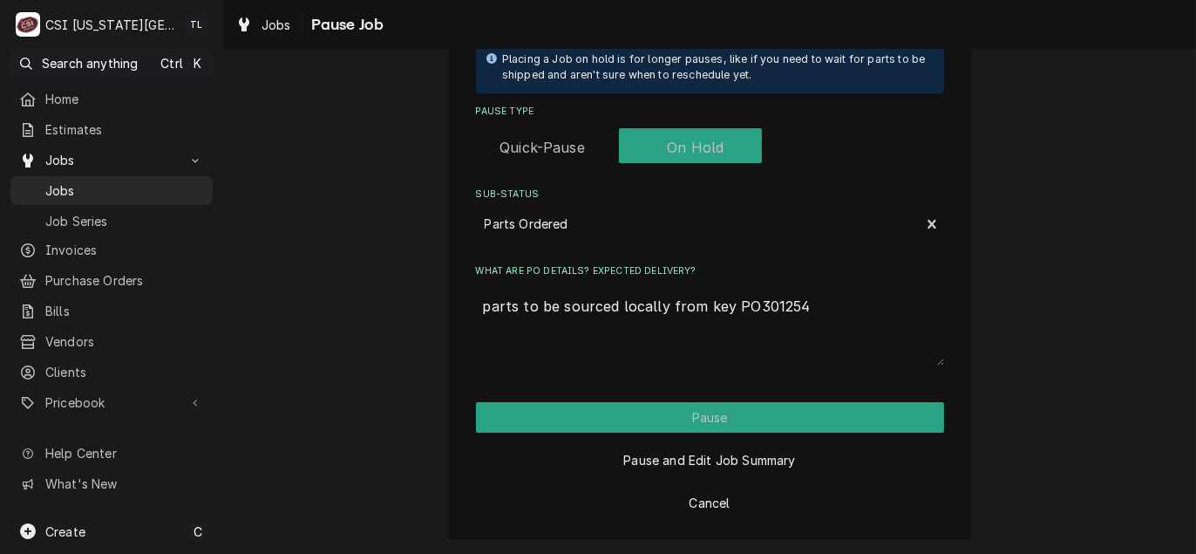
type textarea "x"
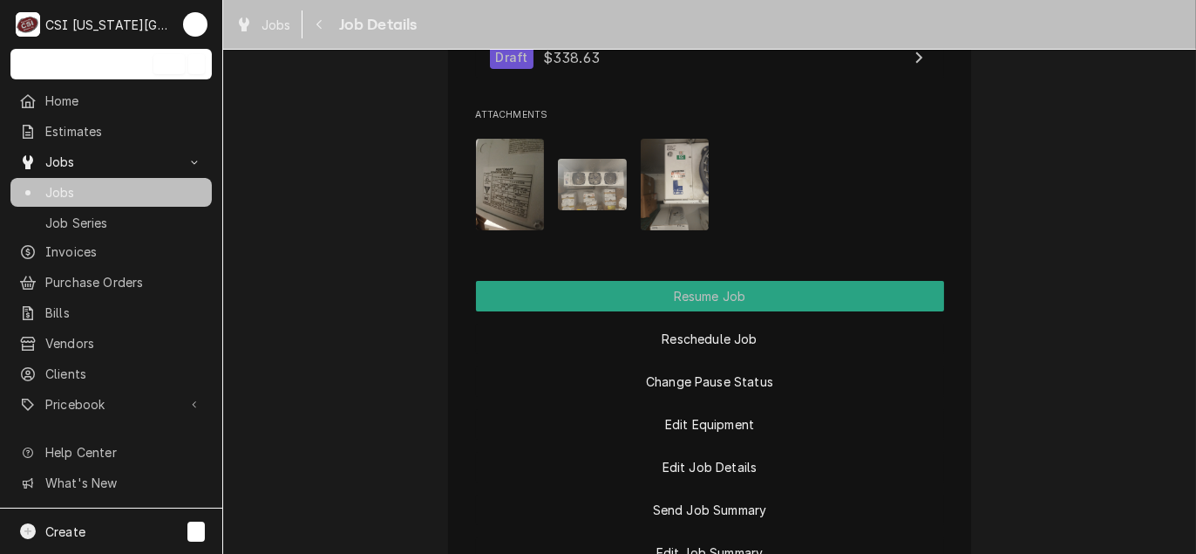
scroll to position [2441, 0]
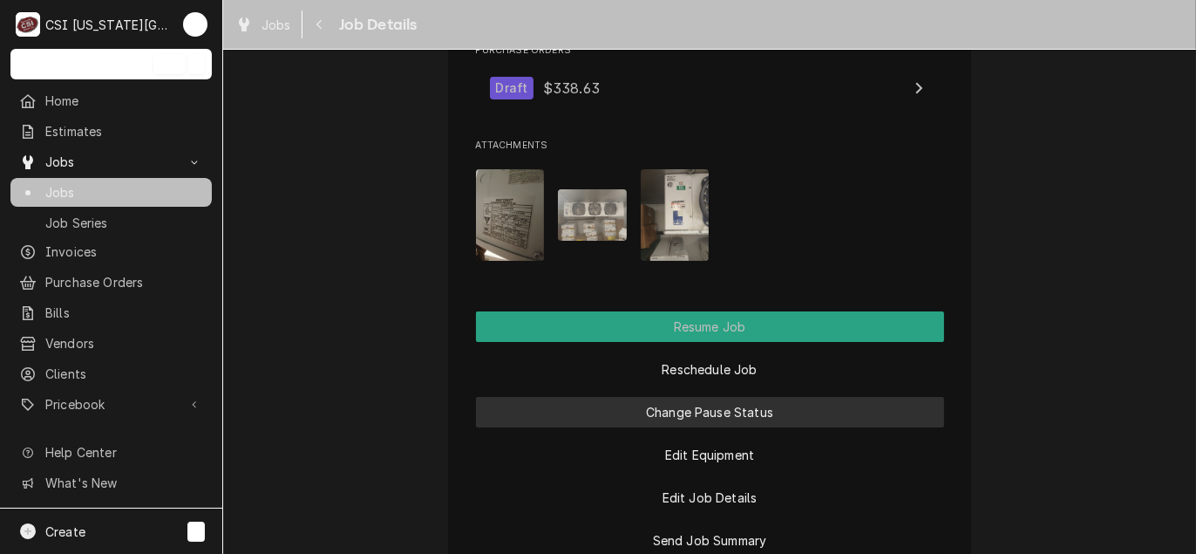
click at [714, 417] on button "Change Pause Status" at bounding box center [710, 412] width 468 height 31
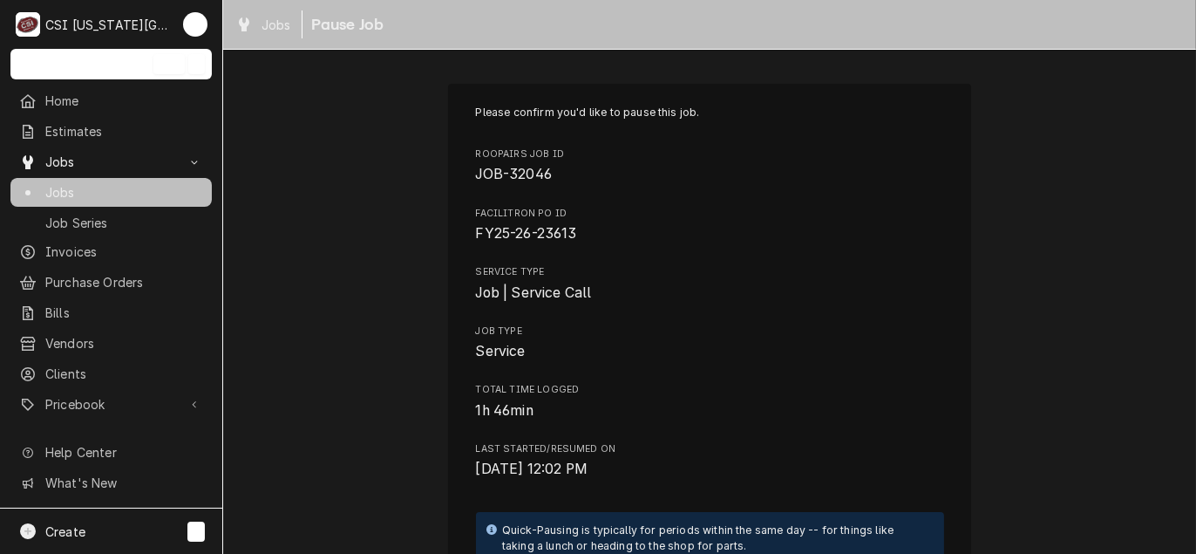
scroll to position [349, 0]
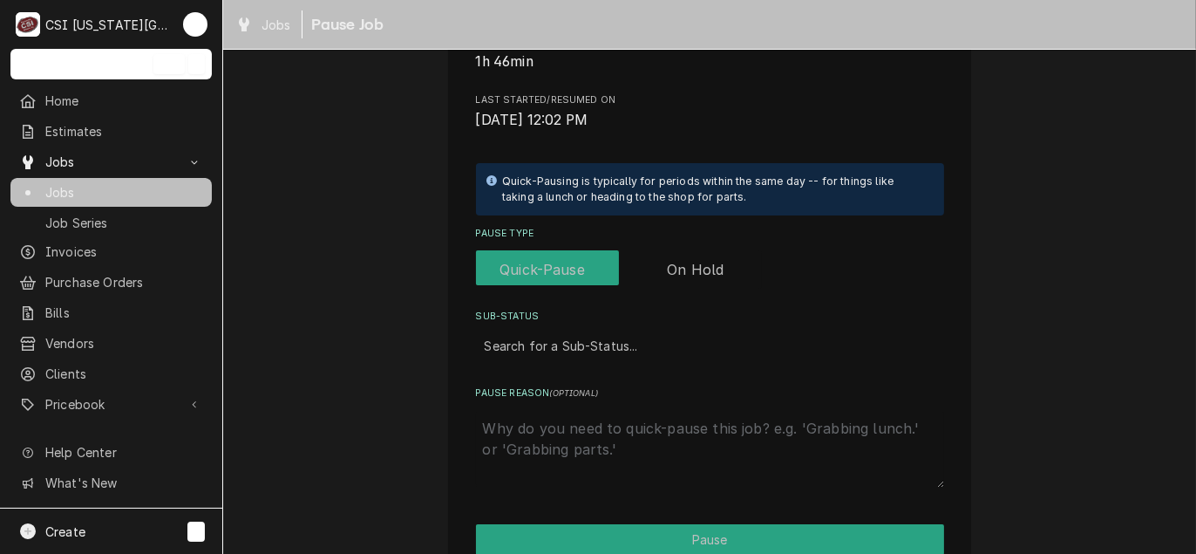
click at [676, 274] on label "Pause Type" at bounding box center [619, 269] width 286 height 38
click at [676, 274] on input "Pause Type" at bounding box center [619, 269] width 272 height 38
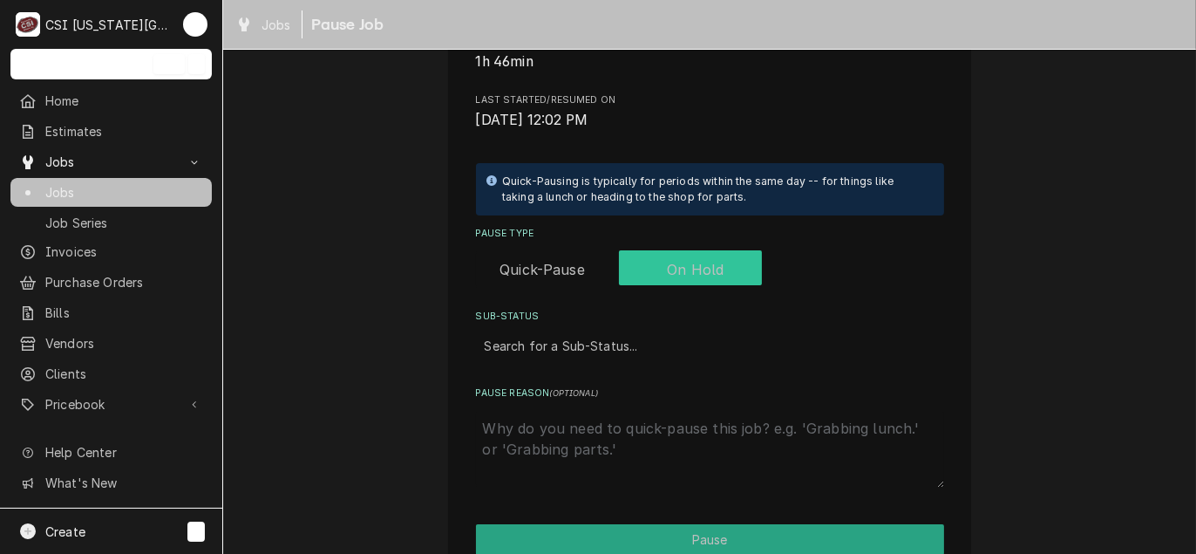
checkbox input "true"
click at [595, 350] on div "Sub-Status" at bounding box center [693, 345] width 416 height 31
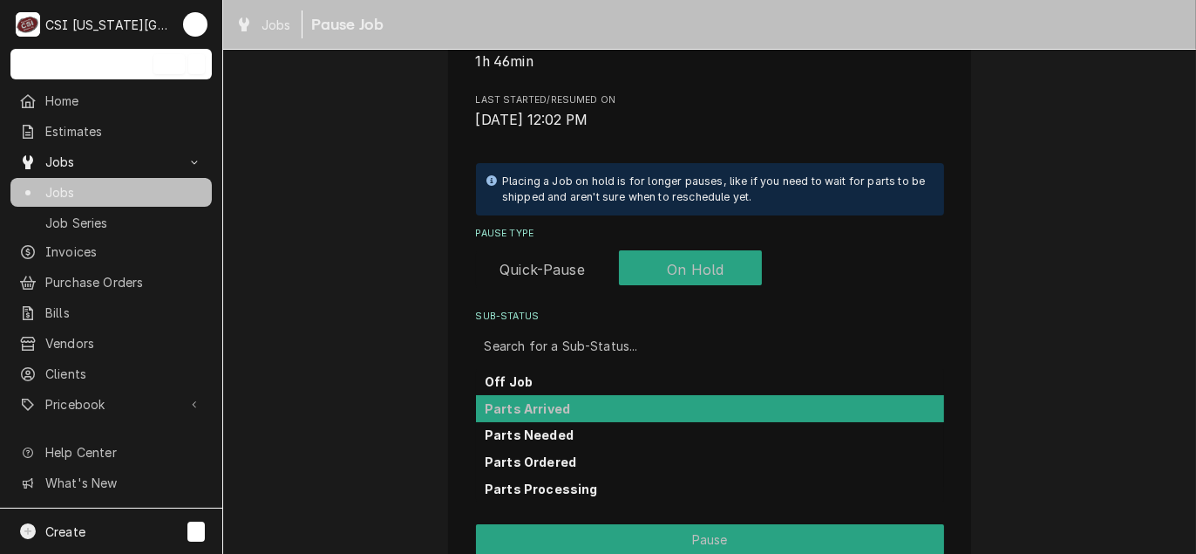
click at [544, 415] on div "Parts Arrived" at bounding box center [710, 408] width 468 height 27
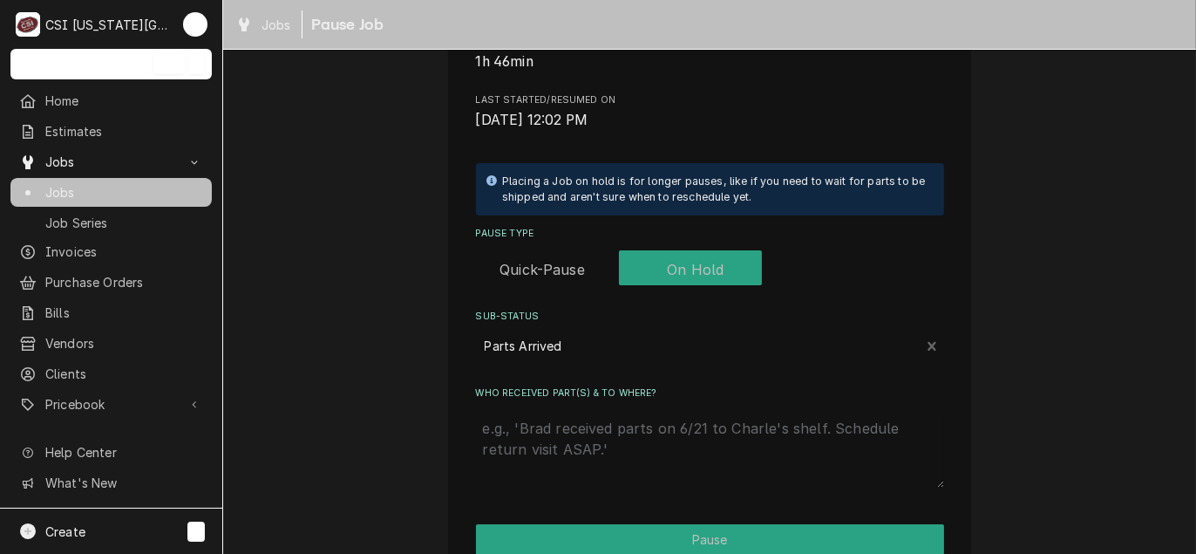
click at [541, 428] on textarea "Who received part(s) & to where?" at bounding box center [710, 449] width 468 height 77
type textarea "x"
type textarea "p"
type textarea "x"
type textarea "pa"
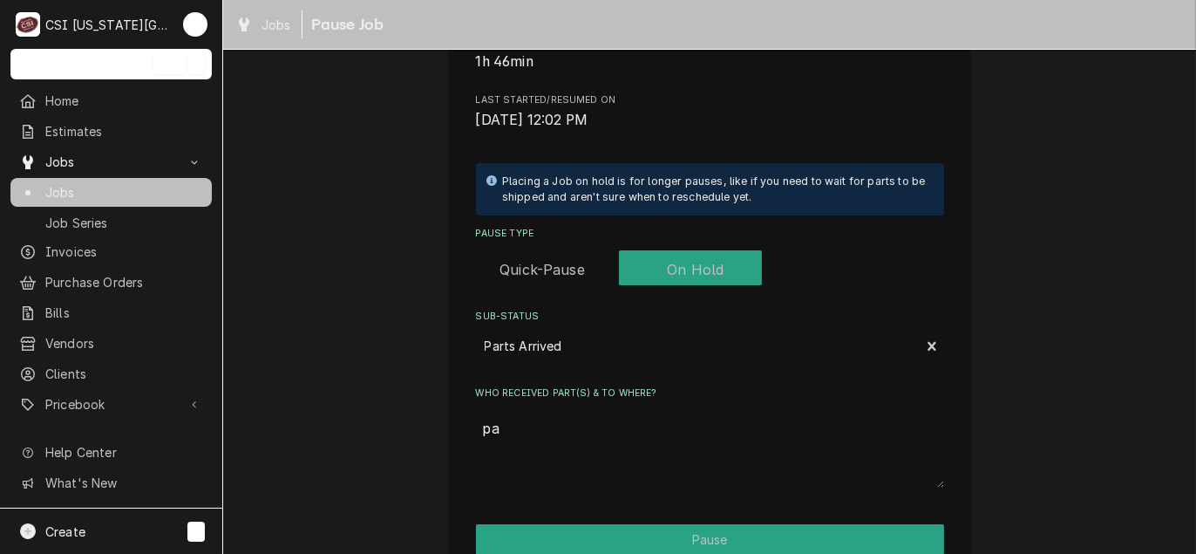
type textarea "x"
type textarea "par"
type textarea "x"
type textarea "part"
type textarea "x"
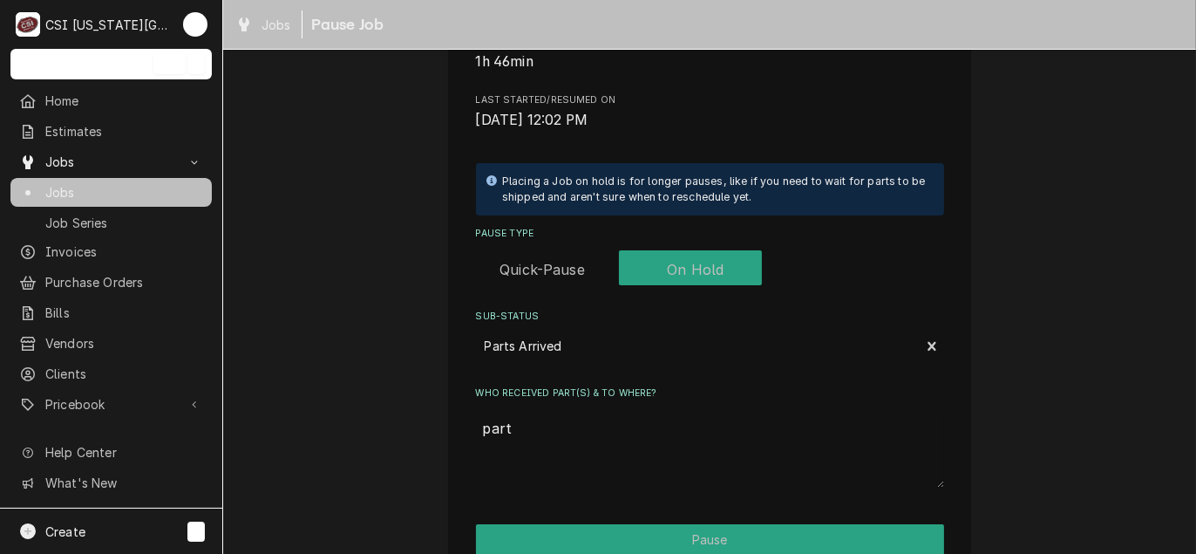
type textarea "part"
type textarea "x"
type textarea "part"
type textarea "x"
type textarea "parts"
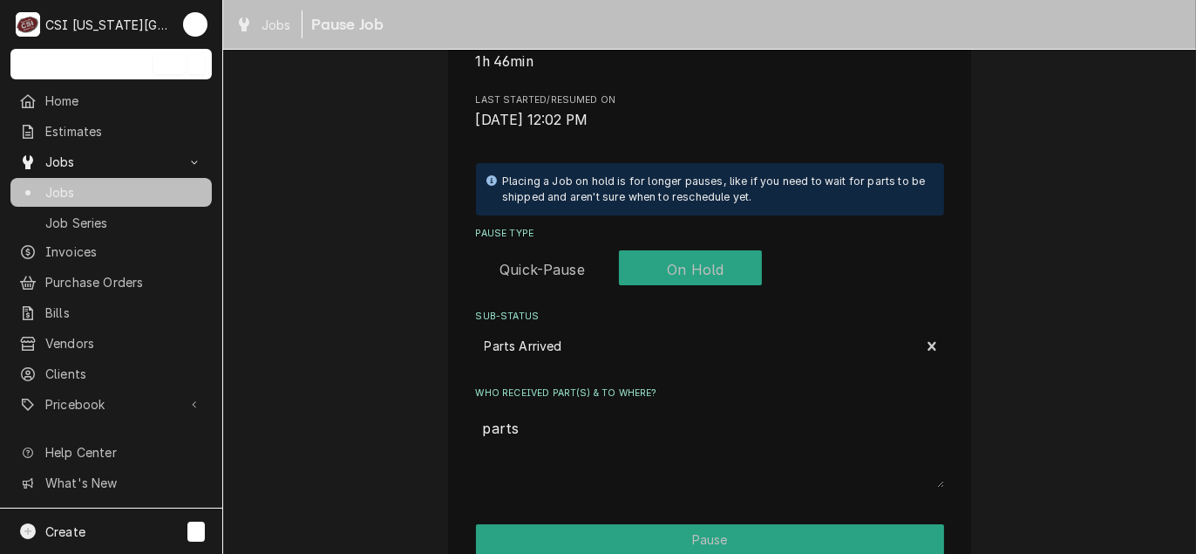
type textarea "x"
type textarea "parts"
type textarea "x"
type textarea "parts r"
type textarea "x"
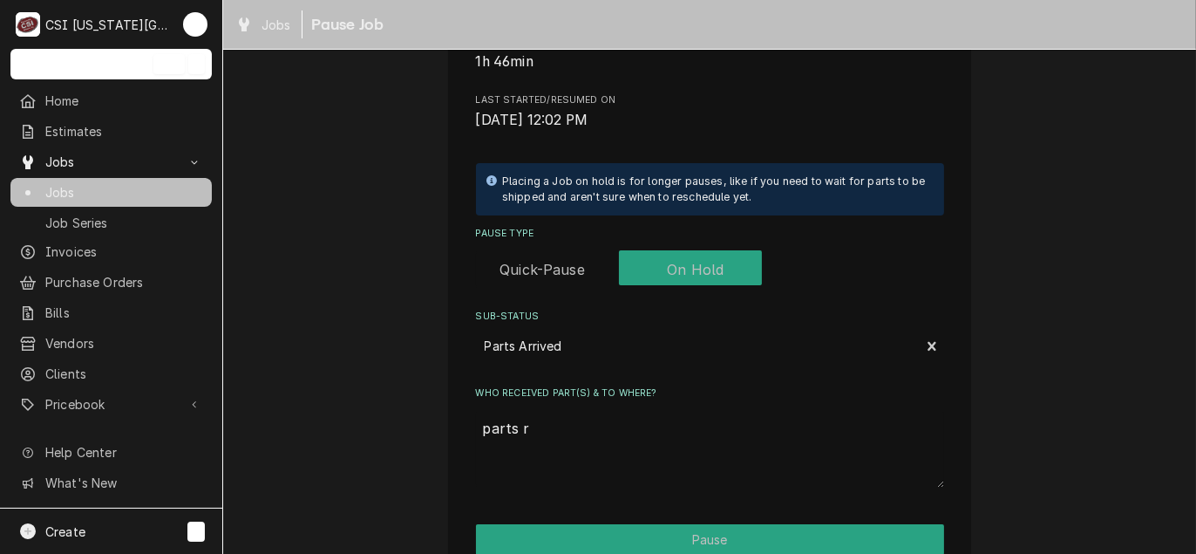
type textarea "parts re"
type textarea "x"
type textarea "parts rea"
type textarea "x"
type textarea "parts read"
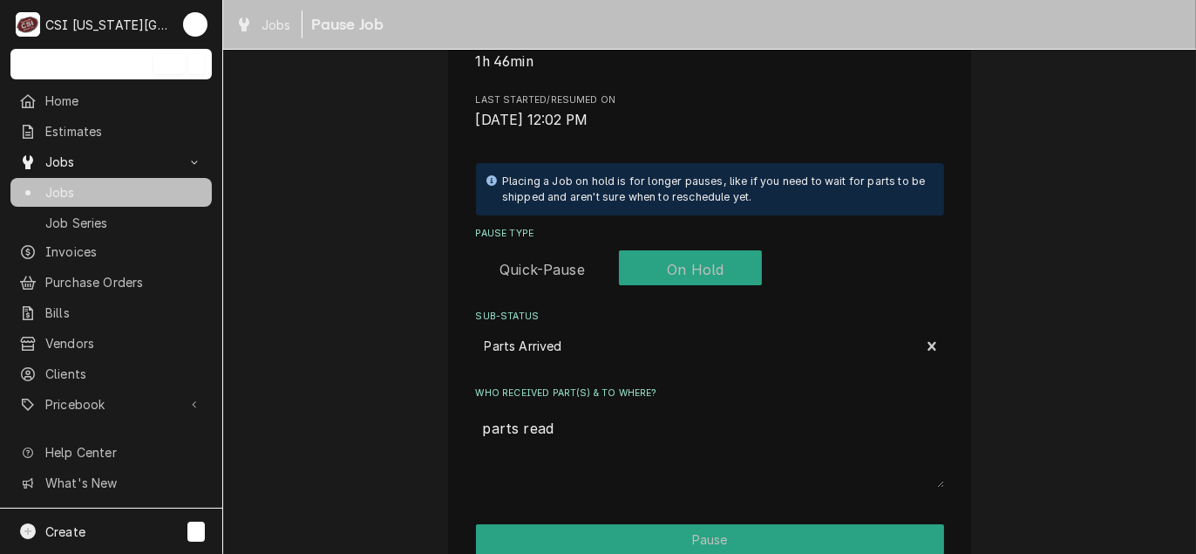
type textarea "x"
type textarea "parts ready"
type textarea "x"
type textarea "parts ready"
type textarea "x"
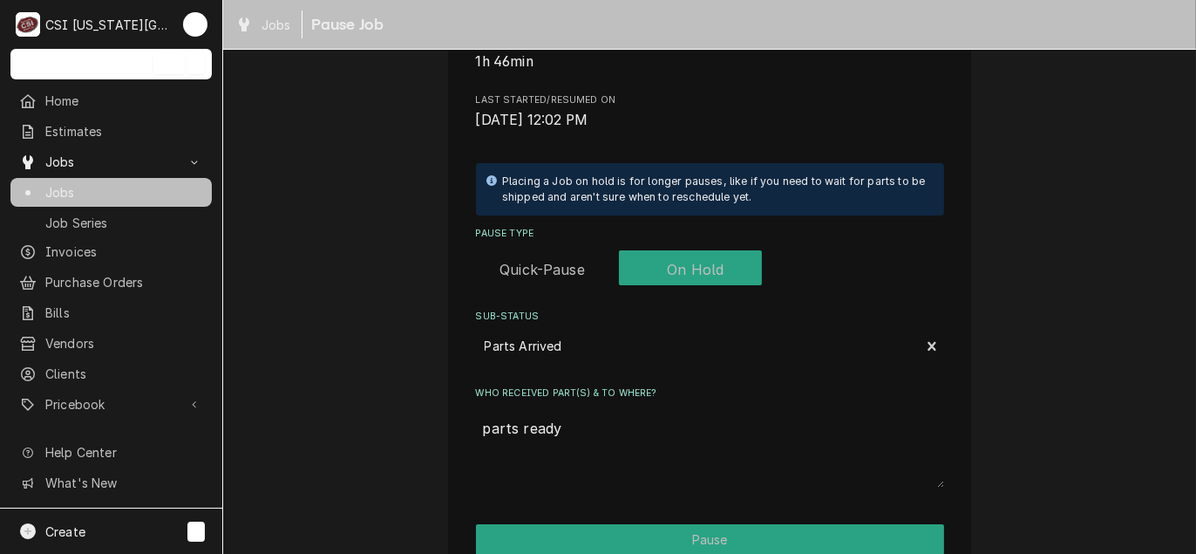
type textarea "parts ready f"
type textarea "x"
type textarea "parts ready fo"
type textarea "x"
type textarea "parts ready for"
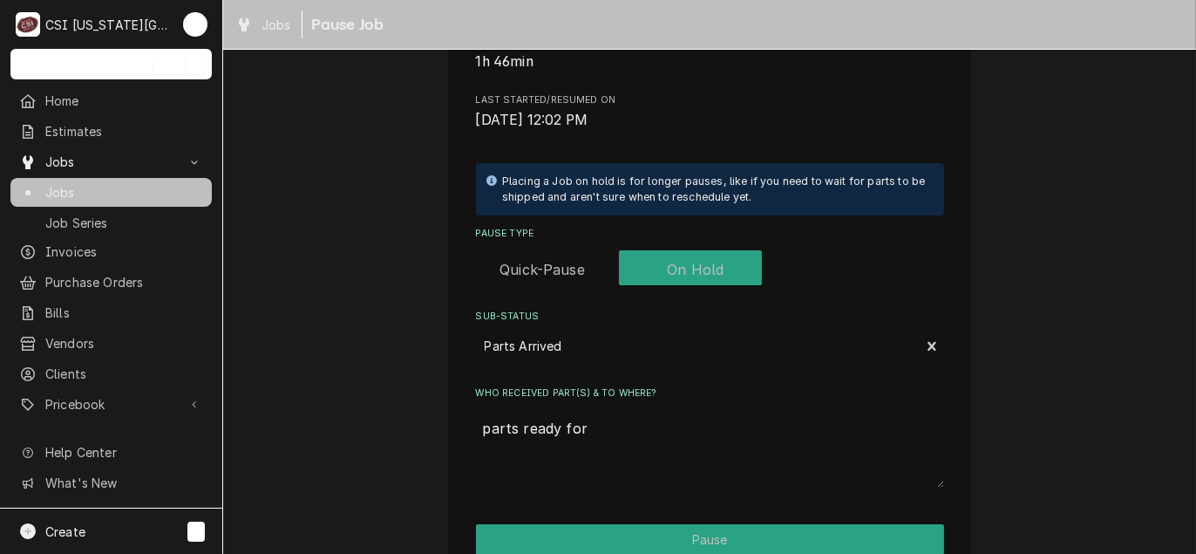
type textarea "x"
type textarea "parts ready for"
type textarea "x"
type textarea "parts ready for p"
type textarea "x"
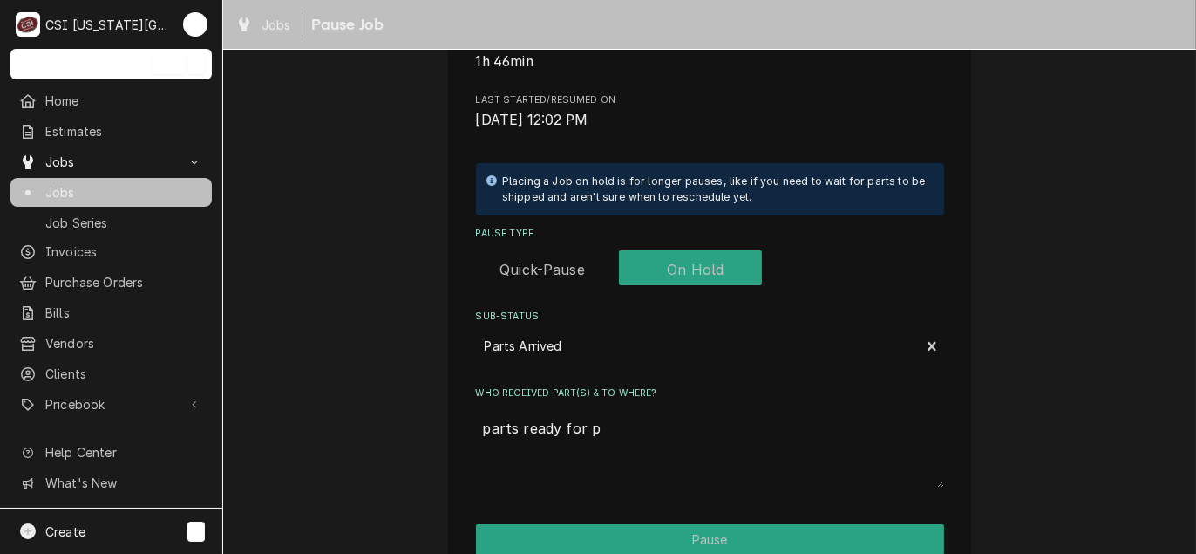
type textarea "parts ready for pi"
type textarea "x"
type textarea "parts ready for pic"
type textarea "x"
type textarea "parts ready for pick"
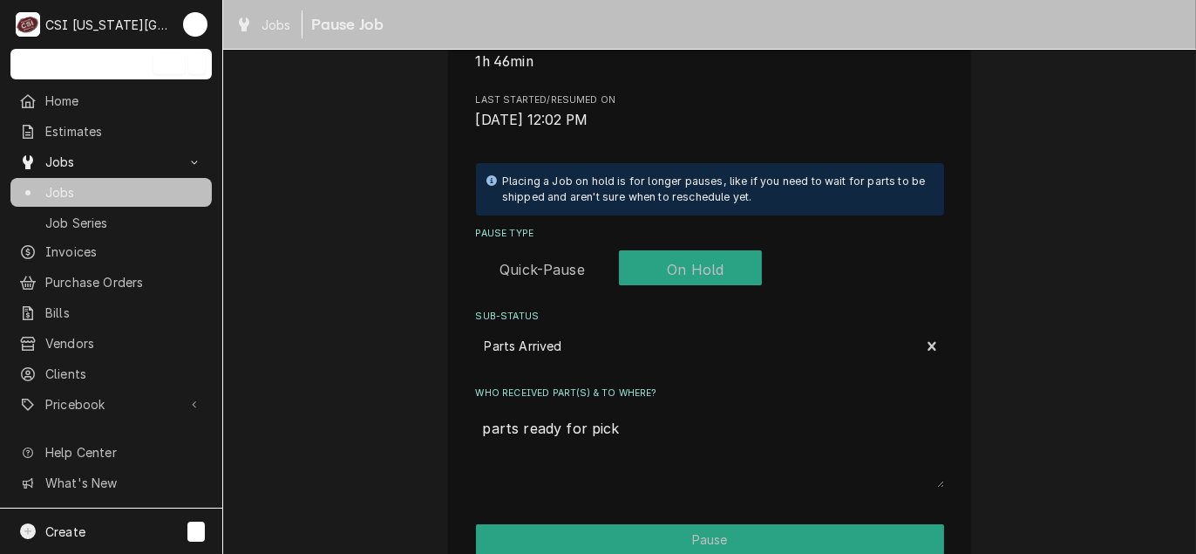
type textarea "x"
type textarea "parts ready for pick"
type textarea "x"
type textarea "parts ready for pick u"
type textarea "x"
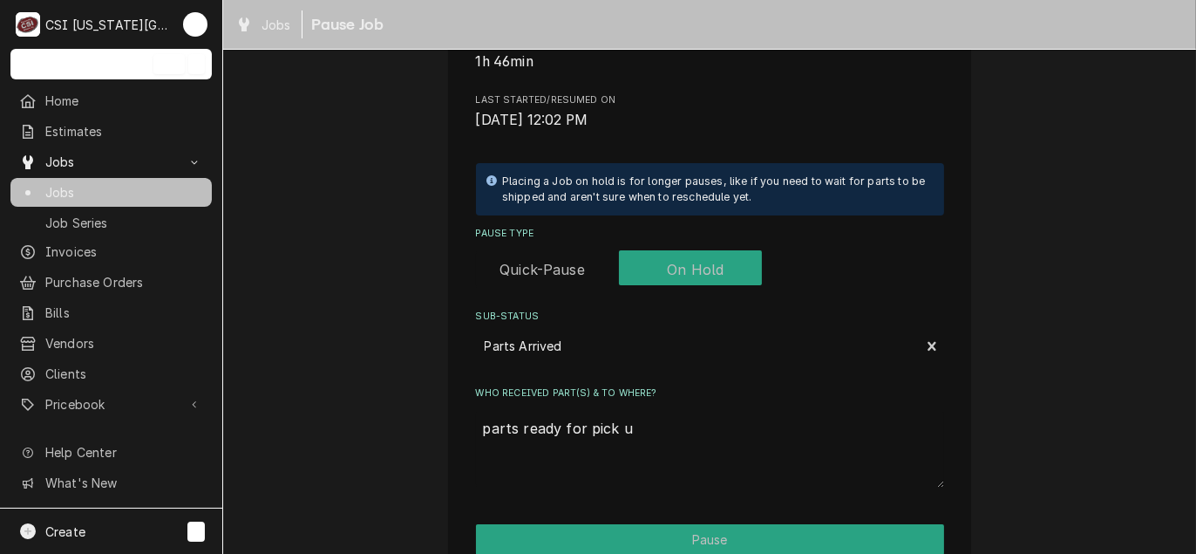
type textarea "parts ready for pick up"
type textarea "x"
type textarea "parts ready for pick up"
type textarea "x"
type textarea "parts ready for pick up a"
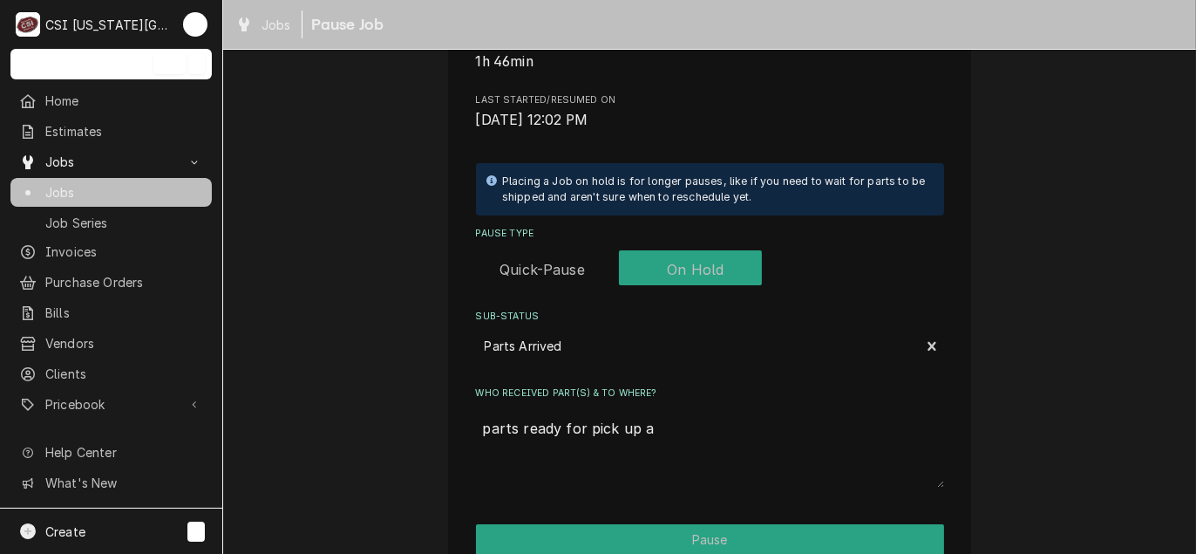
type textarea "x"
type textarea "parts ready for pick up at"
type textarea "x"
type textarea "parts ready for pick up at"
type textarea "x"
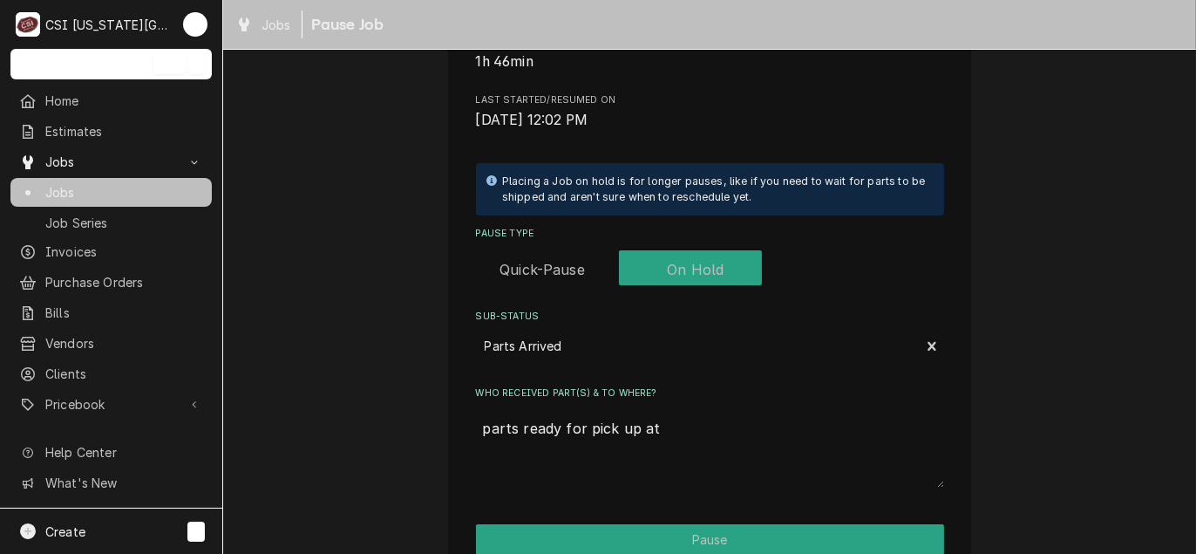
type textarea "parts ready for pick up at k"
type textarea "x"
type textarea "parts ready for pick up at ke"
type textarea "x"
type textarea "parts ready for pick up at key"
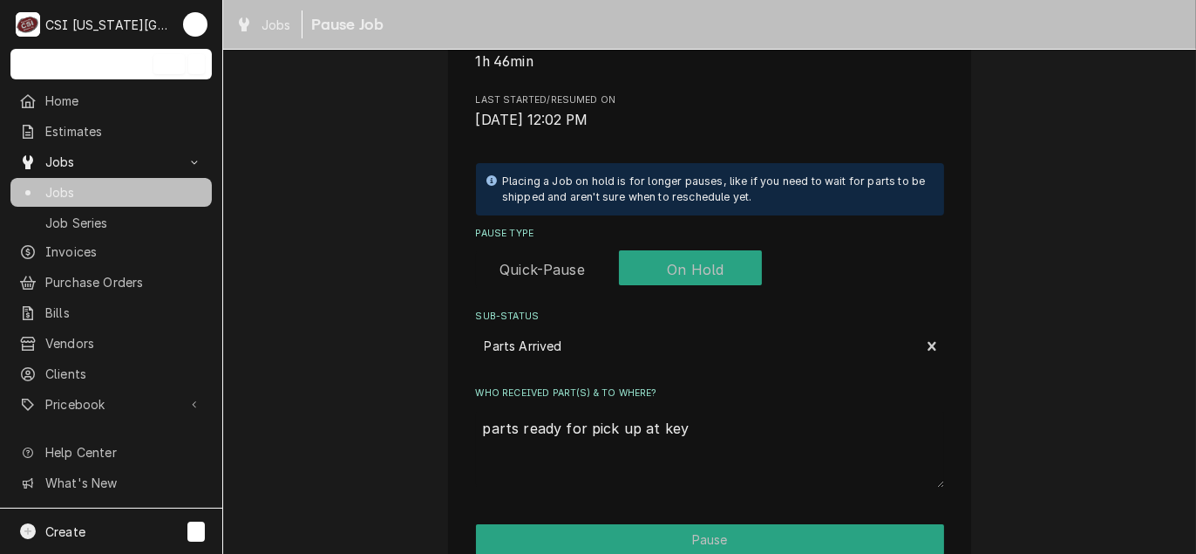
type textarea "x"
type textarea "parts ready for pick up at key"
type textarea "x"
type textarea "parts ready for pick up at key l"
type textarea "x"
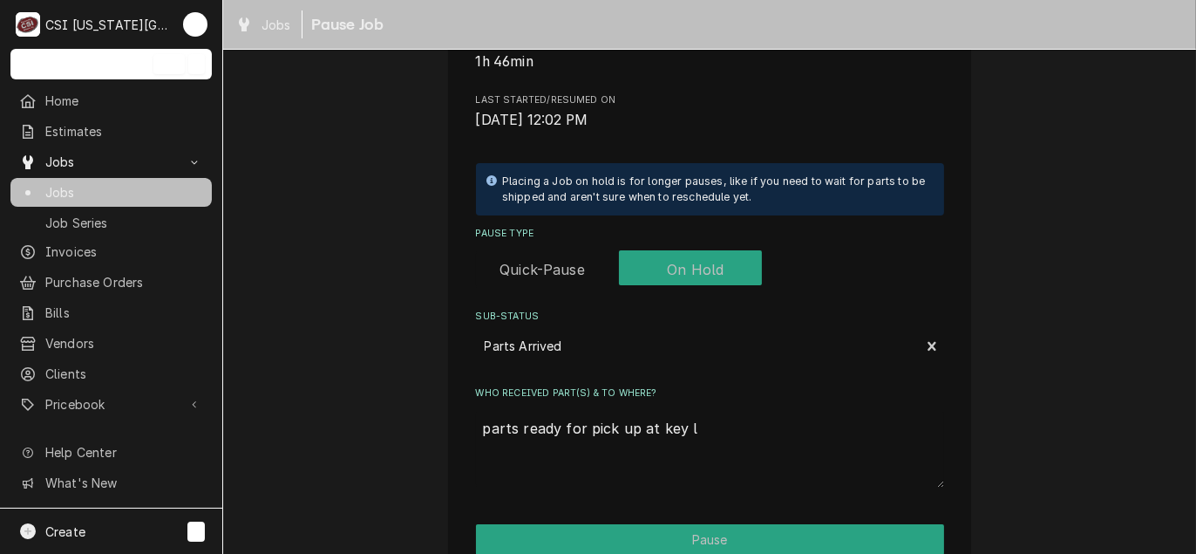
type textarea "parts ready for pick up at key le"
type textarea "x"
type textarea "parts ready for pick up at key lee"
type textarea "x"
type textarea "parts ready for pick up at key lees"
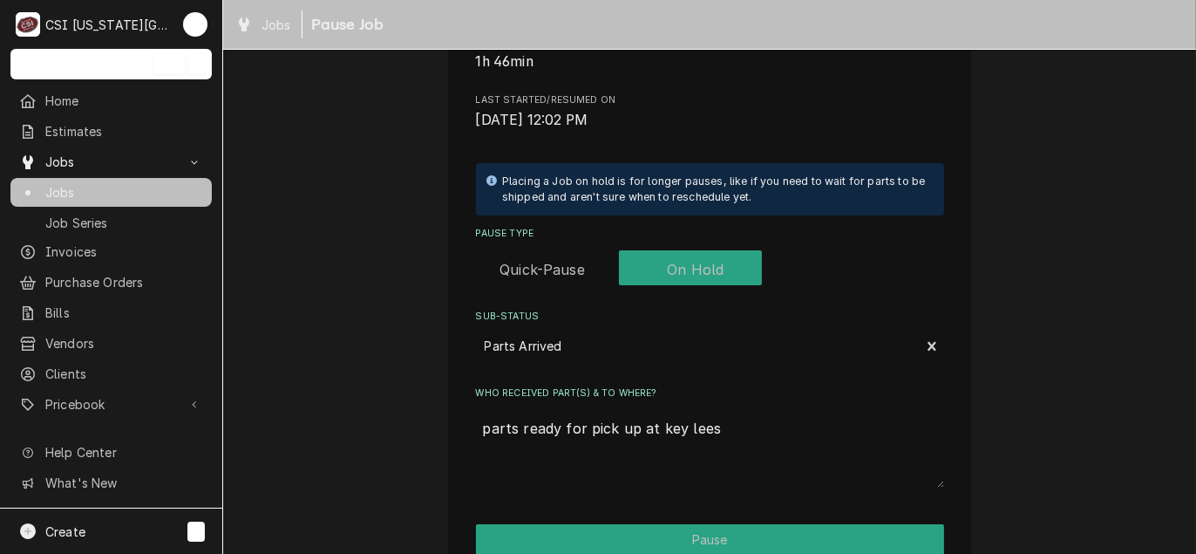
type textarea "x"
type textarea "parts ready for pick up at key lees"
type textarea "x"
type textarea "parts ready for pick up at key lees s"
type textarea "x"
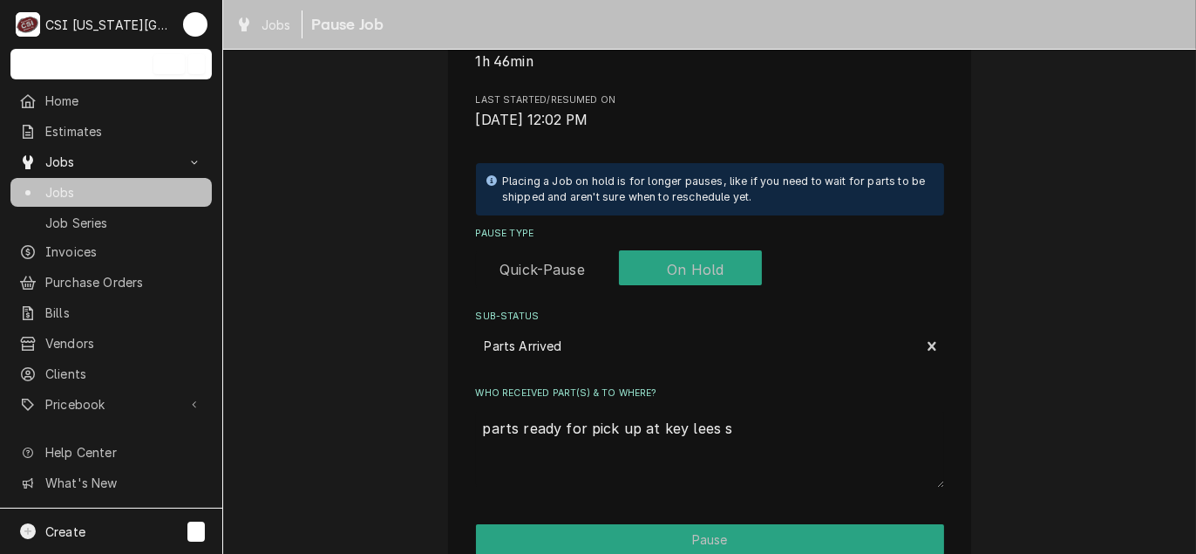
type textarea "parts ready for pick up at key lees su"
type textarea "x"
type textarea "parts ready for pick up at key lees sum"
type textarea "x"
type textarea "parts ready for pick up at key lees summ"
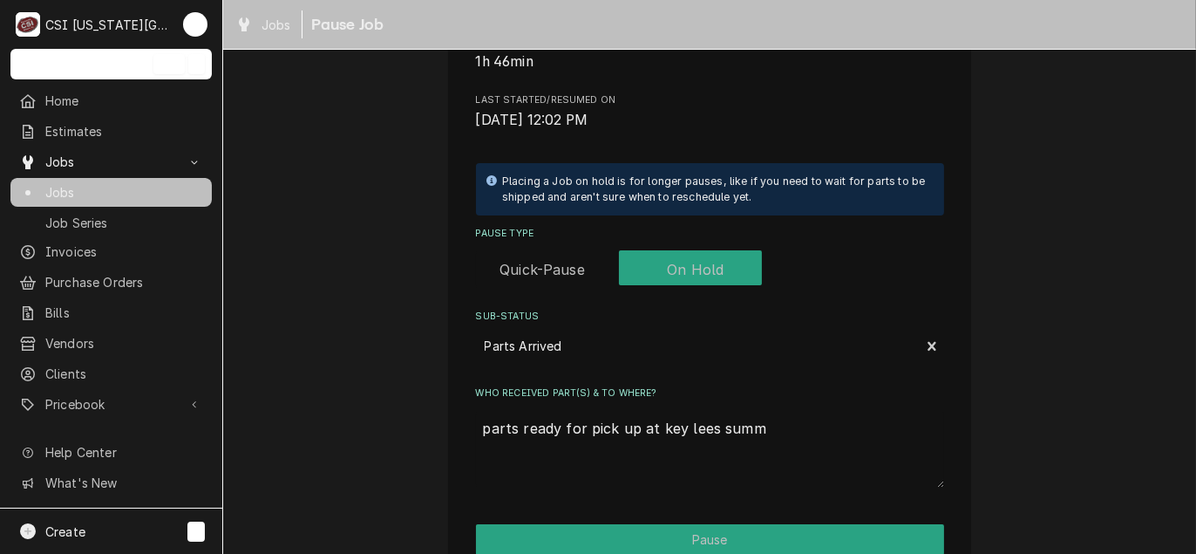
type textarea "x"
type textarea "parts ready for pick up at key lees summi"
type textarea "x"
type textarea "parts ready for pick up at key lees summiy"
type textarea "x"
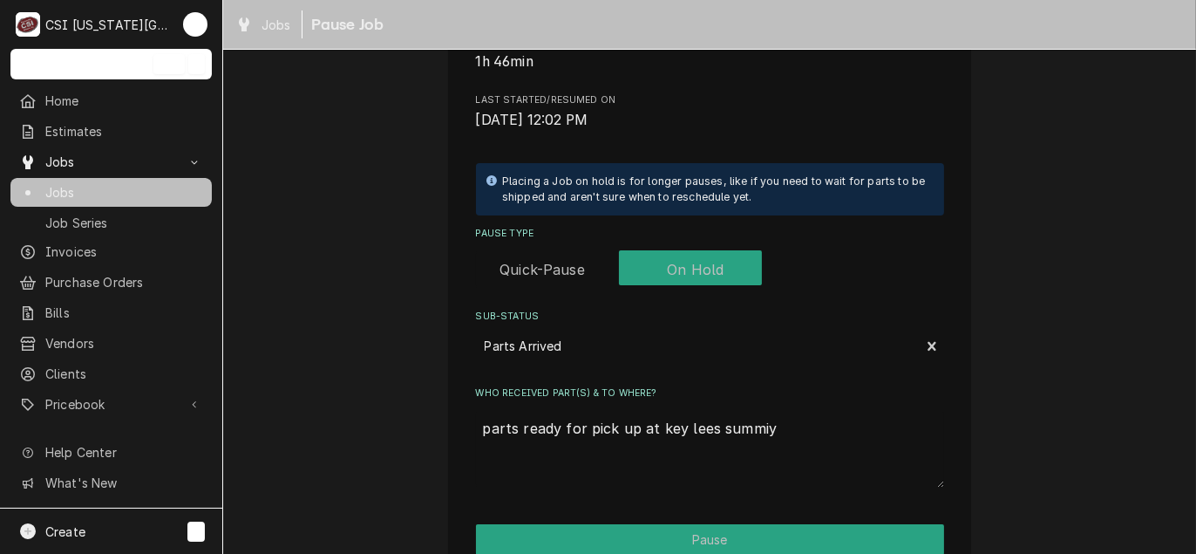
type textarea "parts ready for pick up at key lees summiyt"
type textarea "x"
type textarea "parts ready for pick up at key lees summiyt"
type textarea "x"
type textarea "parts ready for pick up at key lees summiyt"
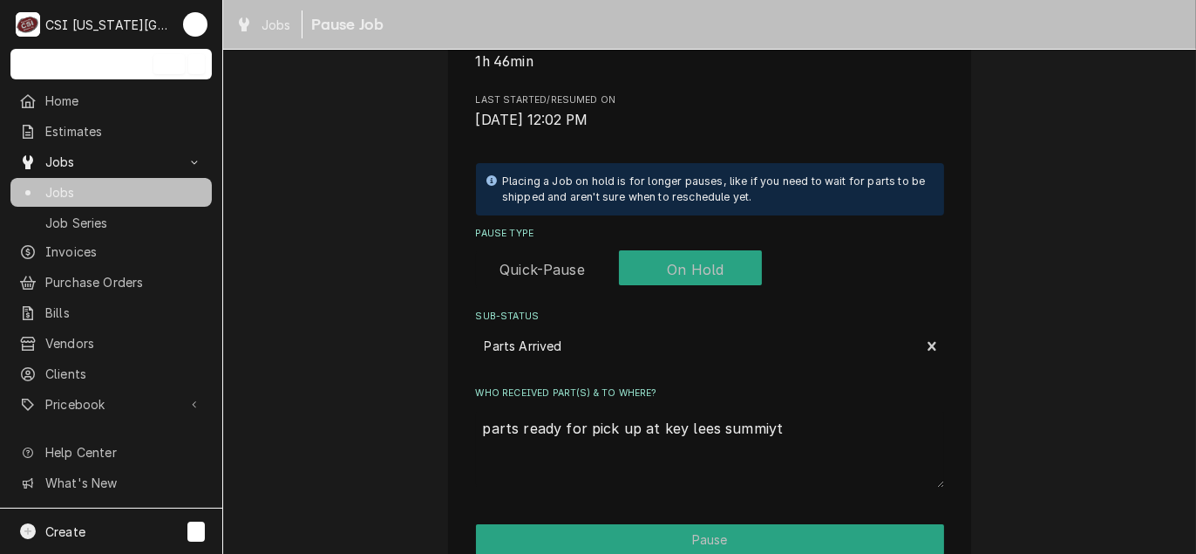
type textarea "x"
type textarea "parts ready for pick up at key lees summiy"
type textarea "x"
type textarea "parts ready for pick up at key lees summi"
type textarea "x"
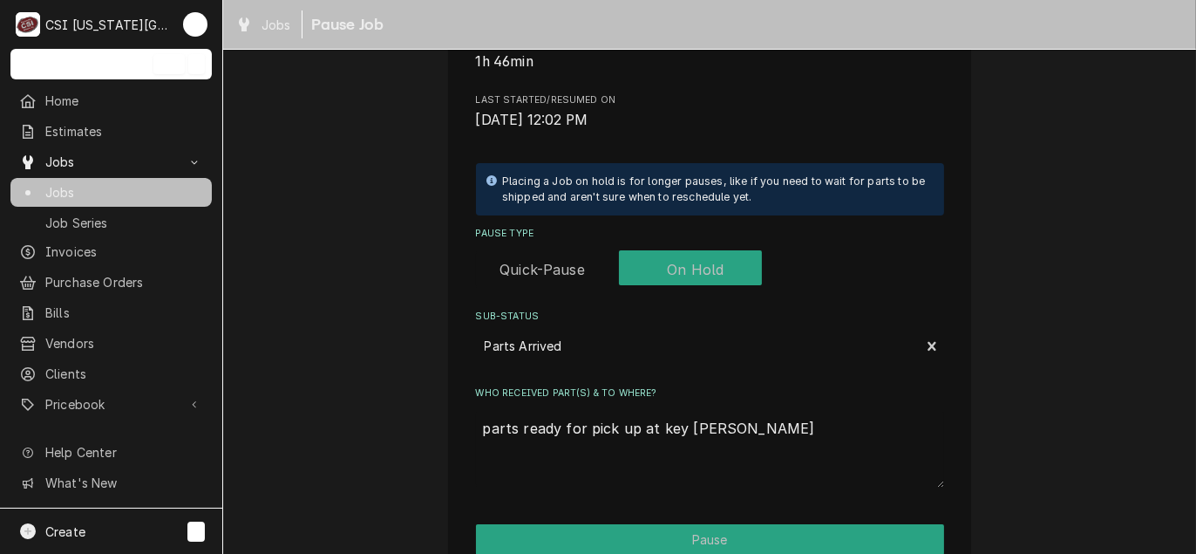
type textarea "parts ready for pick up at key lees summit"
type textarea "x"
type textarea "parts ready for pick up at key lees summit"
type textarea "x"
type textarea "parts ready for pick up at key lees summit p"
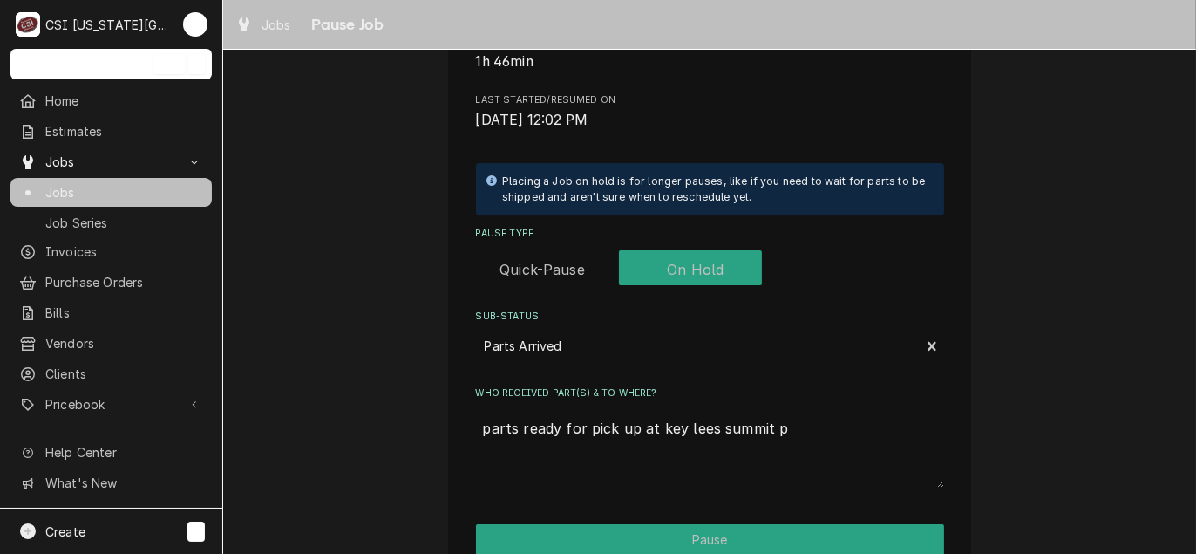
type textarea "x"
type textarea "parts ready for pick up at key lees summit po"
type textarea "x"
type textarea "parts ready for pick up at key lees summit po"
type textarea "x"
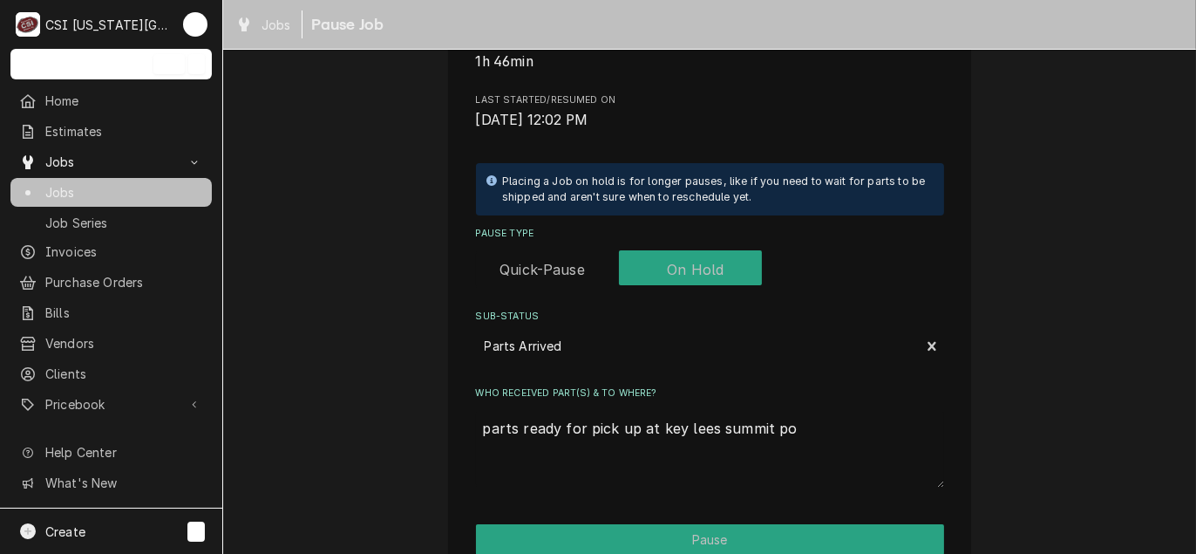
type textarea "parts ready for pick up at key lees summit po 3"
type textarea "x"
type textarea "parts ready for pick up at key lees summit po 30"
type textarea "x"
type textarea "parts ready for pick up at key lees summit po 301"
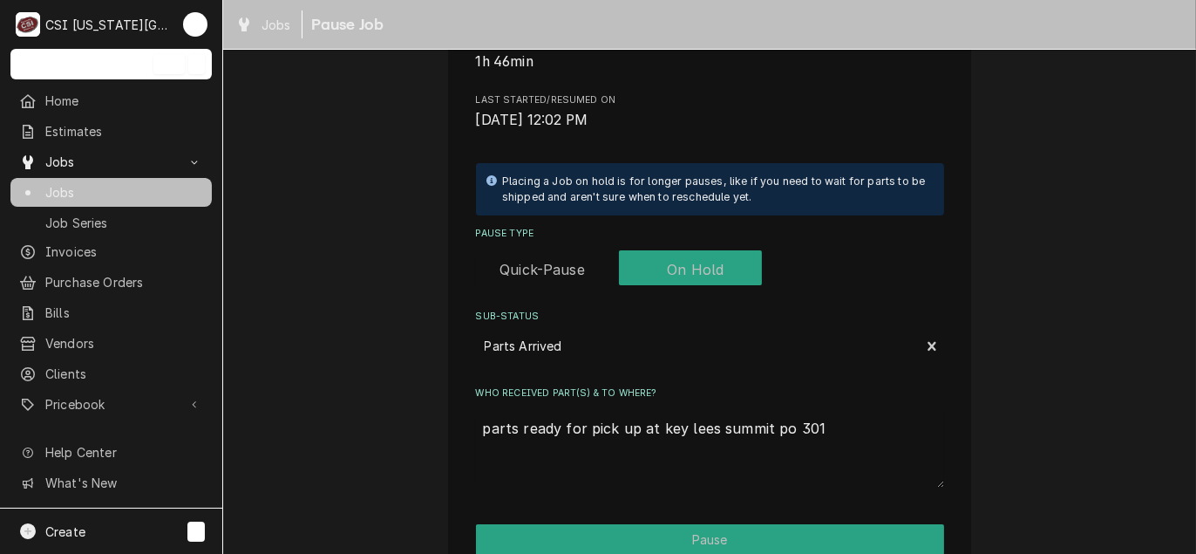
type textarea "x"
type textarea "parts ready for pick up at key lees summit po 3012"
type textarea "x"
type textarea "parts ready for pick up at key lees summit po 30125"
type textarea "x"
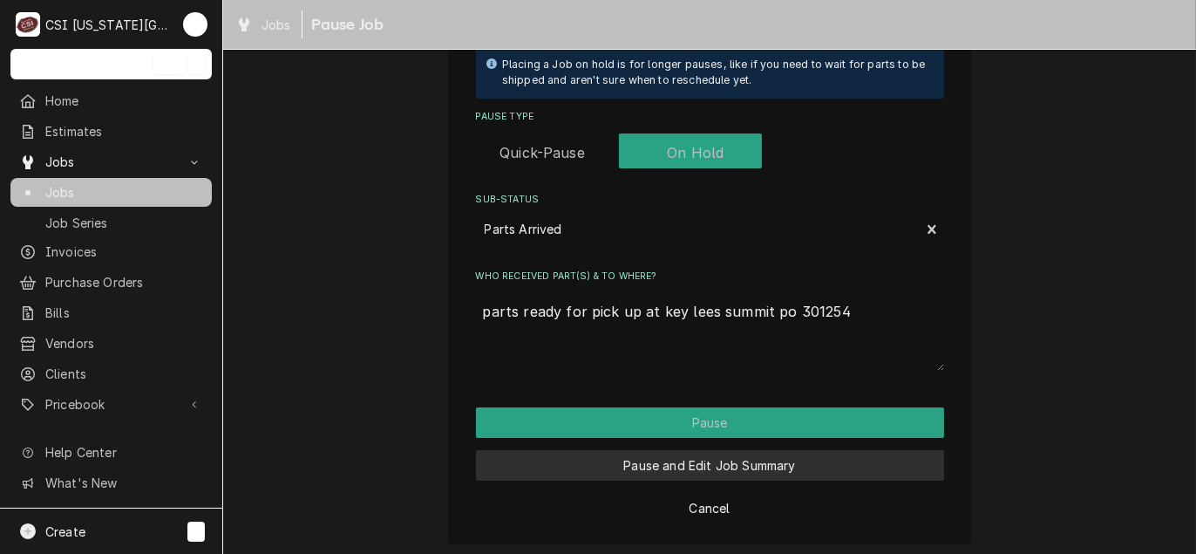
scroll to position [470, 0]
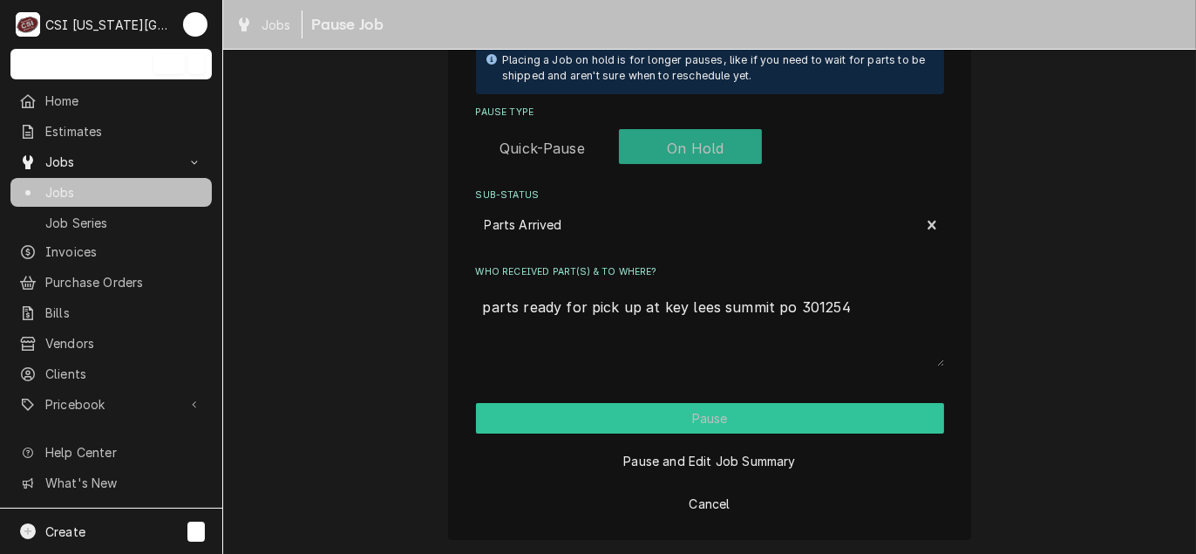
type textarea "parts ready for pick up at key lees summit po 301254"
click at [645, 417] on button "Pause" at bounding box center [710, 418] width 468 height 31
type textarea "x"
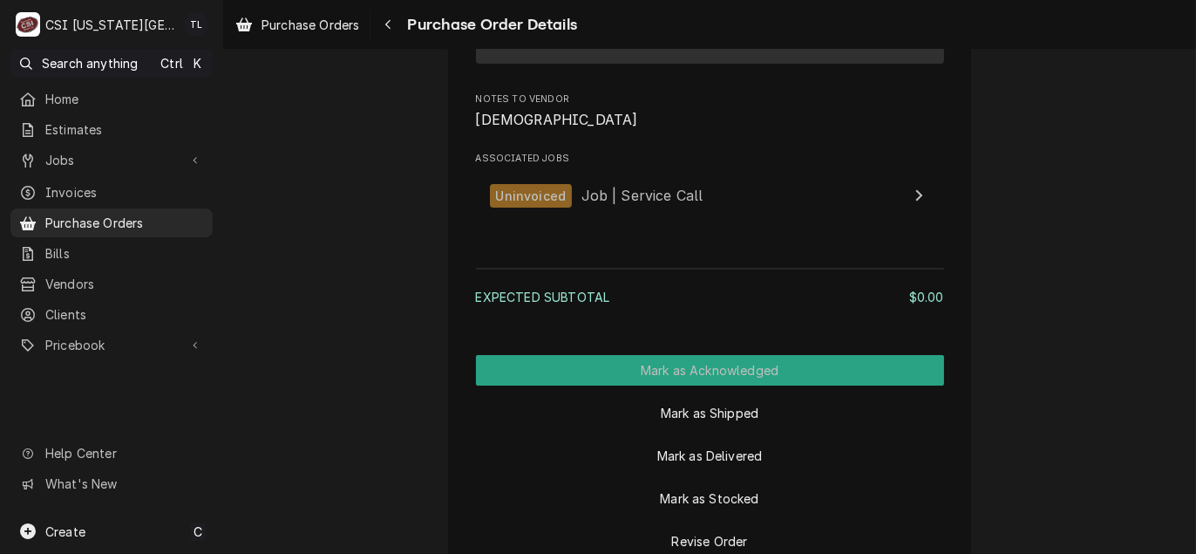
scroll to position [1567, 0]
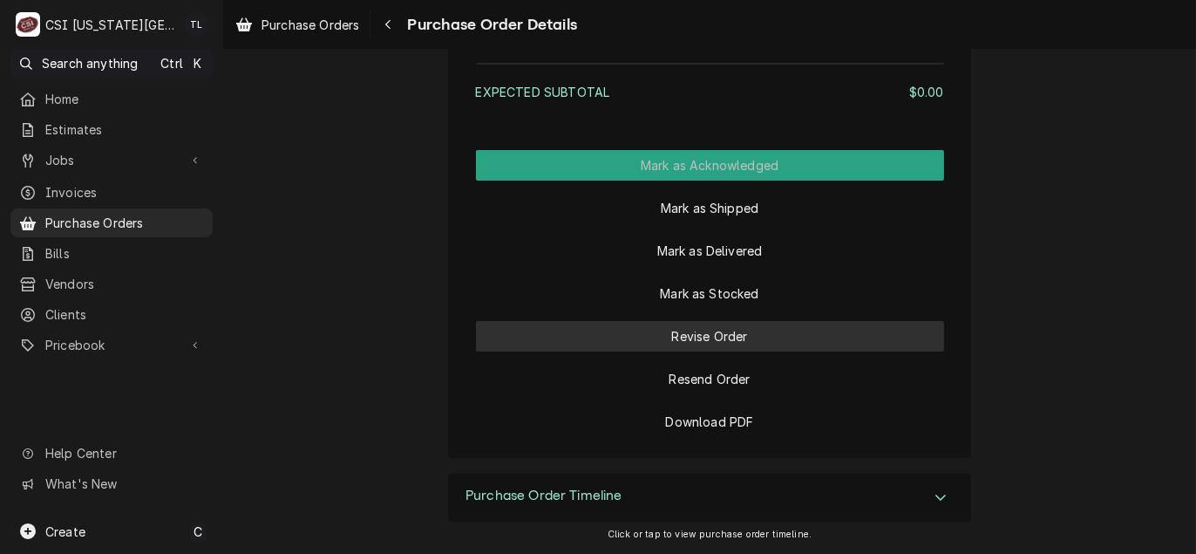
click at [699, 337] on button "Revise Order" at bounding box center [710, 336] width 468 height 31
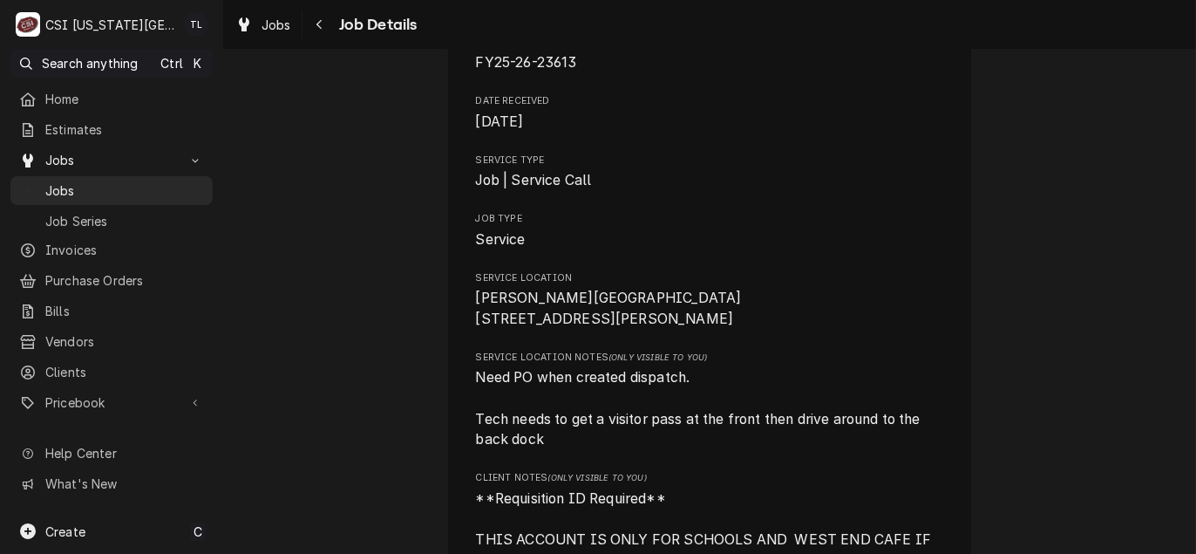
scroll to position [436, 0]
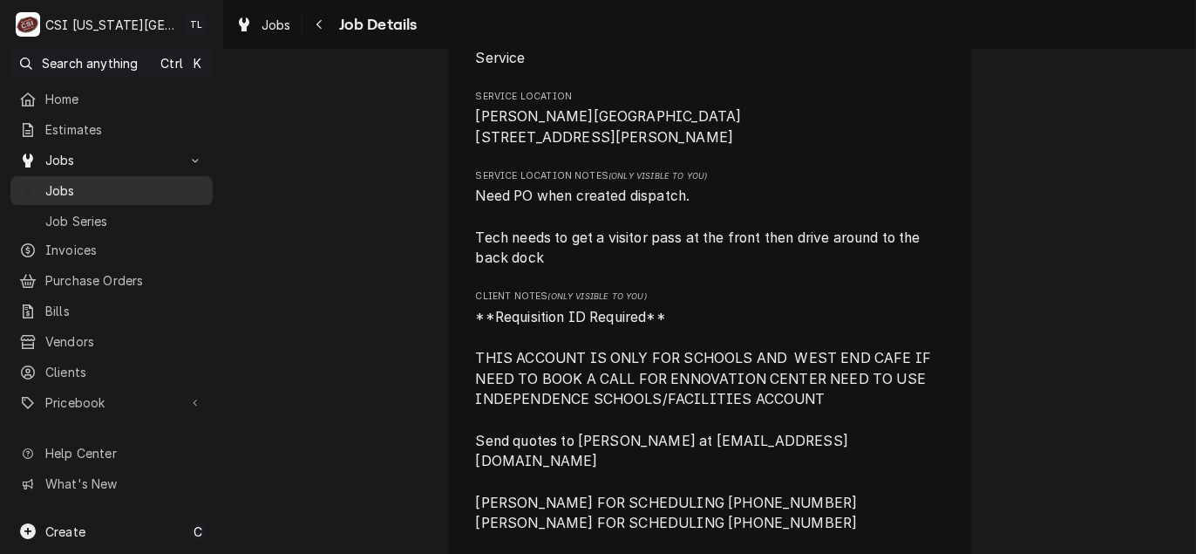
click at [83, 185] on span "Jobs" at bounding box center [124, 190] width 159 height 18
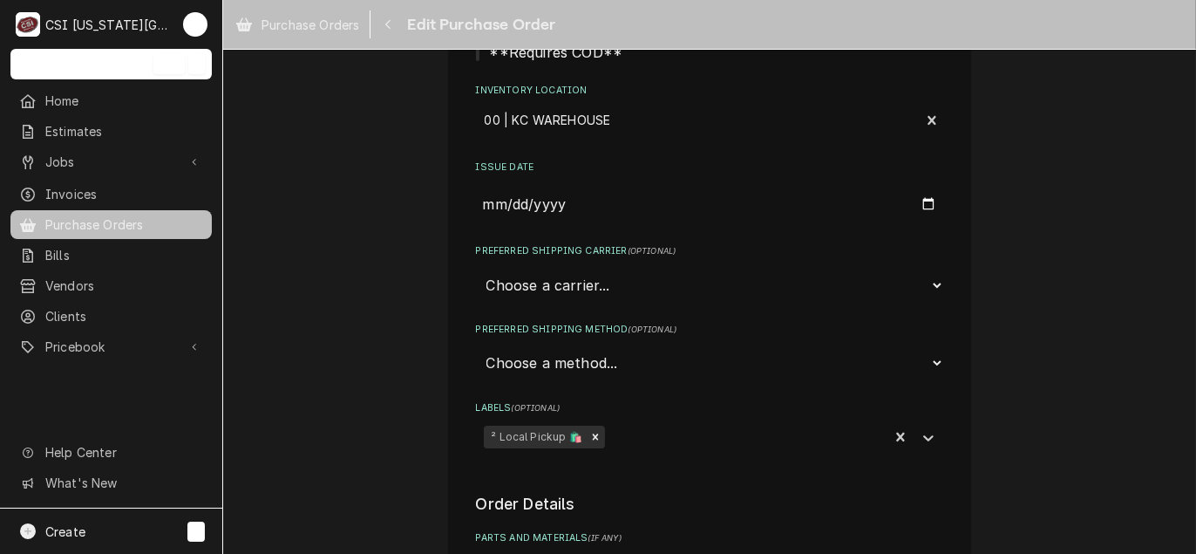
scroll to position [436, 0]
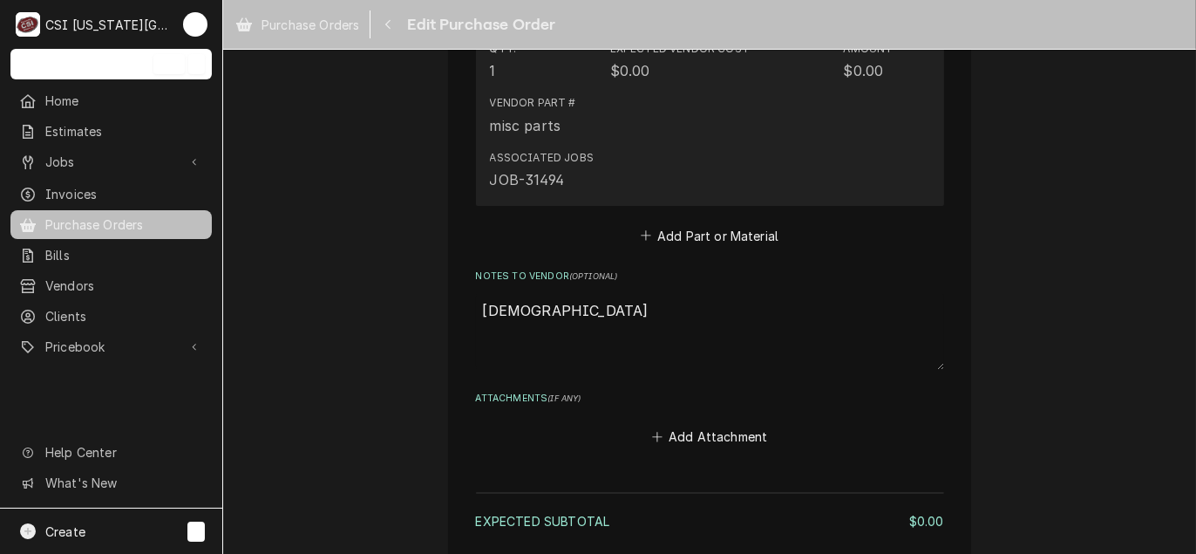
click at [735, 126] on div "Vendor Part # misc parts" at bounding box center [692, 115] width 404 height 54
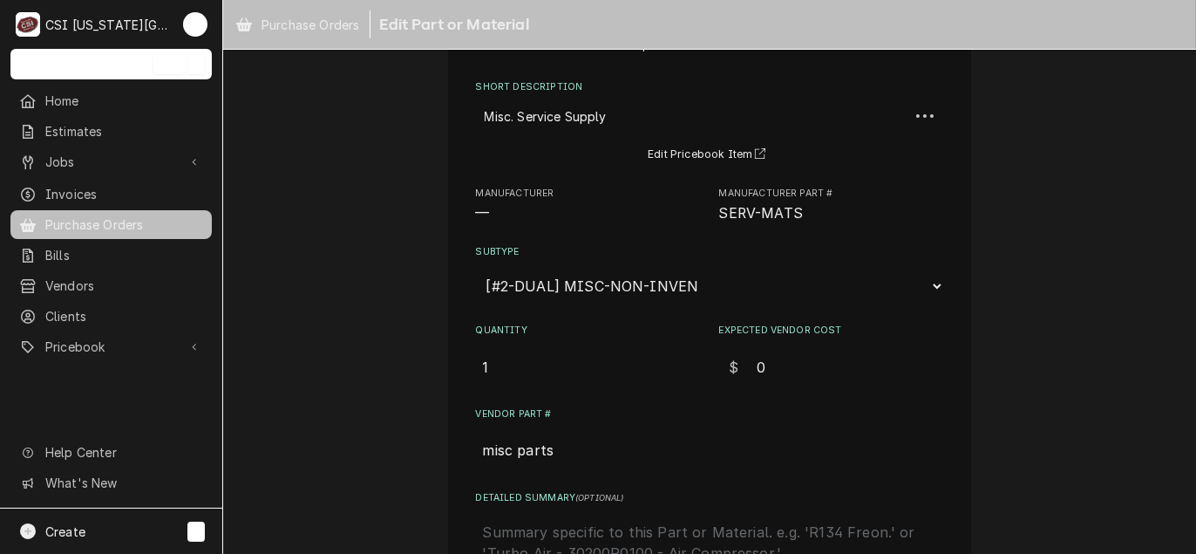
scroll to position [174, 0]
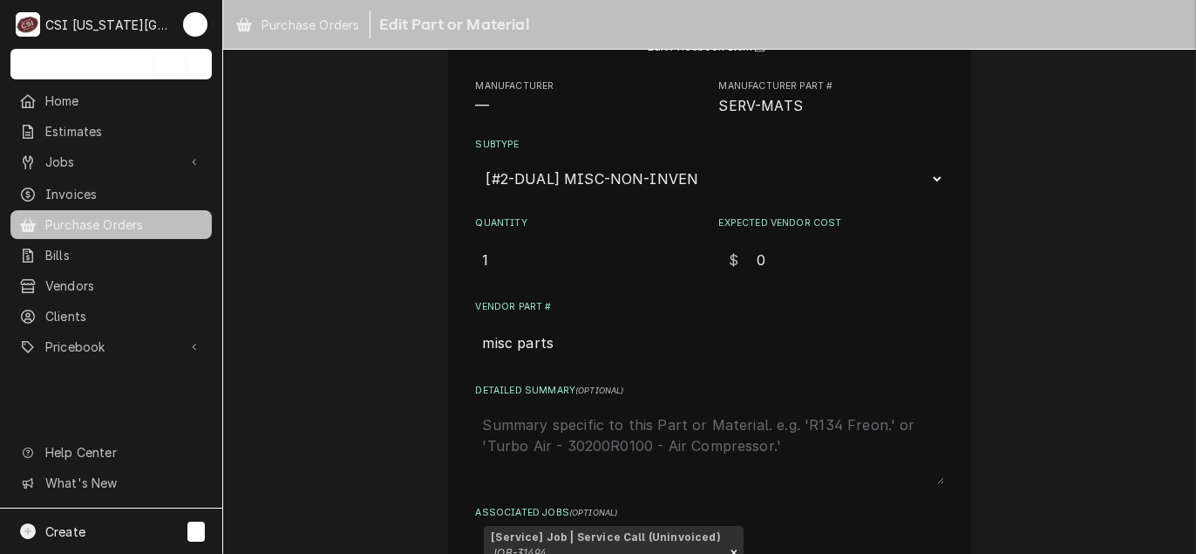
drag, startPoint x: 775, startPoint y: 258, endPoint x: 690, endPoint y: 256, distance: 85.5
click at [691, 256] on div "Quantity 1 Expected Vendor Cost $ 0" at bounding box center [710, 247] width 468 height 62
type textarea "x"
type input "2"
type textarea "x"
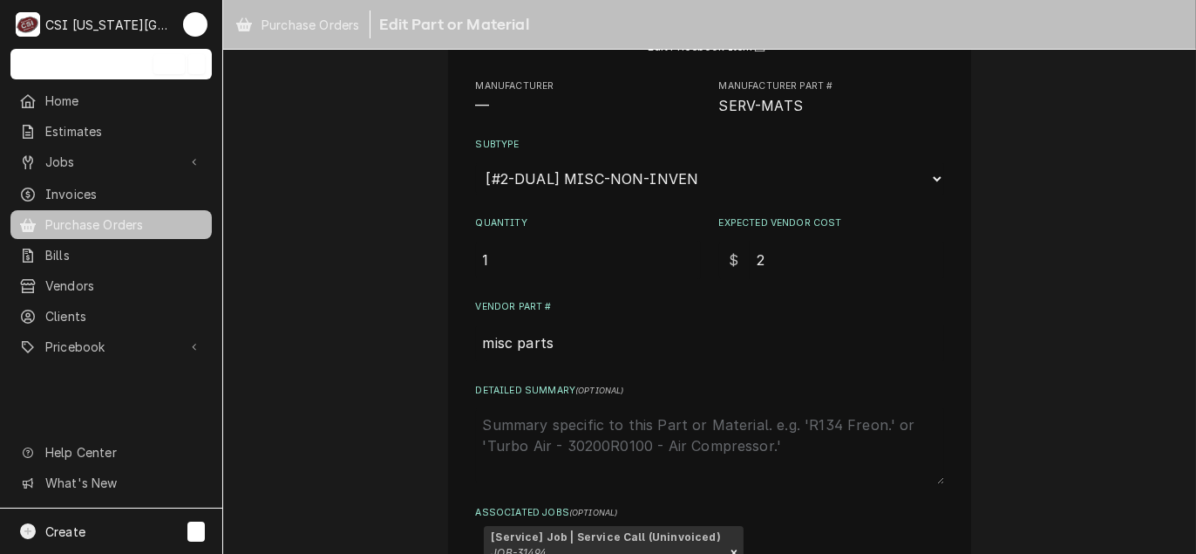
type input "21"
type textarea "x"
type input "21.4"
type textarea "x"
type input "21.42"
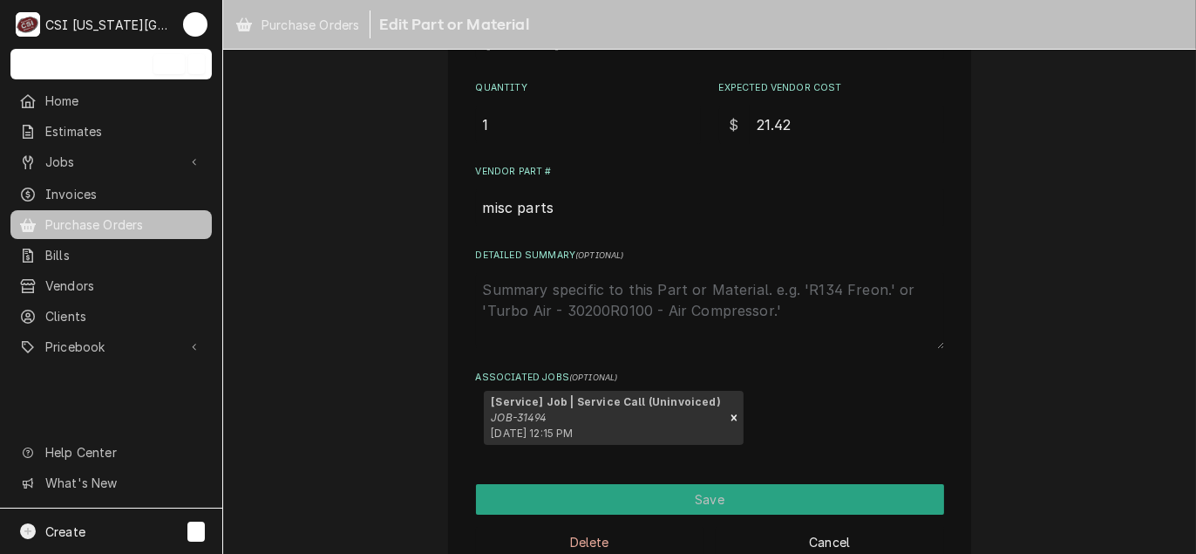
scroll to position [347, 0]
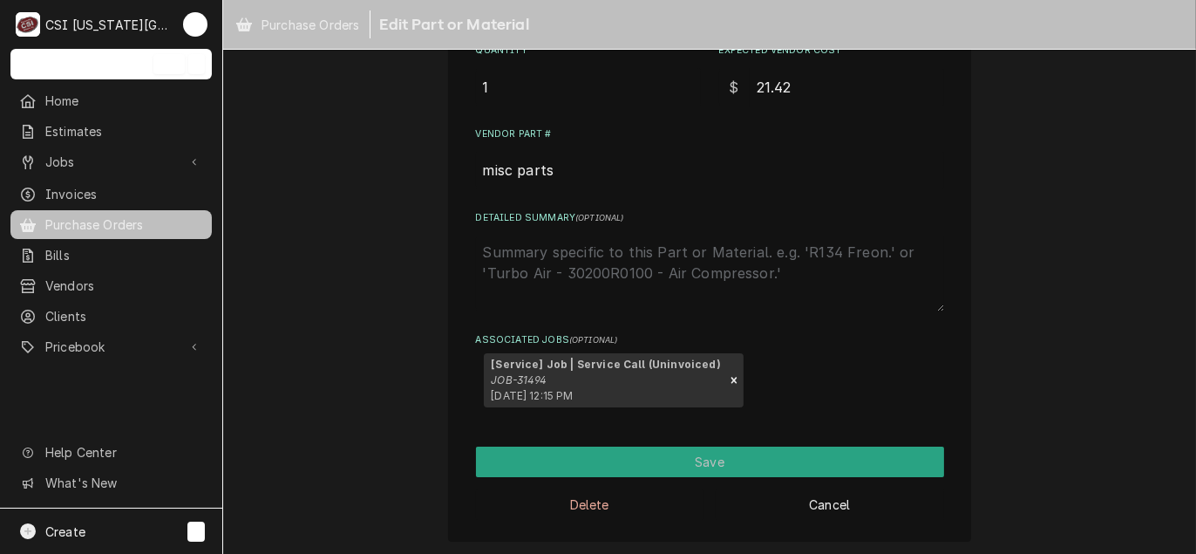
click at [548, 268] on textarea "Detailed Summary ( optional )" at bounding box center [710, 273] width 468 height 77
type textarea "x"
type textarea "l"
type textarea "x"
type textarea "la"
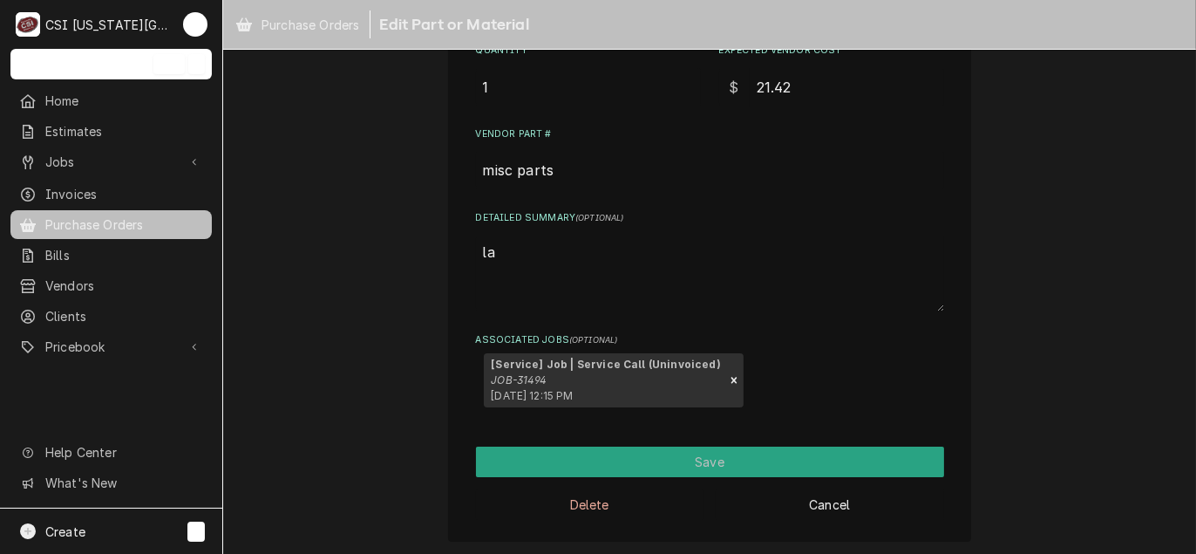
type textarea "x"
type textarea "lat"
type textarea "x"
type textarea "latc"
type textarea "x"
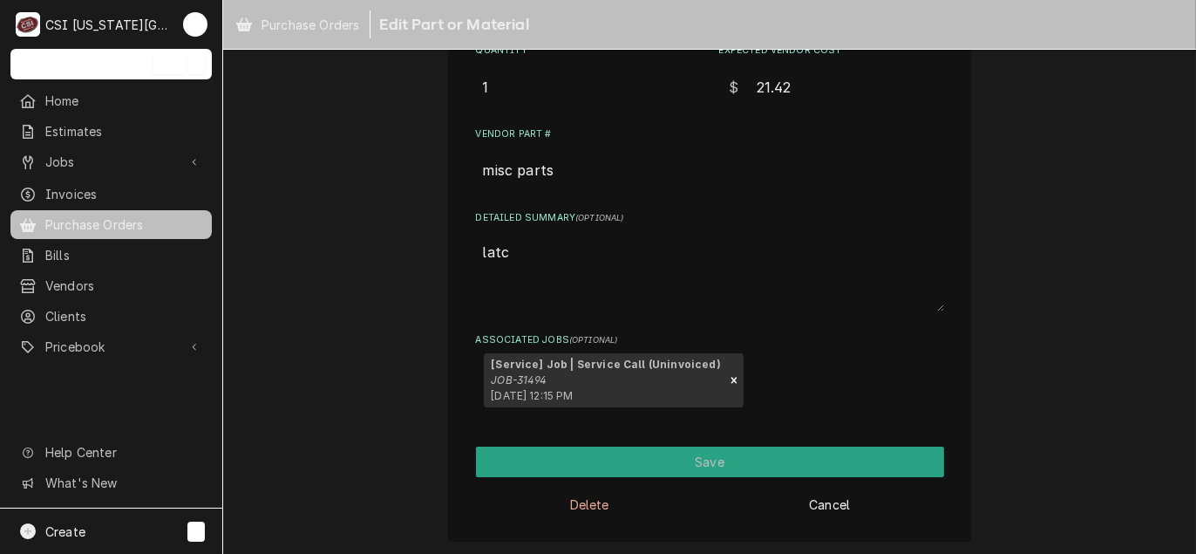
type textarea "latch"
type textarea "x"
type textarea "latch"
type textarea "x"
type textarea "latch d"
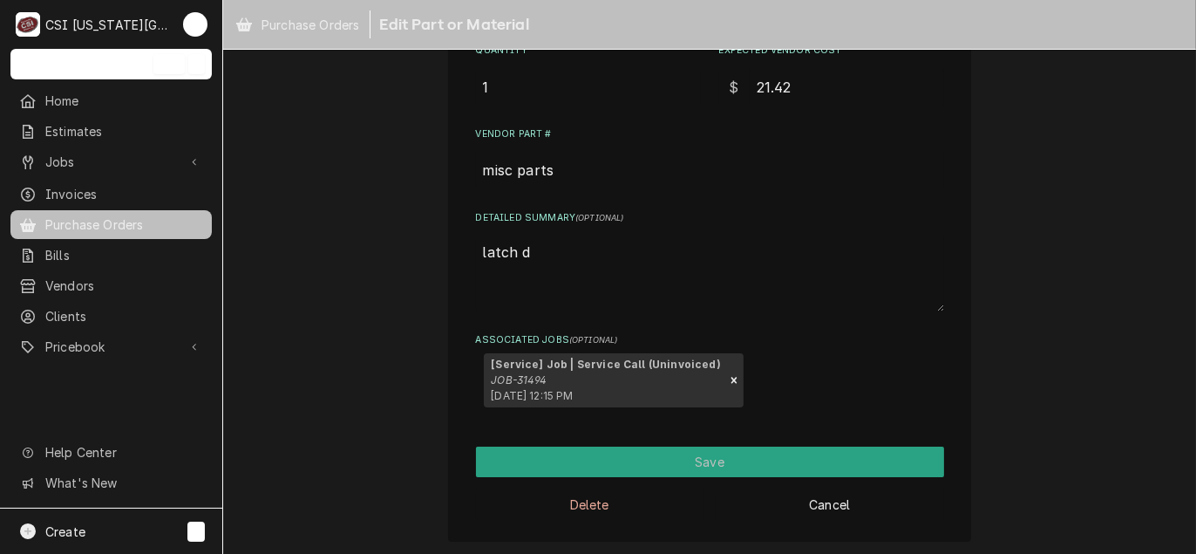
type textarea "x"
type textarea "latch do"
type textarea "x"
type textarea "latch doo"
type textarea "x"
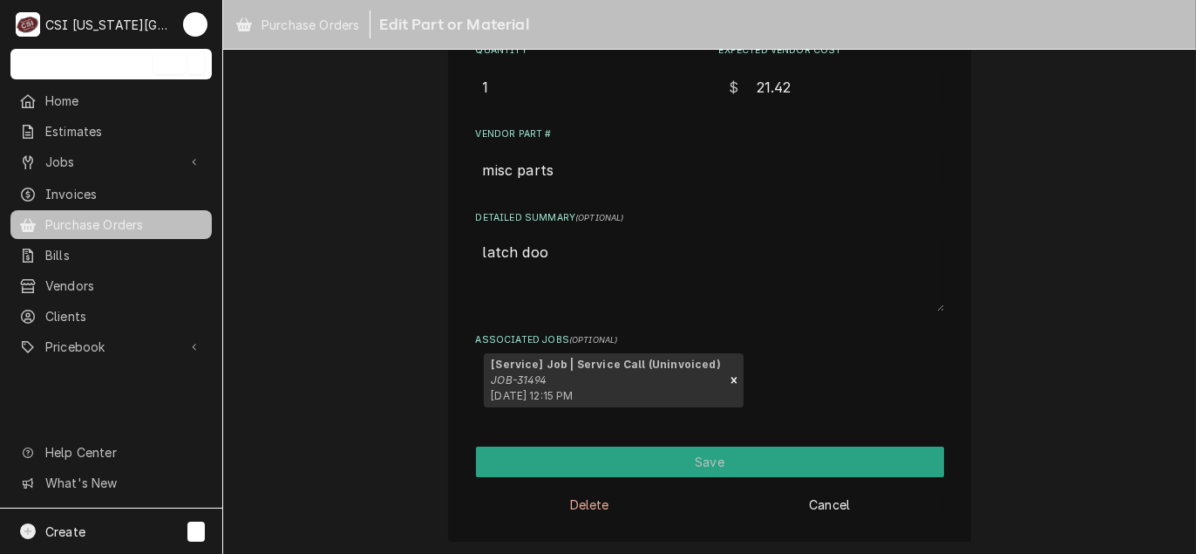
type textarea "latch door"
type textarea "x"
type textarea "latch doo"
type textarea "x"
type textarea "latch do"
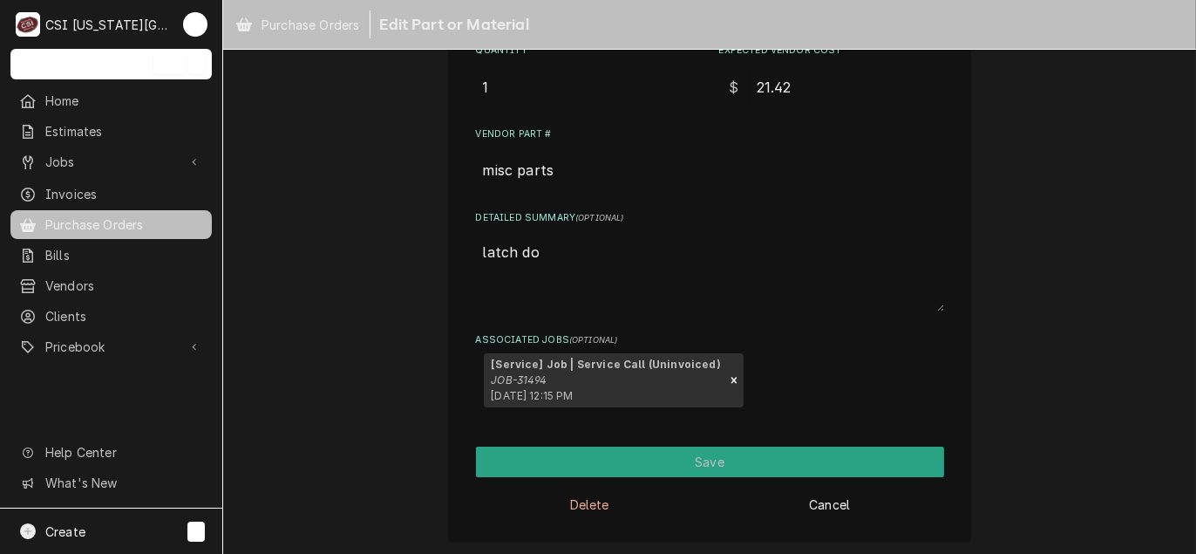
type textarea "x"
type textarea "latch d"
type textarea "x"
type textarea "latch"
type textarea "x"
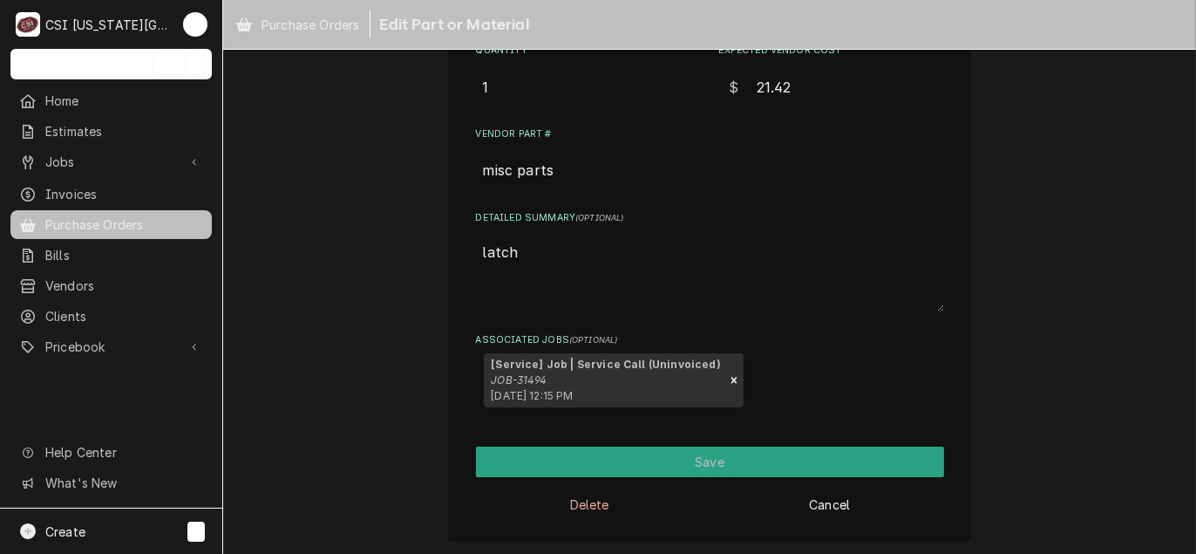
type textarea "latch"
type textarea "x"
type textarea "latc"
type textarea "x"
type textarea "lat"
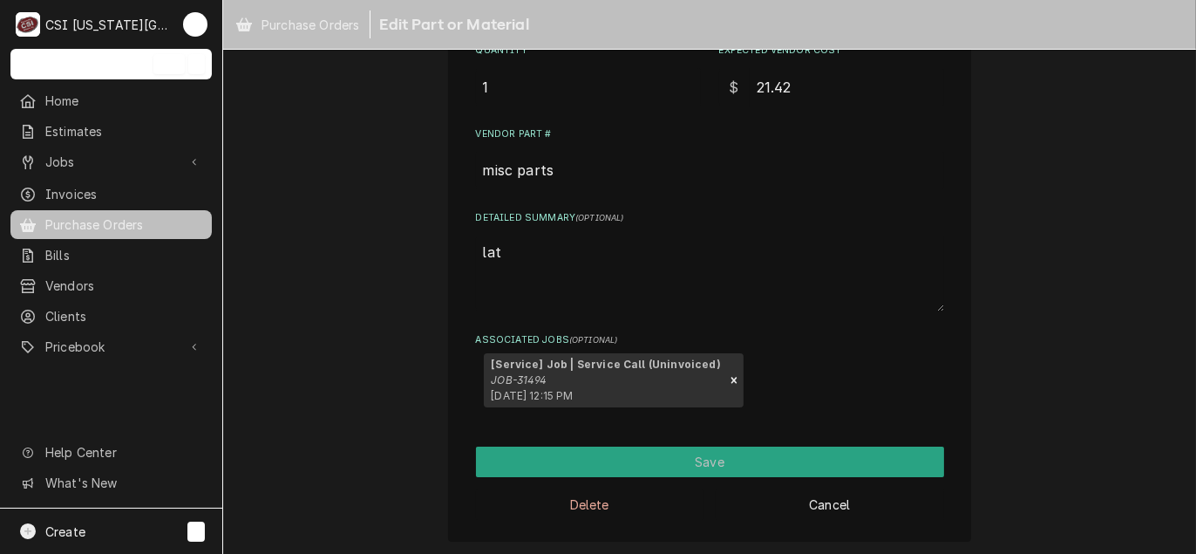
type textarea "x"
type textarea "la"
type textarea "x"
type textarea "l"
type textarea "x"
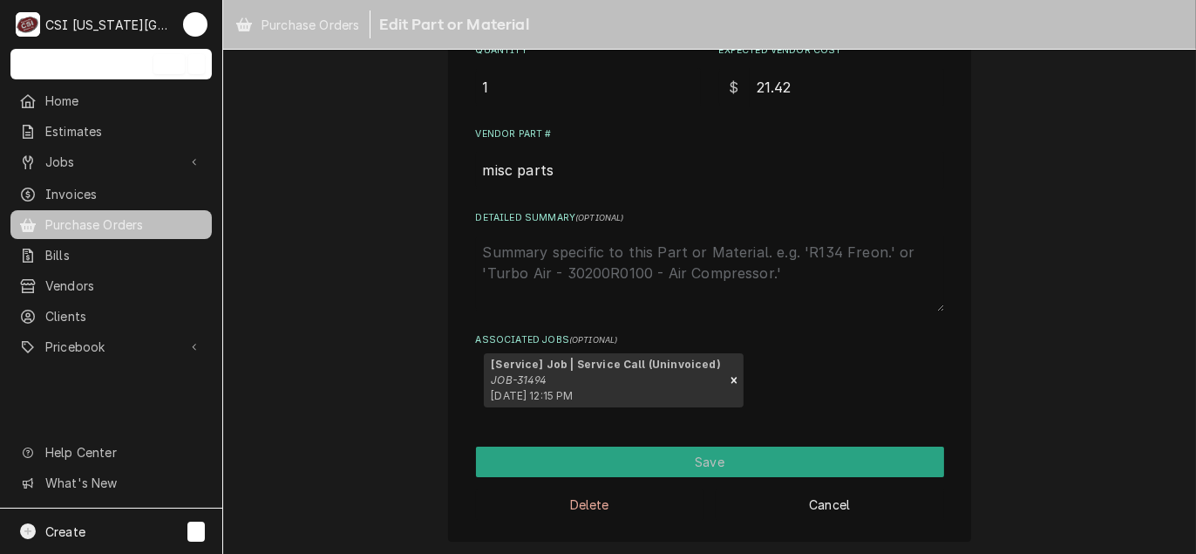
type textarea "x"
type textarea "l"
type textarea "x"
type textarea "la"
type textarea "x"
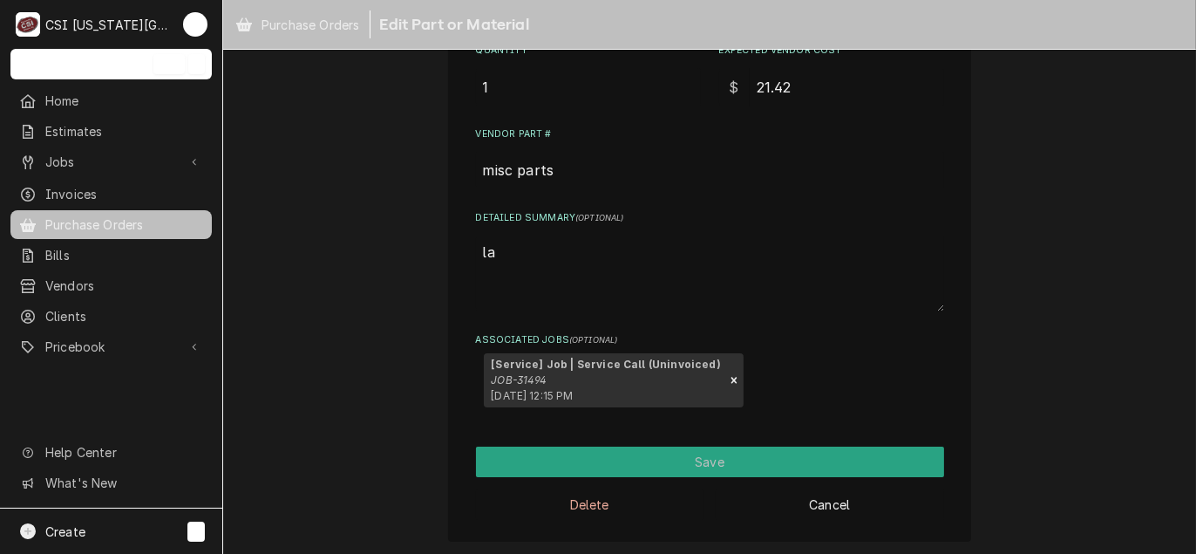
type textarea "lat"
type textarea "x"
type textarea "latc"
type textarea "x"
type textarea "latch"
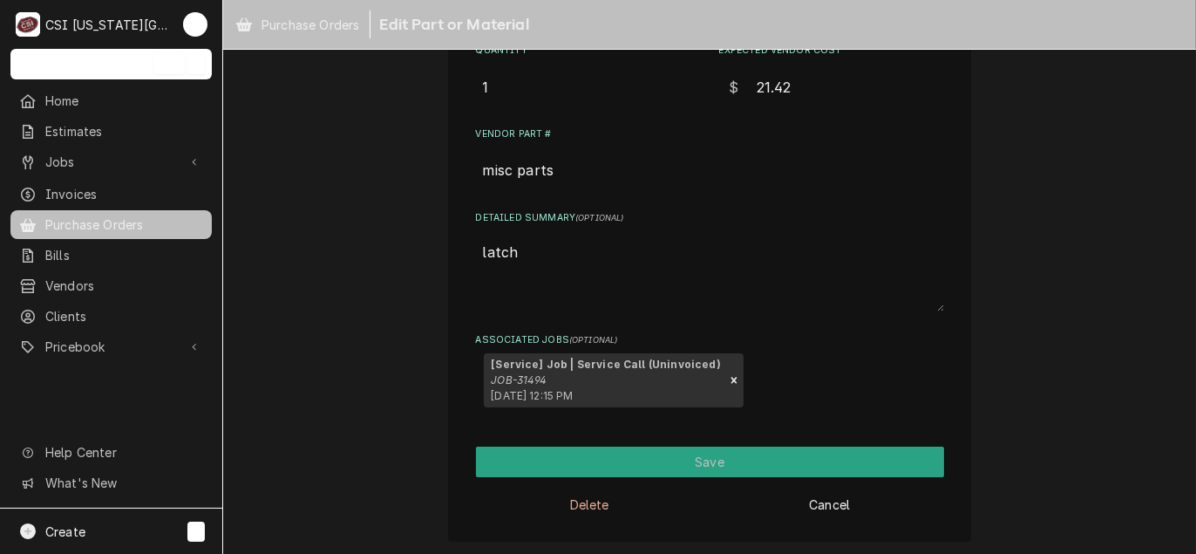
type textarea "x"
type textarea "latch"
type textarea "x"
type textarea "latch d"
type textarea "x"
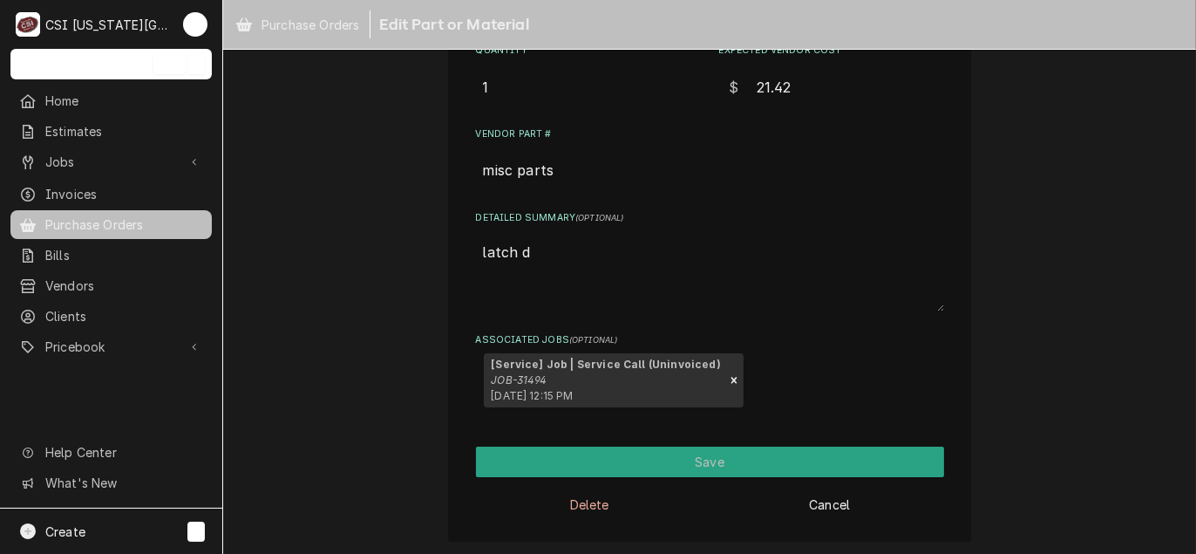
type textarea "latch do"
type textarea "x"
type textarea "latch doo"
type textarea "x"
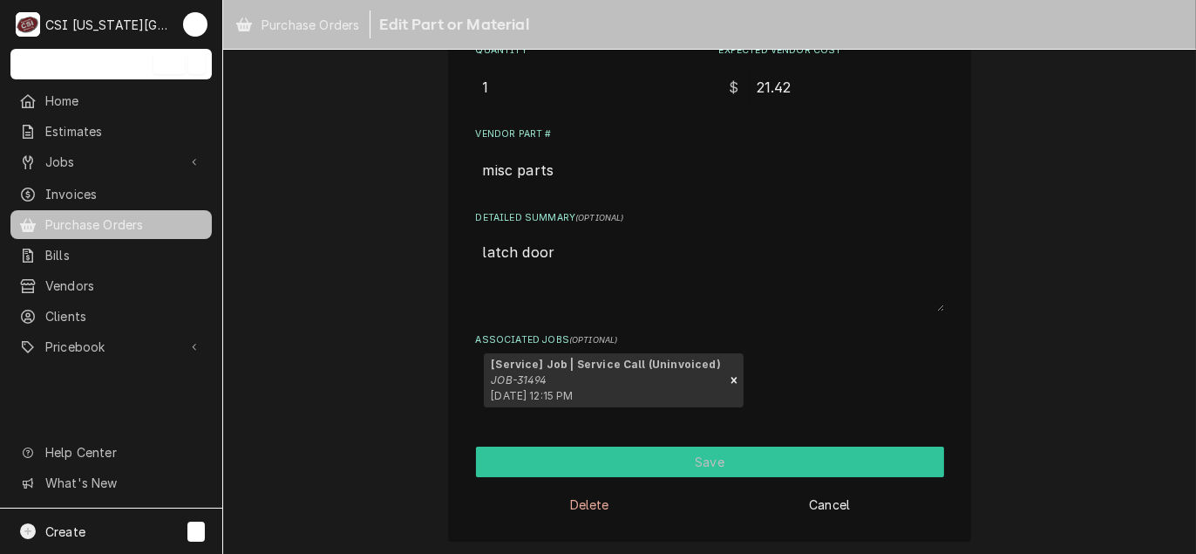
type textarea "latch door"
click at [678, 462] on button "Save" at bounding box center [710, 461] width 468 height 31
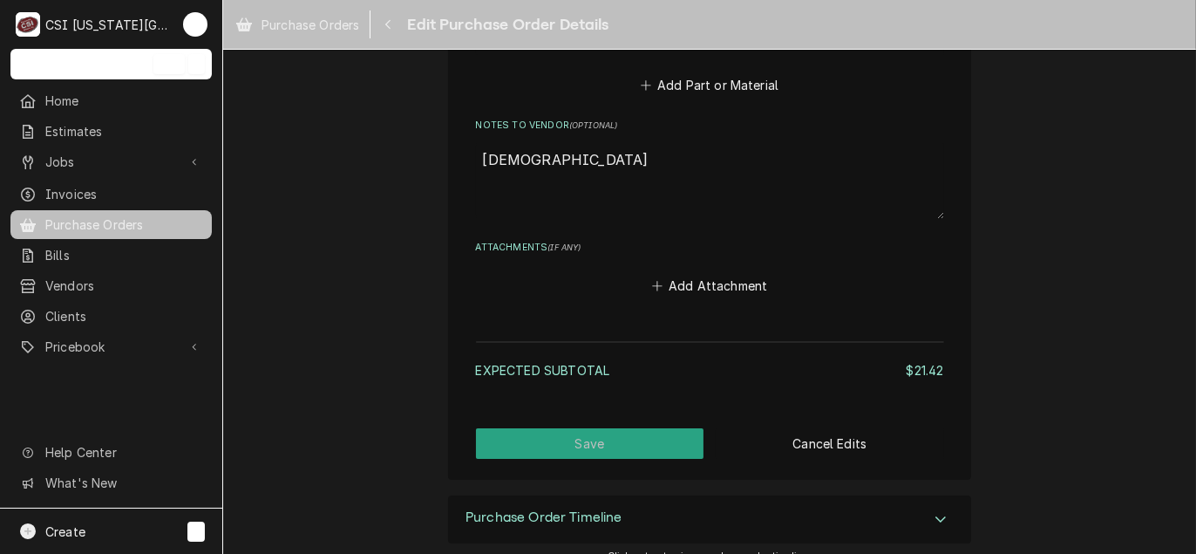
scroll to position [1182, 0]
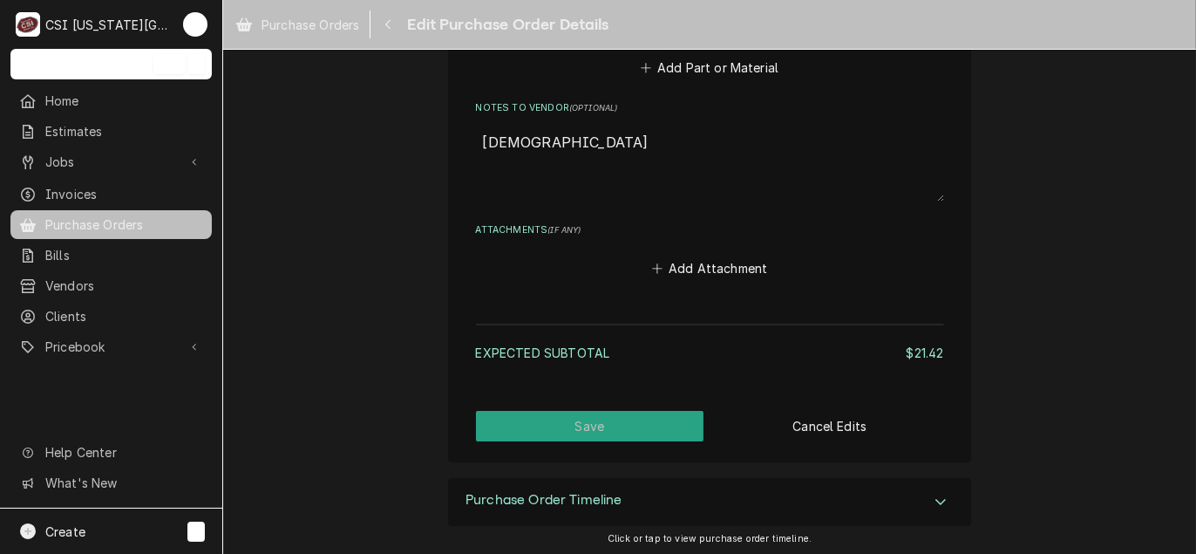
click at [577, 143] on textarea "[DEMOGRAPHIC_DATA]" at bounding box center [710, 163] width 468 height 77
click at [588, 430] on button "Save" at bounding box center [590, 426] width 228 height 31
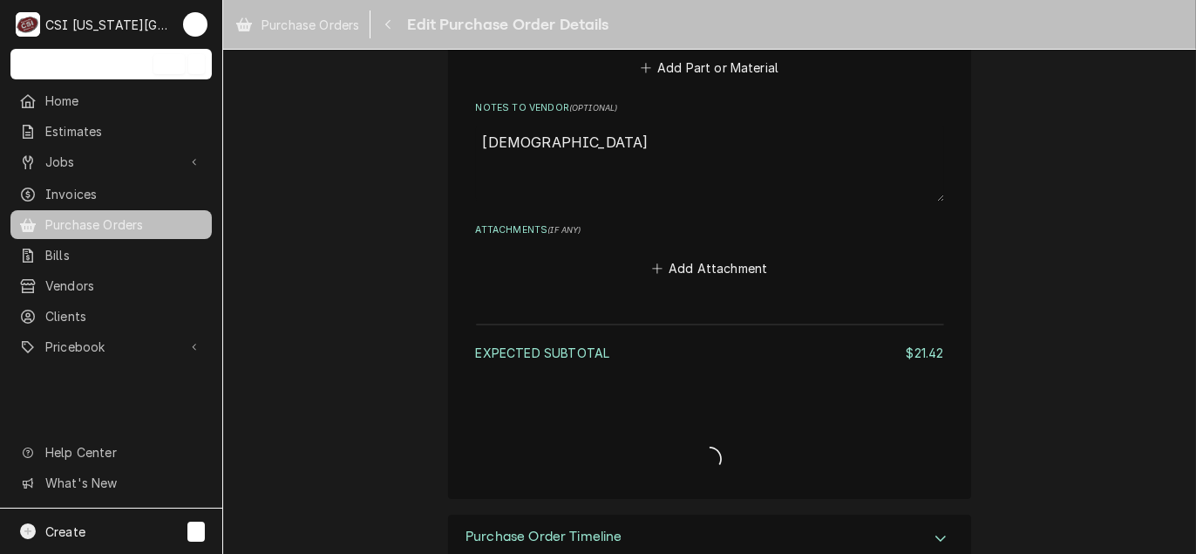
type textarea "x"
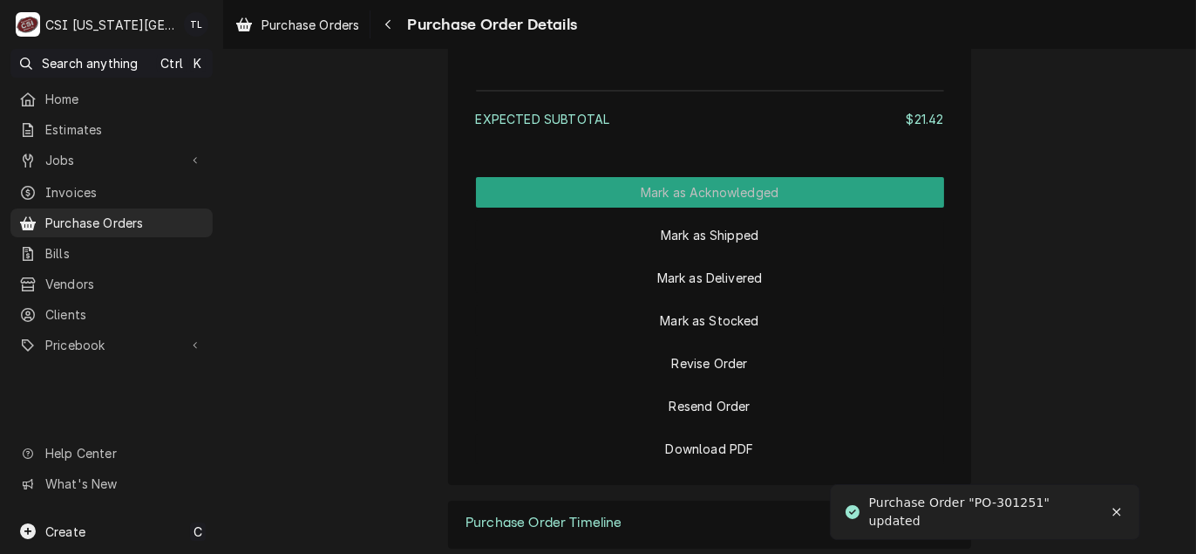
scroll to position [1520, 0]
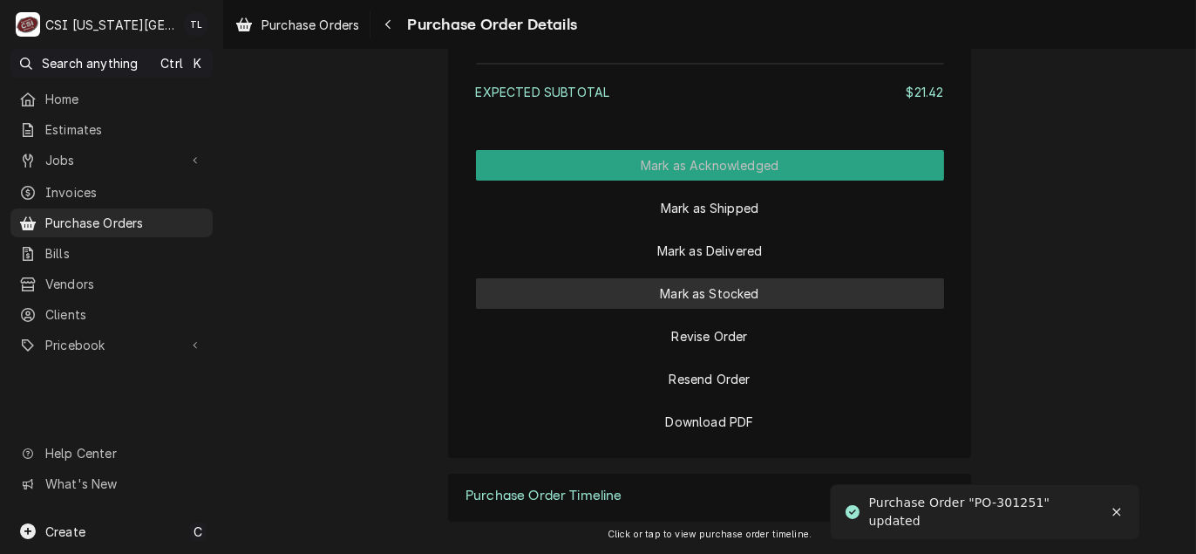
click at [725, 289] on button "Mark as Stocked" at bounding box center [710, 293] width 468 height 31
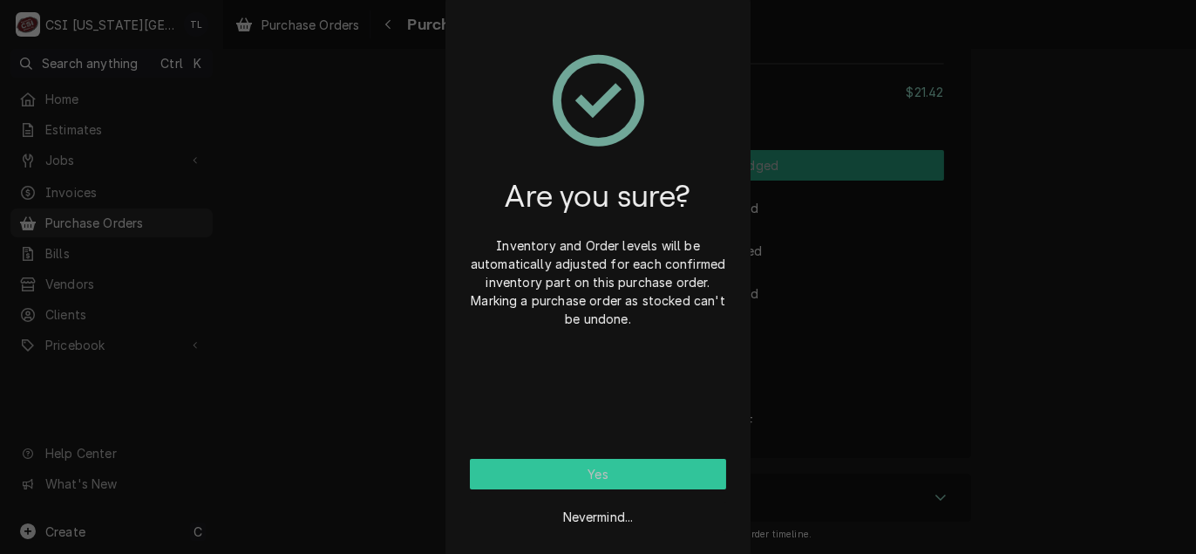
click at [593, 480] on button "Yes" at bounding box center [598, 474] width 256 height 31
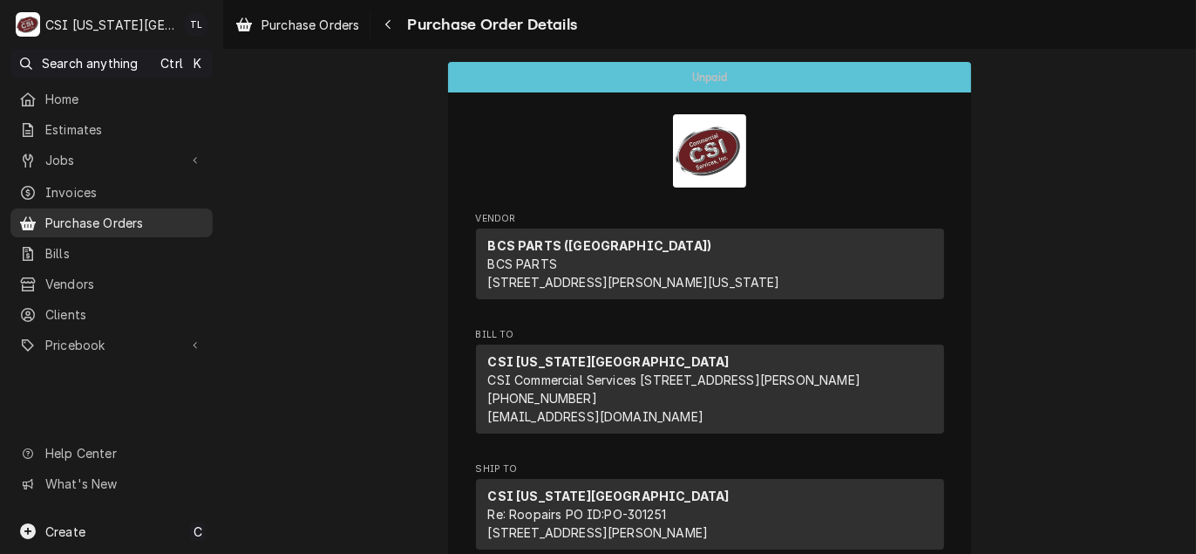
click at [79, 215] on span "Purchase Orders" at bounding box center [124, 223] width 159 height 18
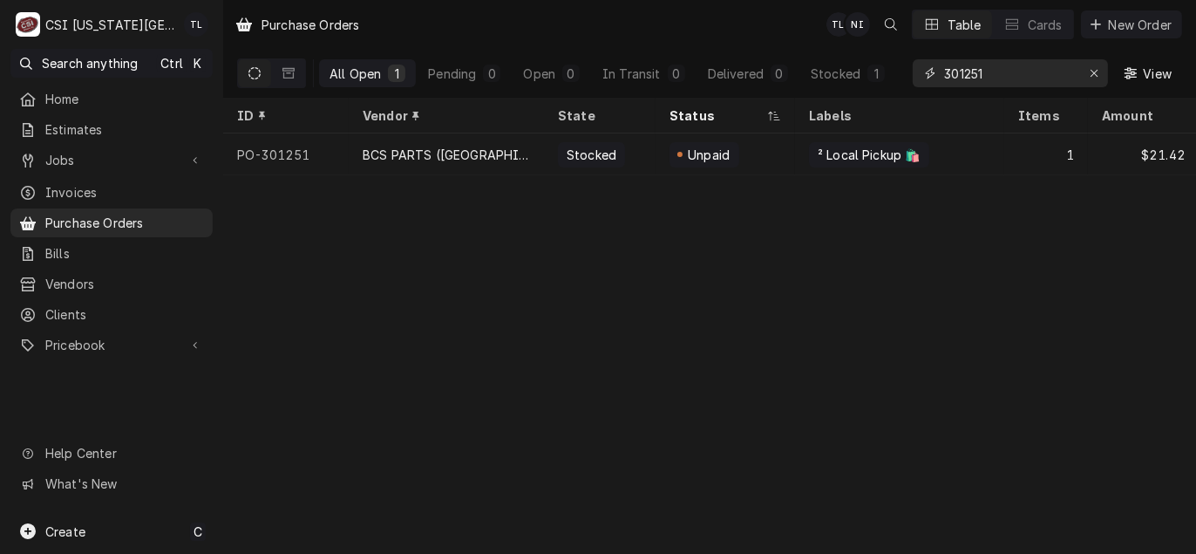
drag, startPoint x: 953, startPoint y: 77, endPoint x: 501, endPoint y: 95, distance: 452.0
click at [501, 95] on div "All Open 1 Pending 0 Open 0 In Transit 0 Delivered 0 Stocked 1 301251 View" at bounding box center [709, 73] width 945 height 49
type input "301253"
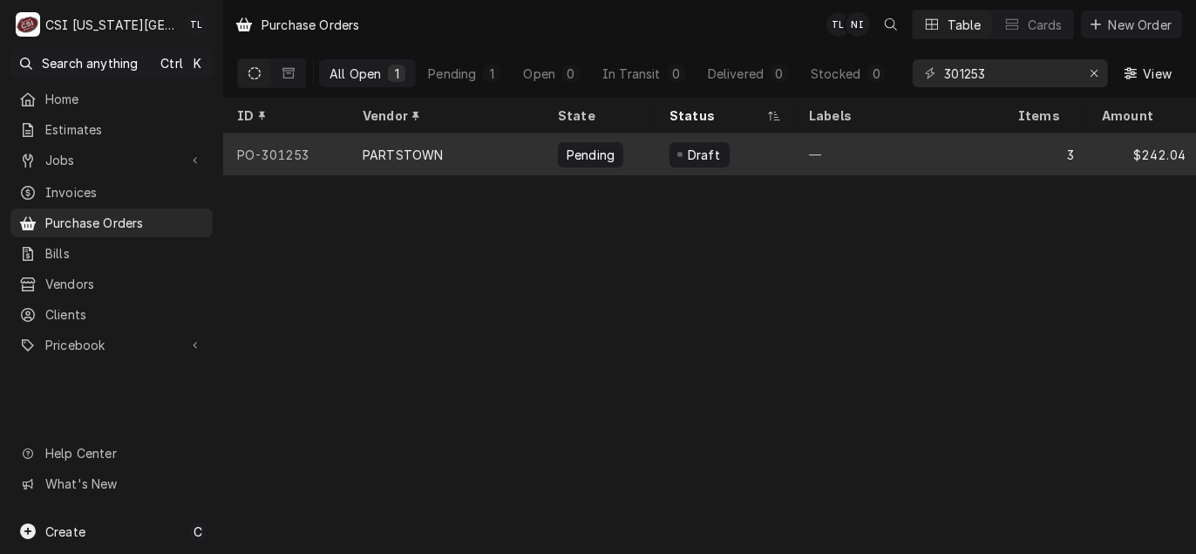
click at [344, 161] on div "PO-301253" at bounding box center [286, 154] width 126 height 42
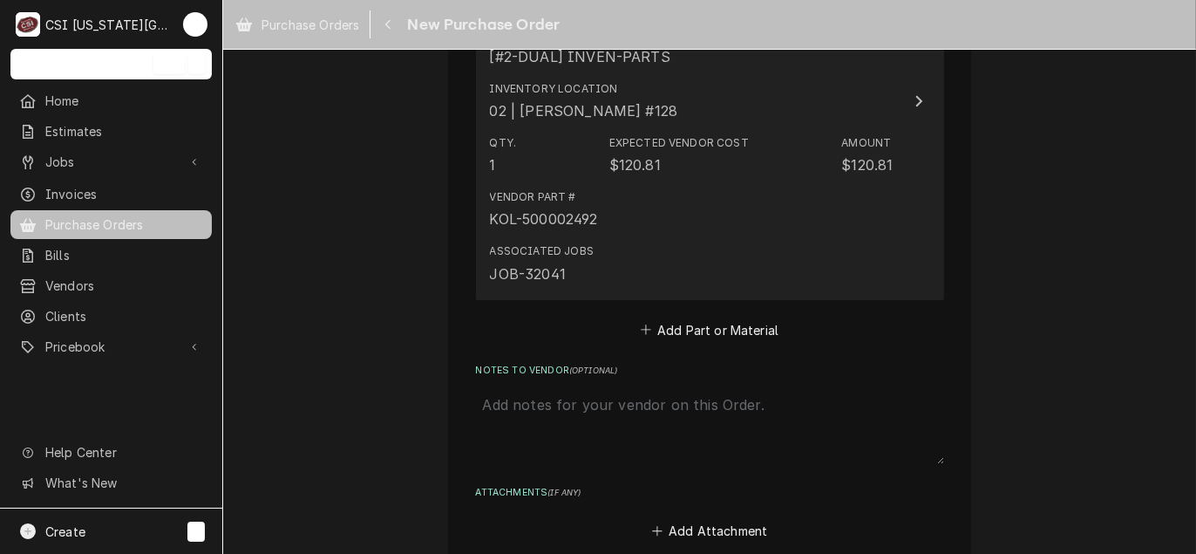
scroll to position [1657, 0]
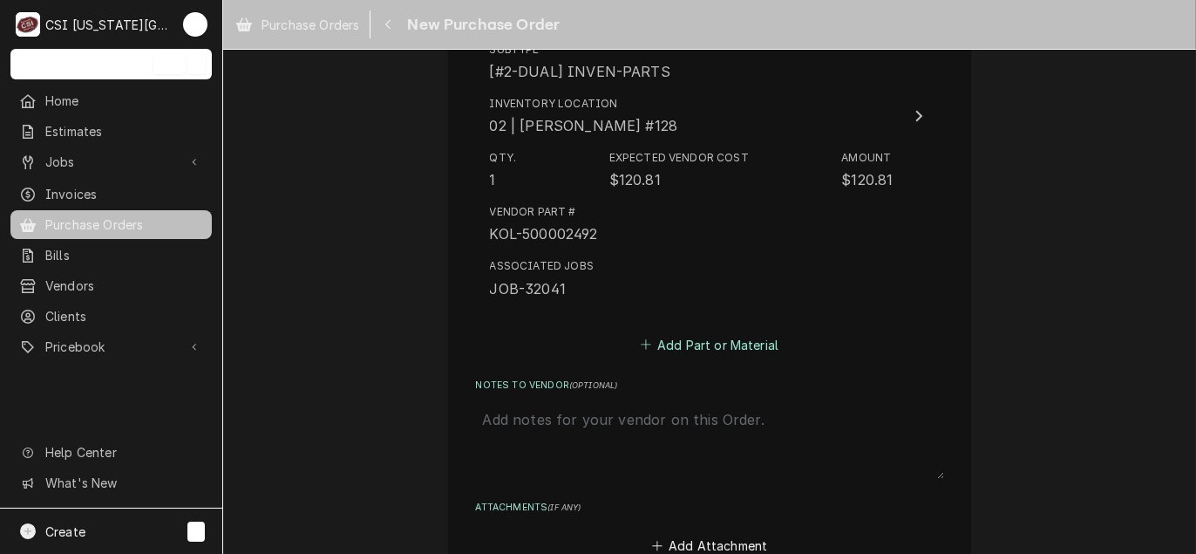
click at [704, 344] on button "Add Part or Material" at bounding box center [709, 344] width 144 height 24
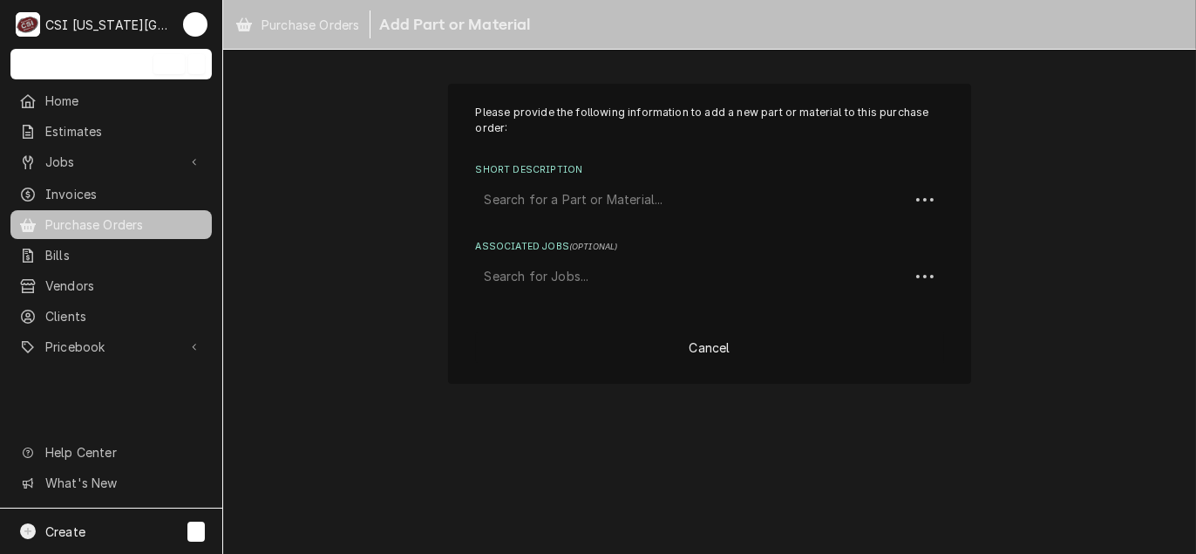
click at [519, 194] on div "Short Description" at bounding box center [693, 199] width 416 height 31
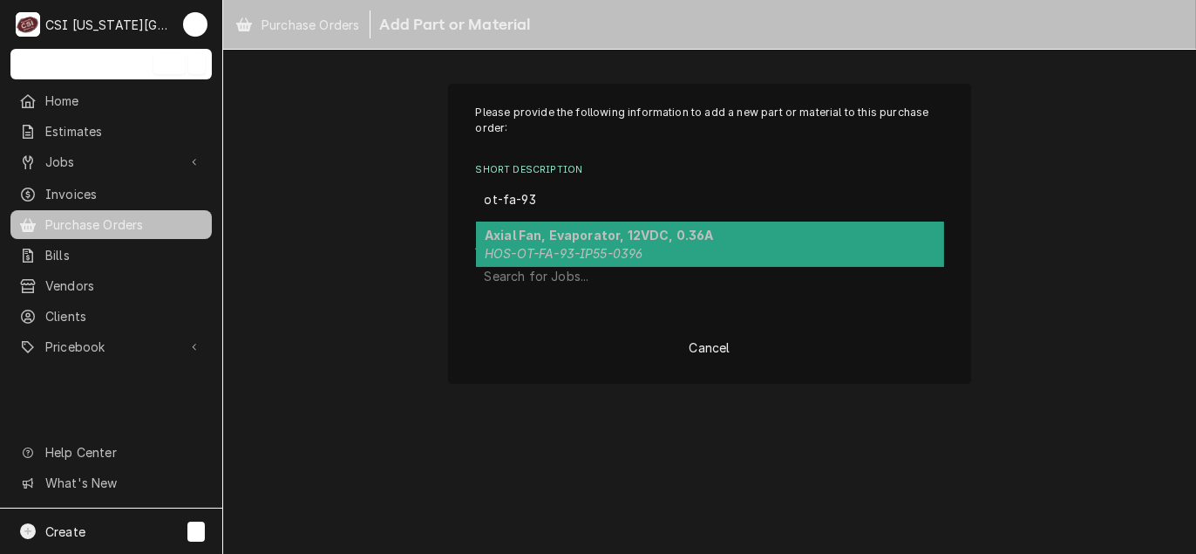
type input "ot-fa-93"
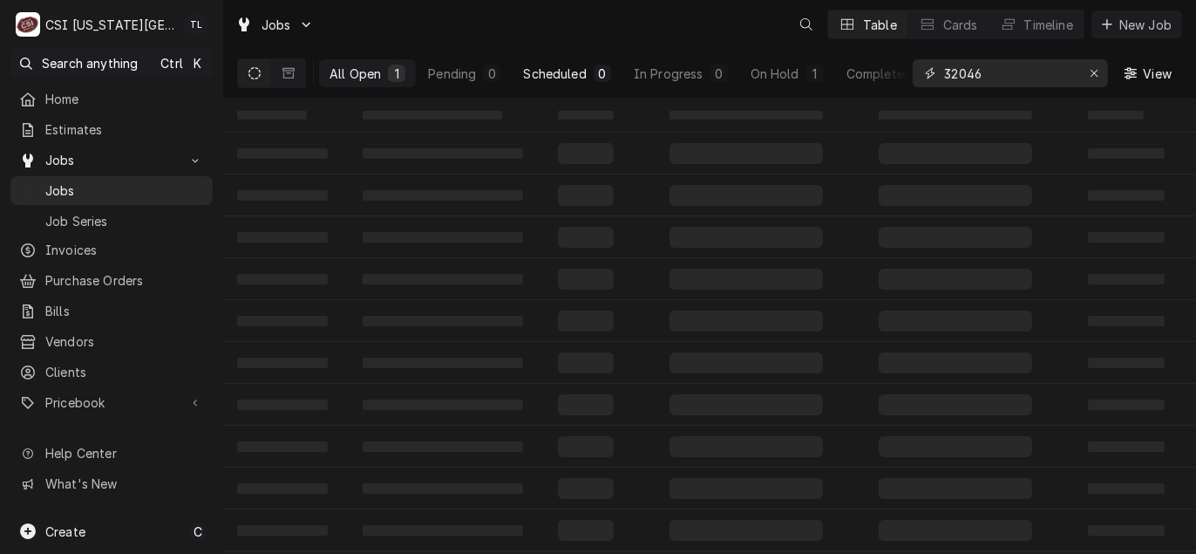
drag, startPoint x: 1020, startPoint y: 72, endPoint x: 597, endPoint y: 60, distance: 423.1
click at [597, 60] on div "All Open 1 Pending 0 Scheduled 0 In Progress 0 On Hold 1 Completed 0 32046 View" at bounding box center [709, 73] width 945 height 49
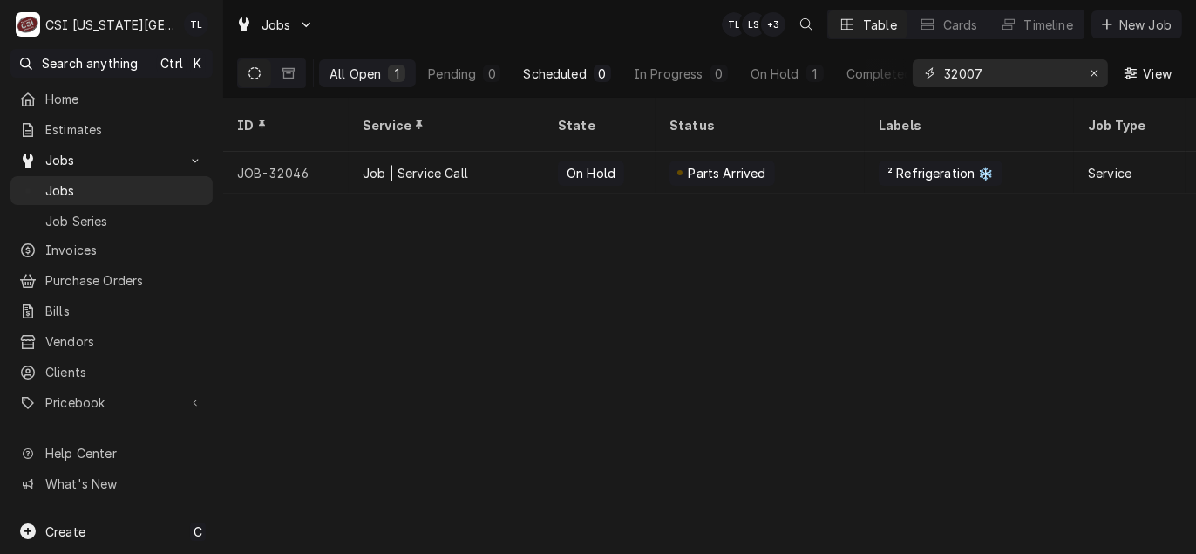
type input "32007"
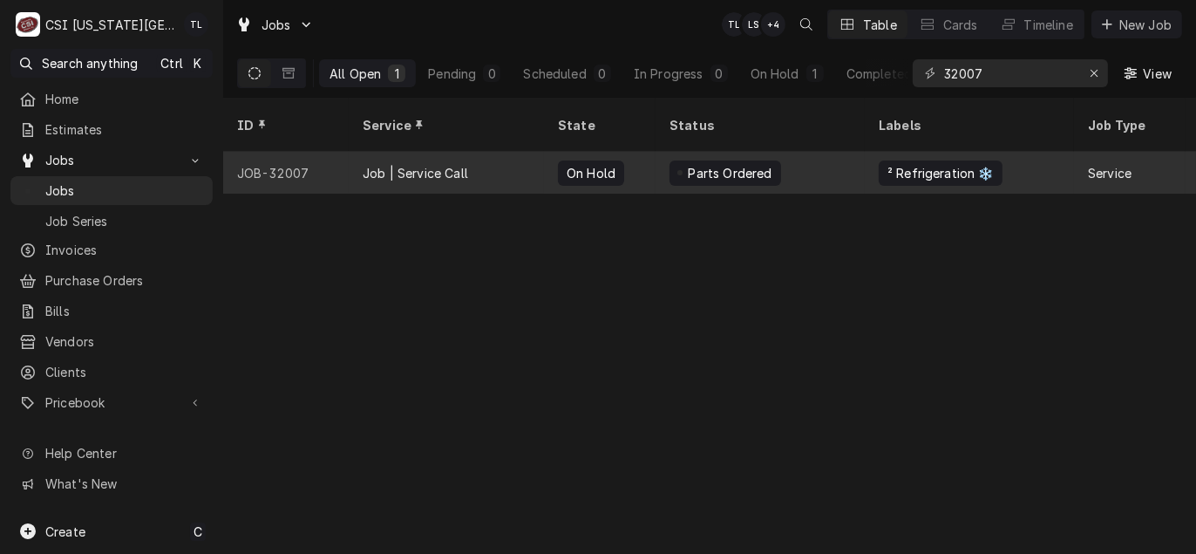
click at [330, 156] on div "JOB-32007" at bounding box center [286, 173] width 126 height 42
